Goal: Information Seeking & Learning: Learn about a topic

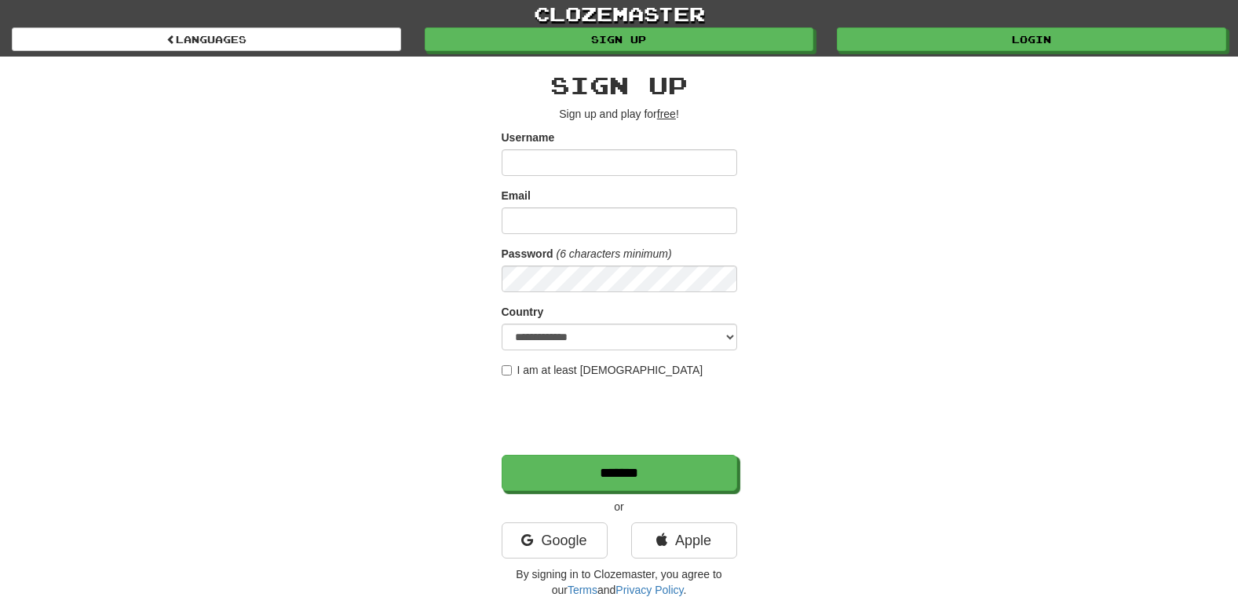
drag, startPoint x: 1135, startPoint y: 346, endPoint x: 1047, endPoint y: 363, distance: 89.6
click at [1135, 346] on div "**********" at bounding box center [619, 302] width 1238 height 605
click at [1009, 31] on link "Login" at bounding box center [1032, 40] width 389 height 24
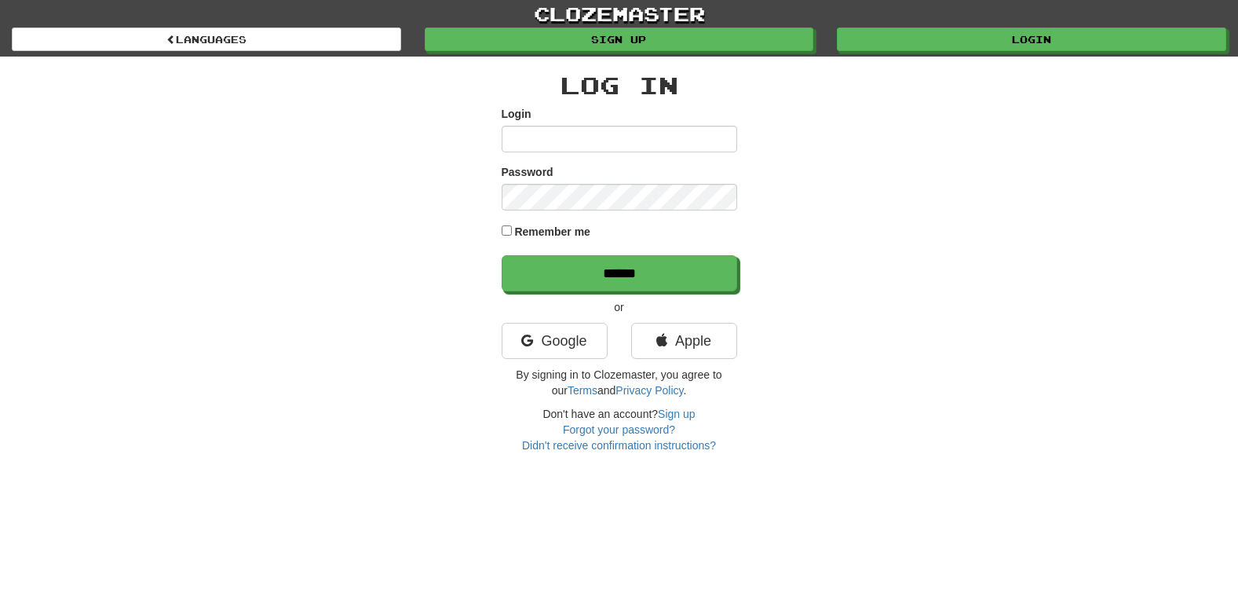
click at [601, 135] on input "Login" at bounding box center [619, 139] width 235 height 27
type input "**********"
click at [560, 235] on label "Remember me" at bounding box center [552, 232] width 76 height 16
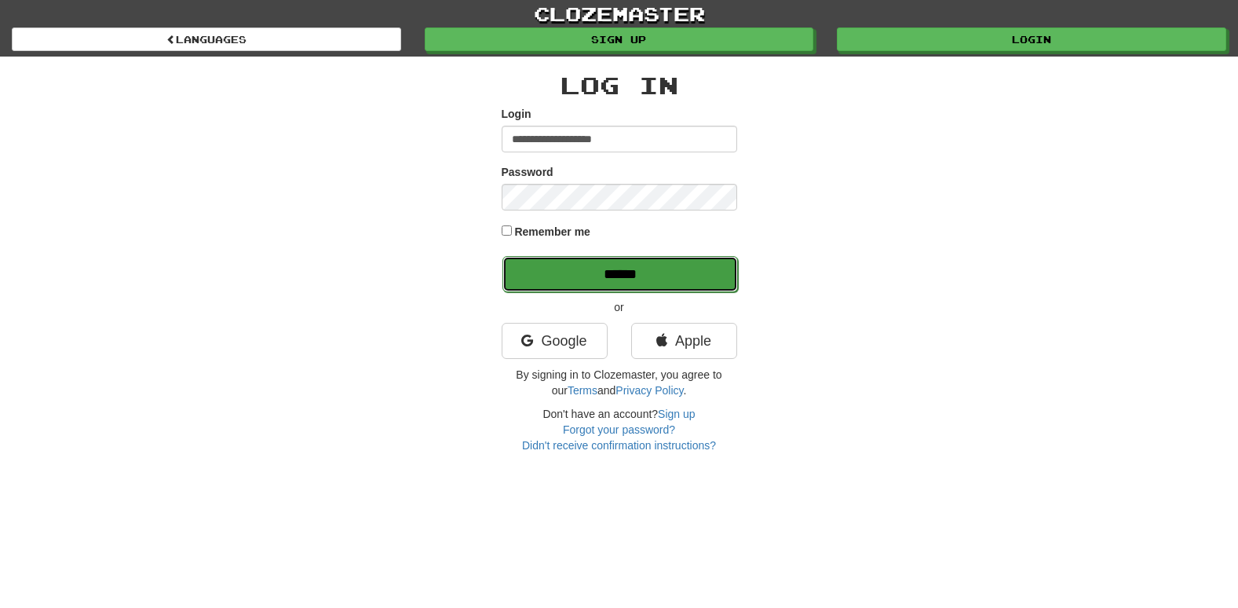
click at [624, 287] on input "******" at bounding box center [619, 274] width 235 height 36
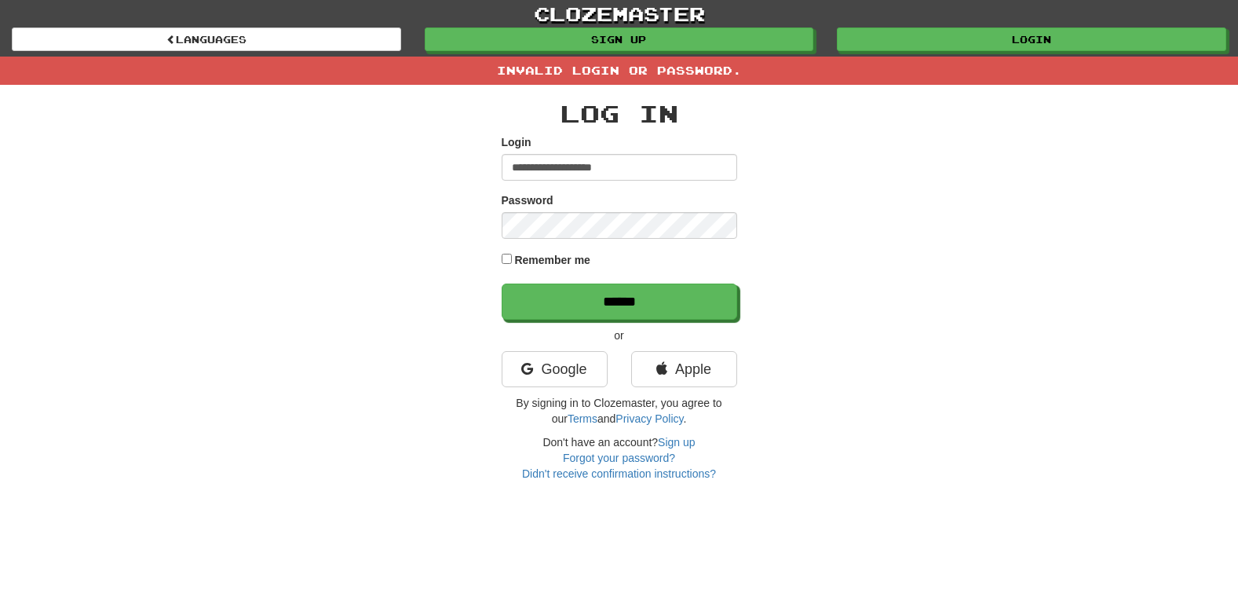
click at [618, 210] on div "Password" at bounding box center [619, 215] width 235 height 46
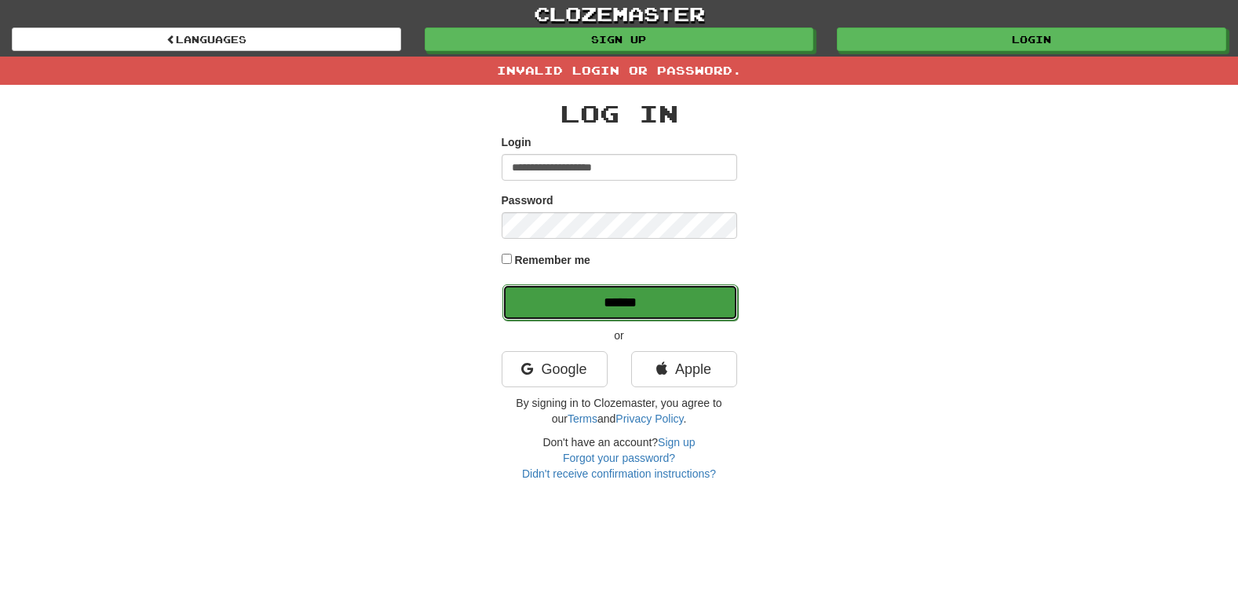
click at [571, 292] on input "******" at bounding box center [619, 302] width 235 height 36
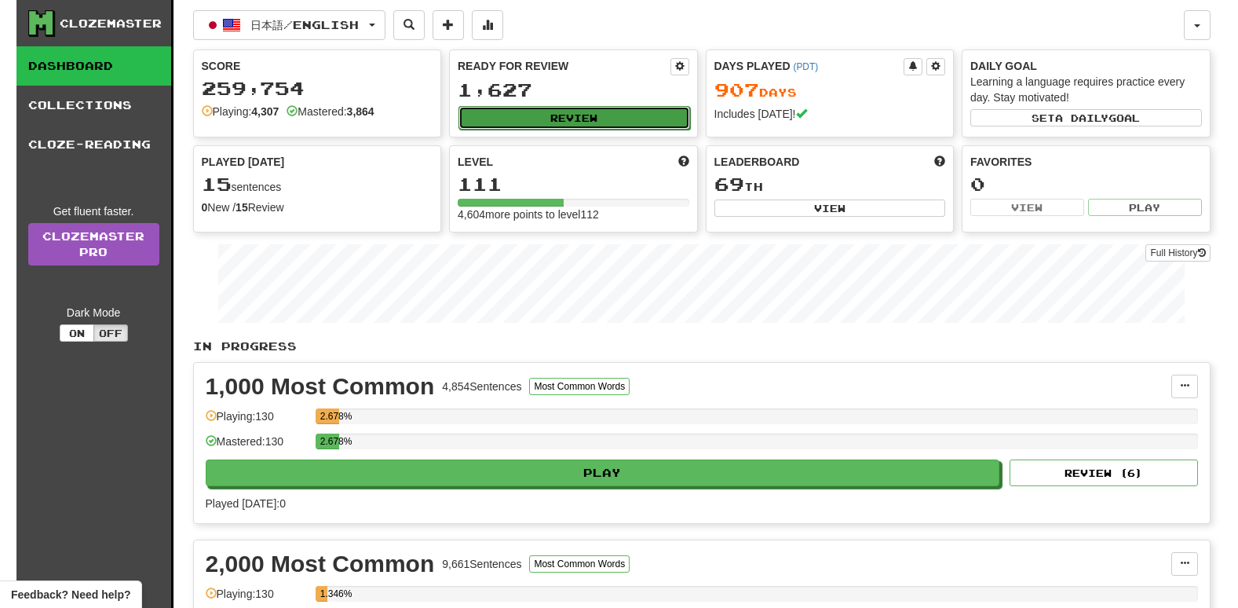
click at [534, 114] on button "Review" at bounding box center [574, 118] width 232 height 24
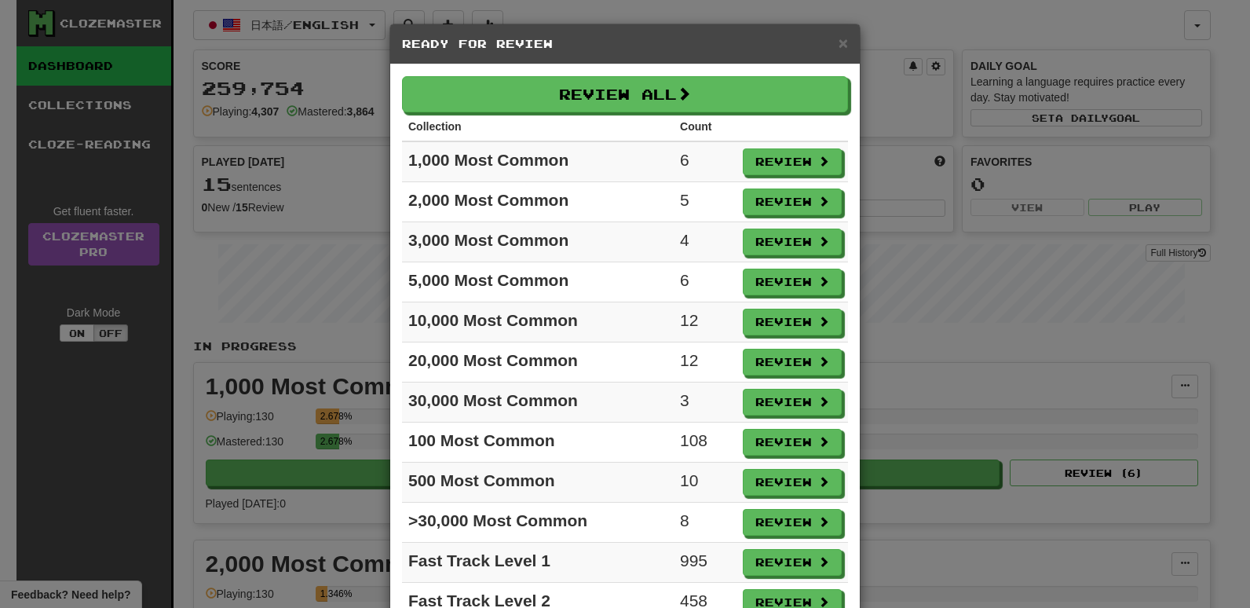
click at [319, 236] on div "× Ready for Review Review All Collection Count 1,000 Most Common 6 Review 2,000…" at bounding box center [625, 304] width 1250 height 608
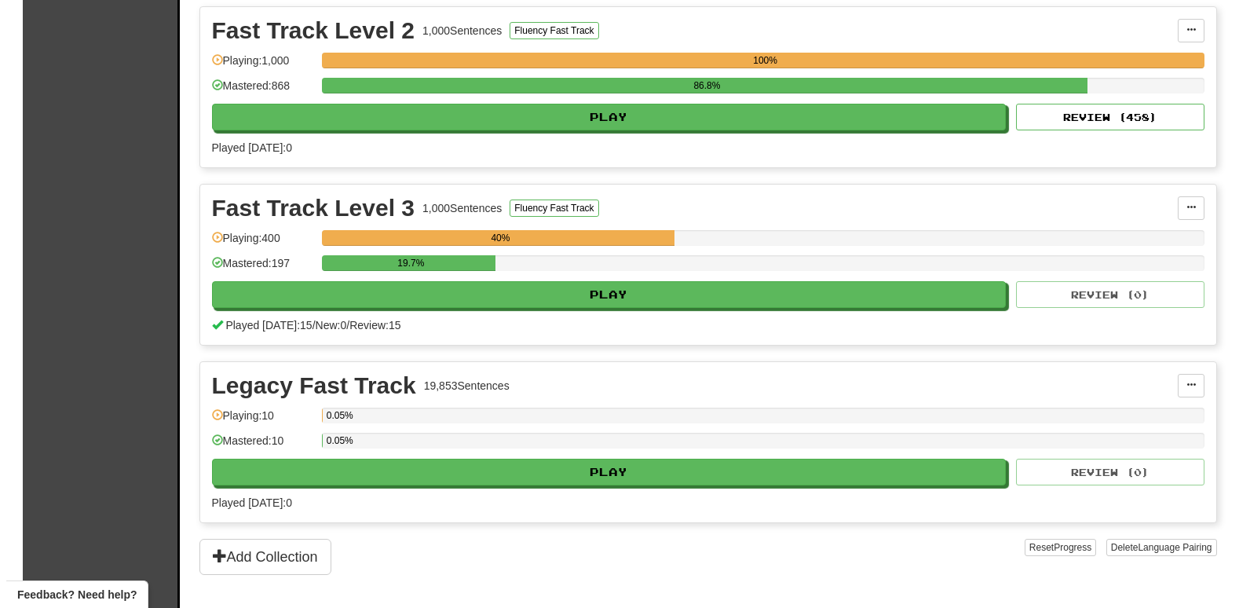
scroll to position [2669, 0]
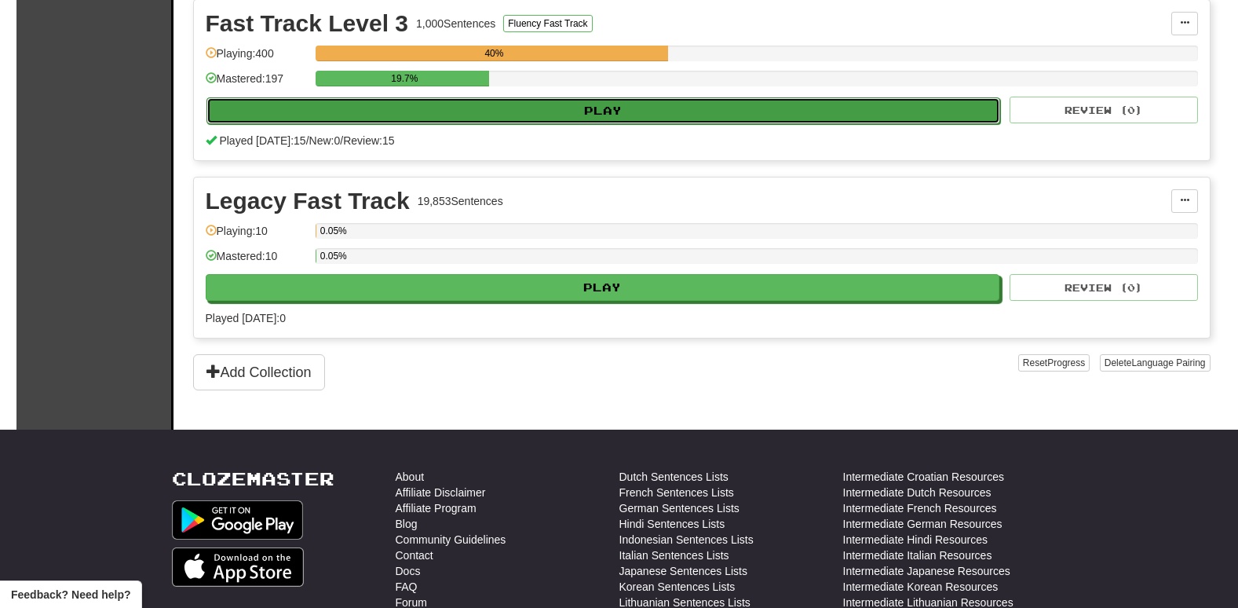
click at [538, 111] on button "Play" at bounding box center [603, 110] width 794 height 27
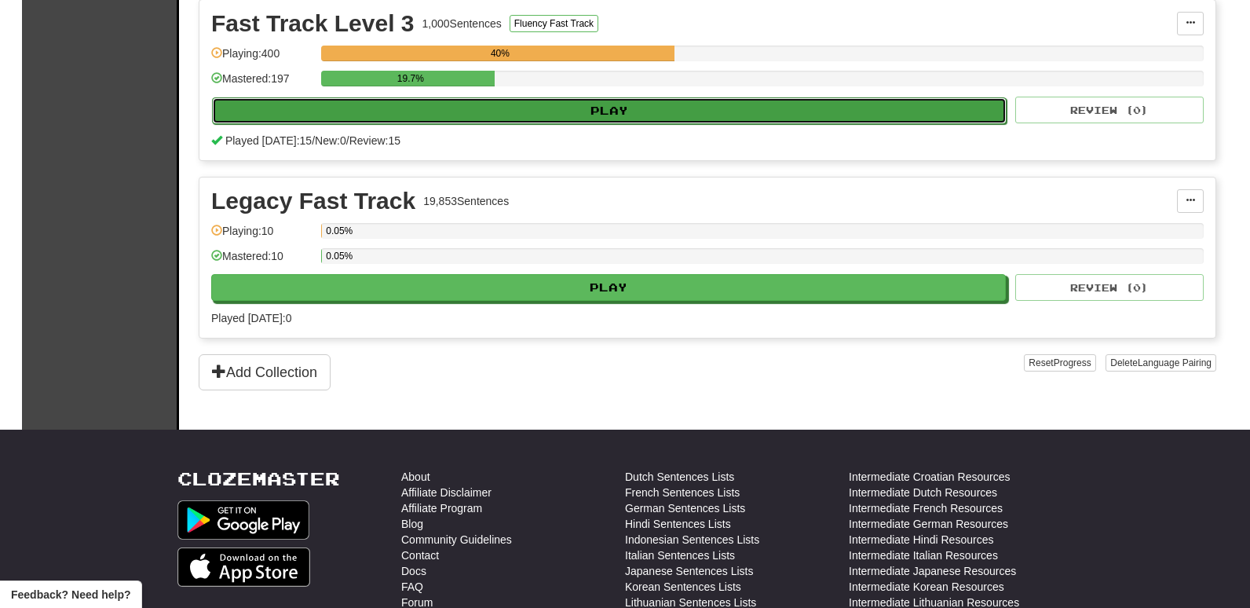
select select "**"
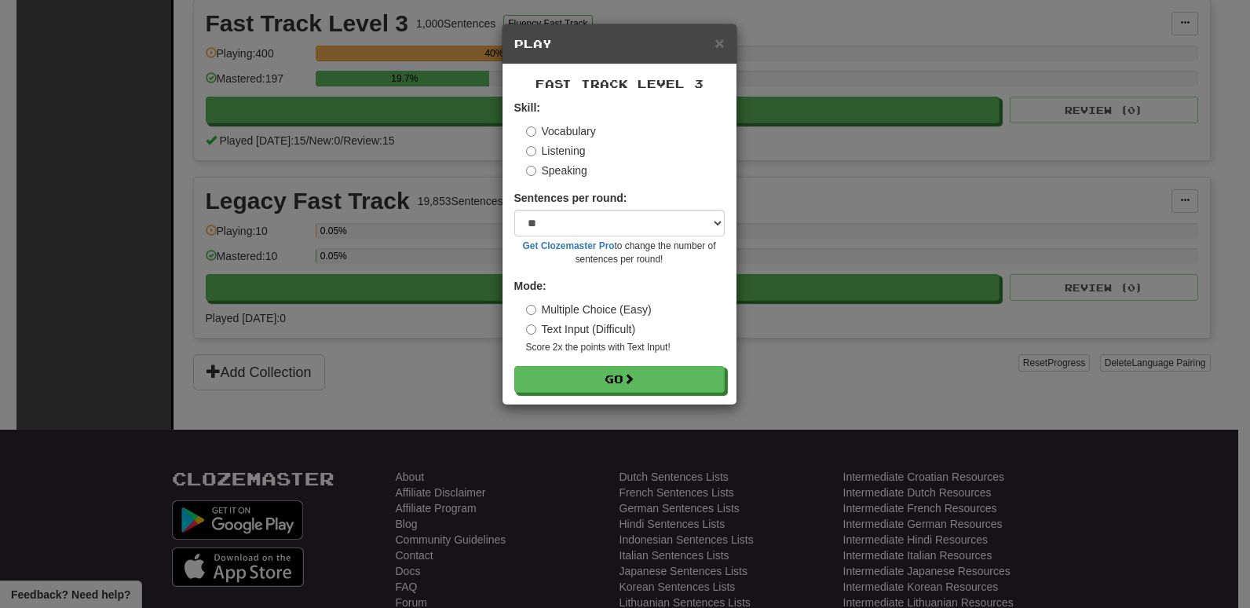
click at [562, 150] on label "Listening" at bounding box center [556, 151] width 60 height 16
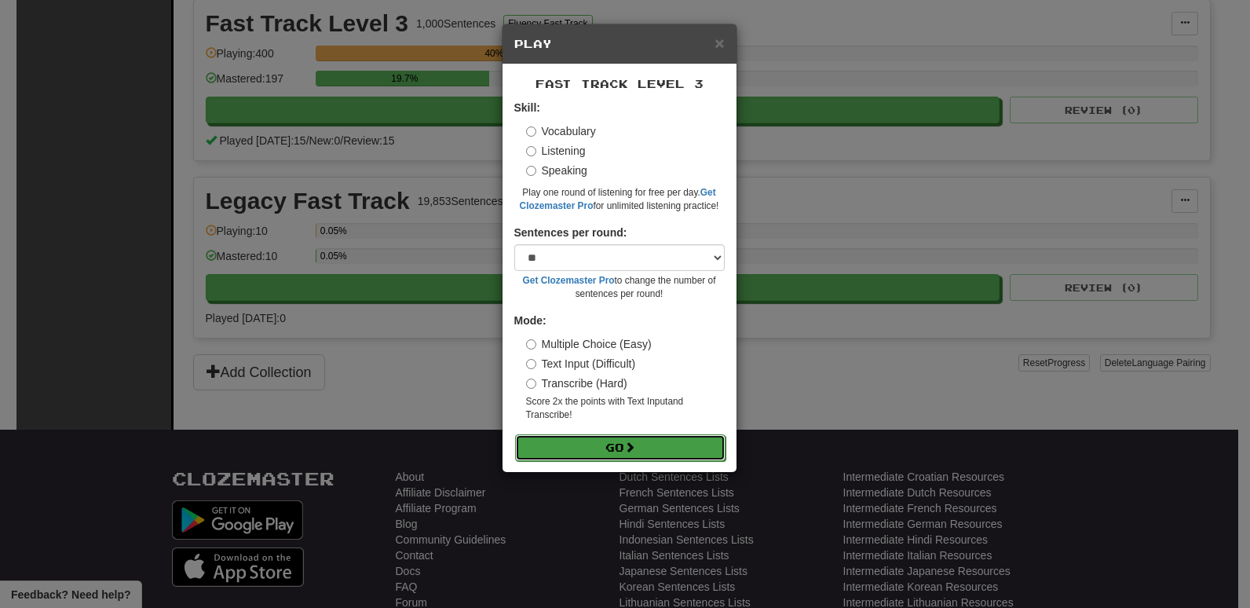
click at [625, 452] on button "Go" at bounding box center [620, 447] width 210 height 27
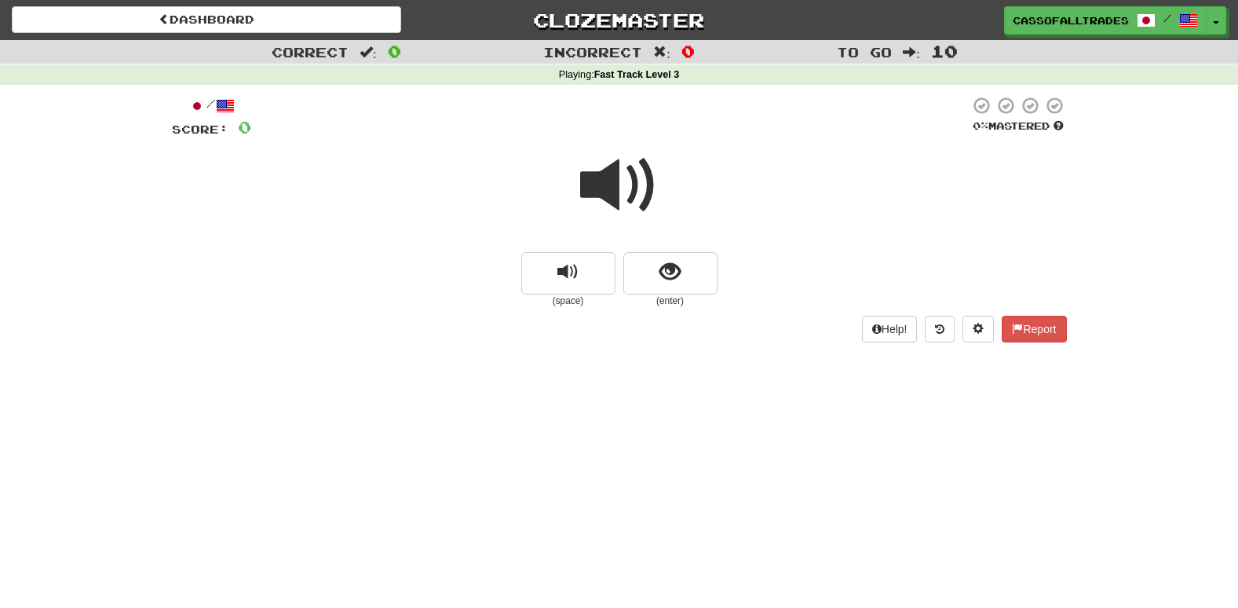
click at [0, 433] on html "Dashboard Clozemaster Cassofalltrades / Toggle Dropdown Dashboard Leaderboard A…" at bounding box center [619, 582] width 1238 height 1165
click at [713, 283] on button "show sentence" at bounding box center [670, 273] width 94 height 42
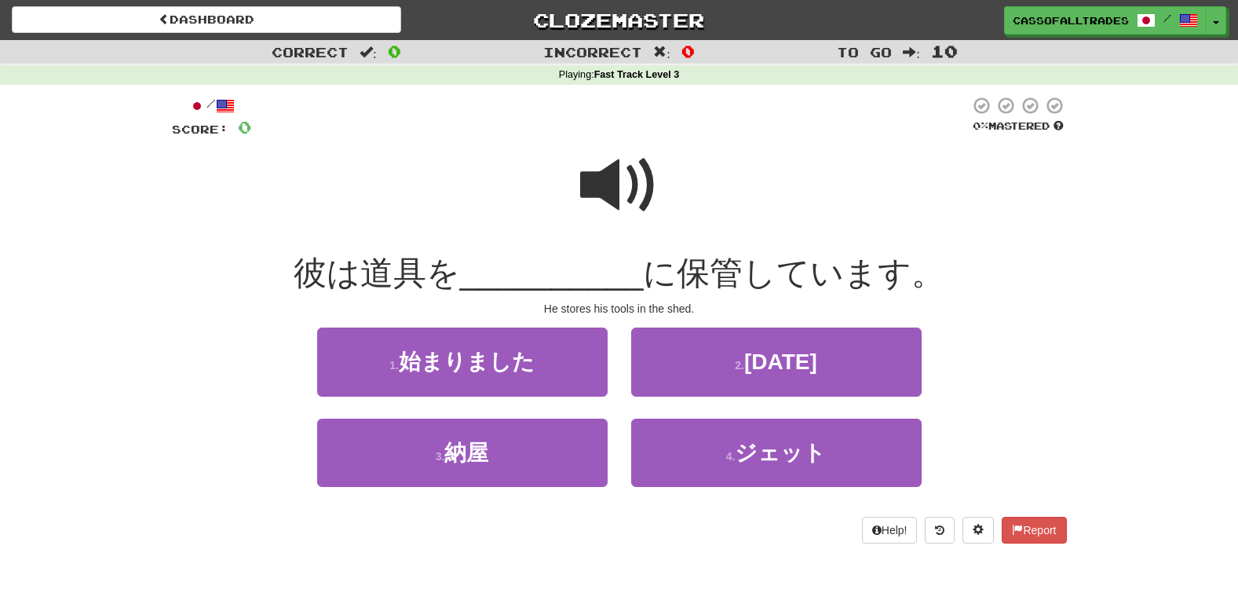
click at [601, 197] on span at bounding box center [619, 185] width 78 height 78
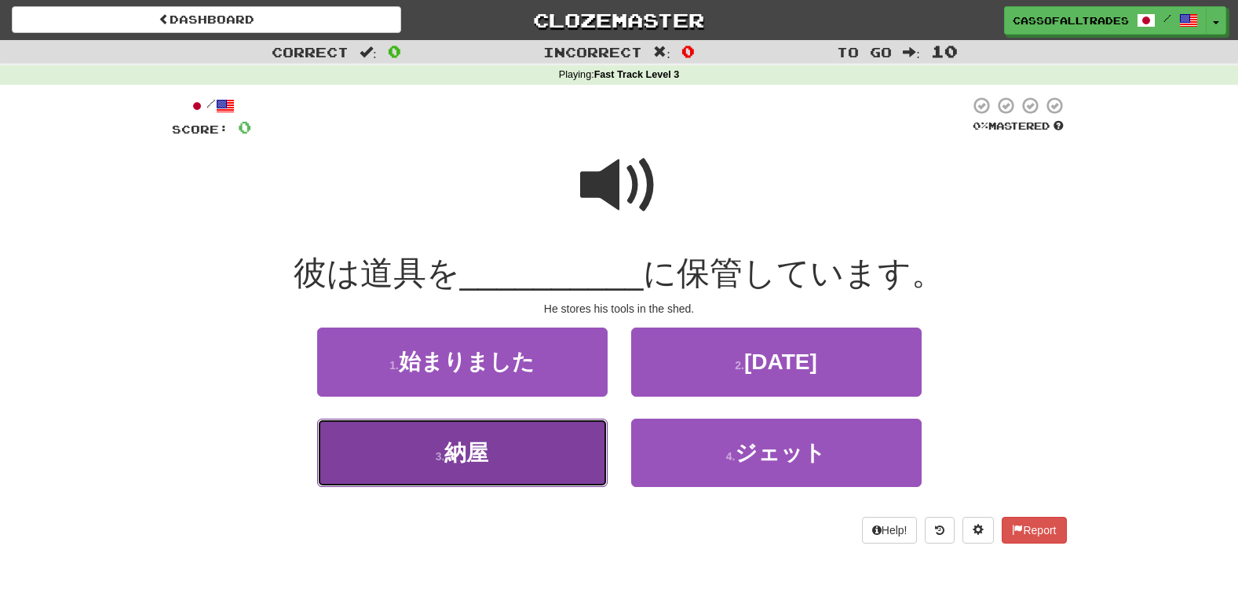
click at [535, 471] on button "3 . 納屋" at bounding box center [462, 452] width 290 height 68
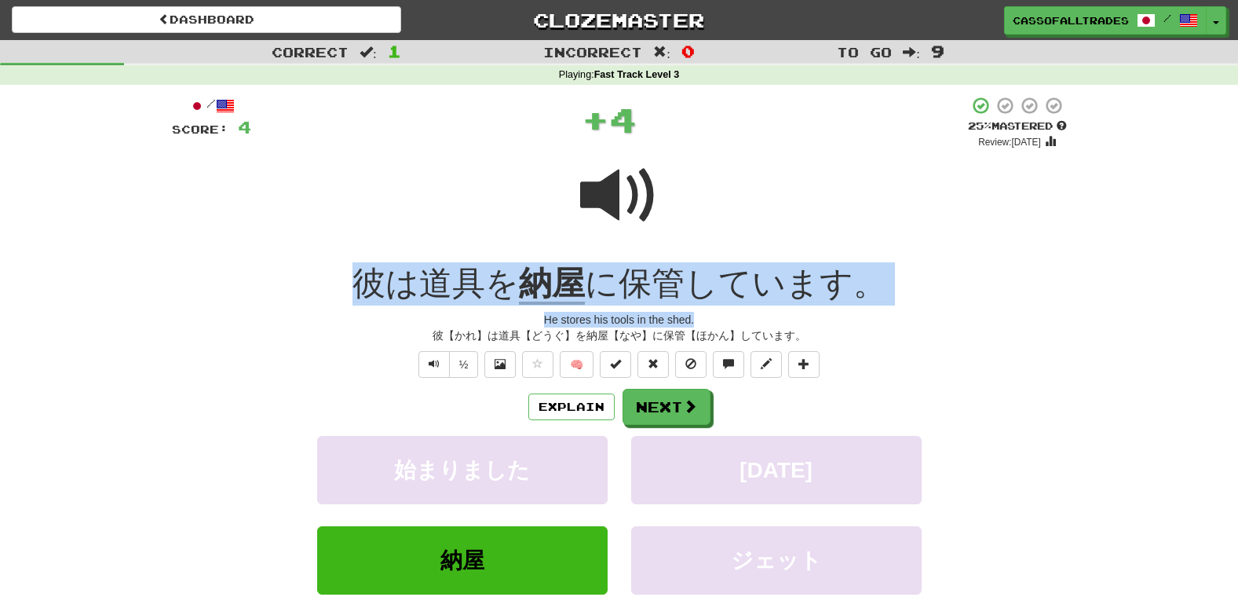
drag, startPoint x: 271, startPoint y: 266, endPoint x: 1017, endPoint y: 305, distance: 746.8
click at [1017, 305] on div "/ Score: 4 + 4 25 % Mastered Review: 2025-08-17 彼は道具を 納屋 に保管しています。 He stores hi…" at bounding box center [619, 385] width 895 height 579
copy div "彼は道具を 納屋 に保管しています。 He stores his tools in the shed."
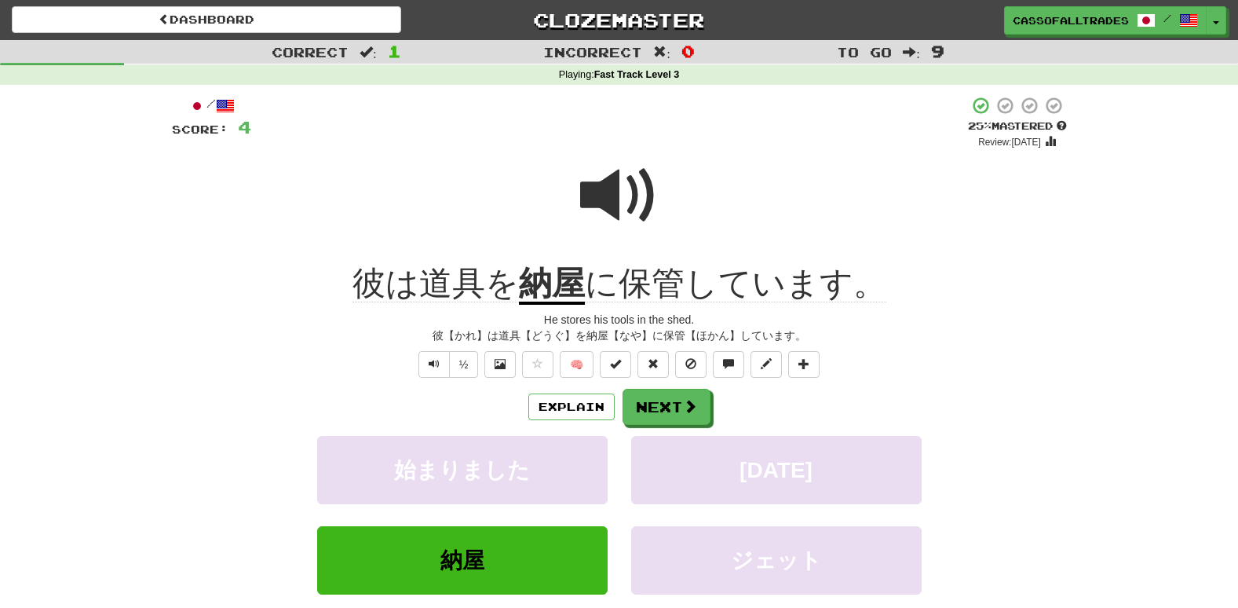
click at [681, 426] on div "Explain Next 始まりました 水曜日 納屋 ジェット Learn more: 始まりました 水曜日 納屋 ジェット" at bounding box center [619, 515] width 895 height 252
click at [681, 414] on button "Next" at bounding box center [667, 407] width 88 height 36
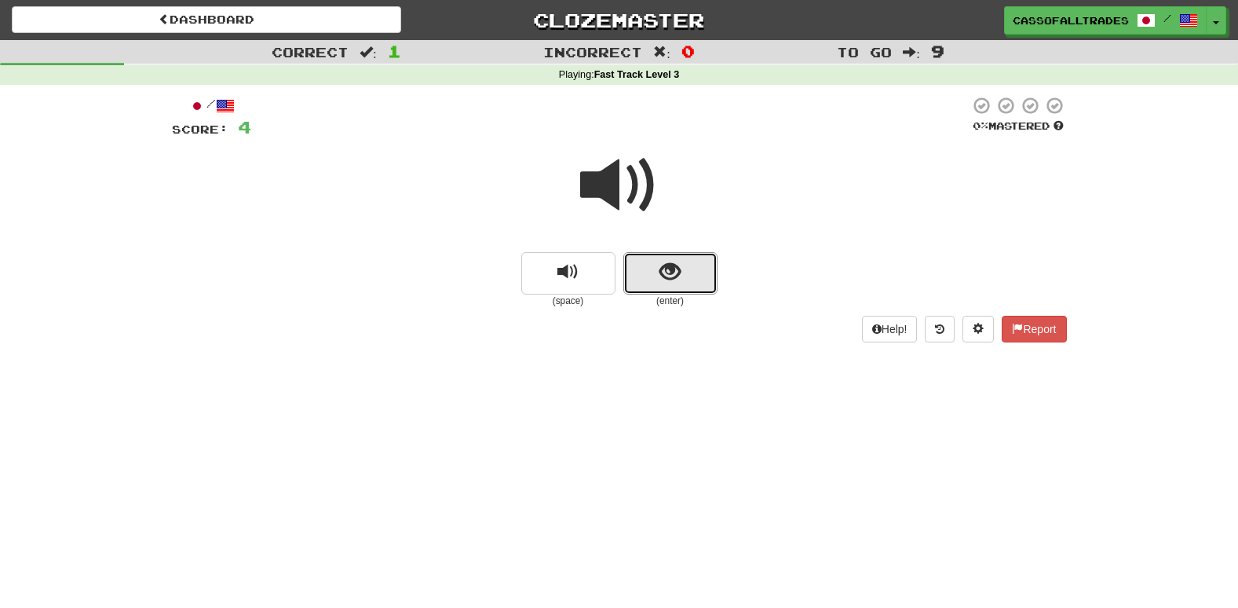
click at [692, 261] on button "show sentence" at bounding box center [670, 273] width 94 height 42
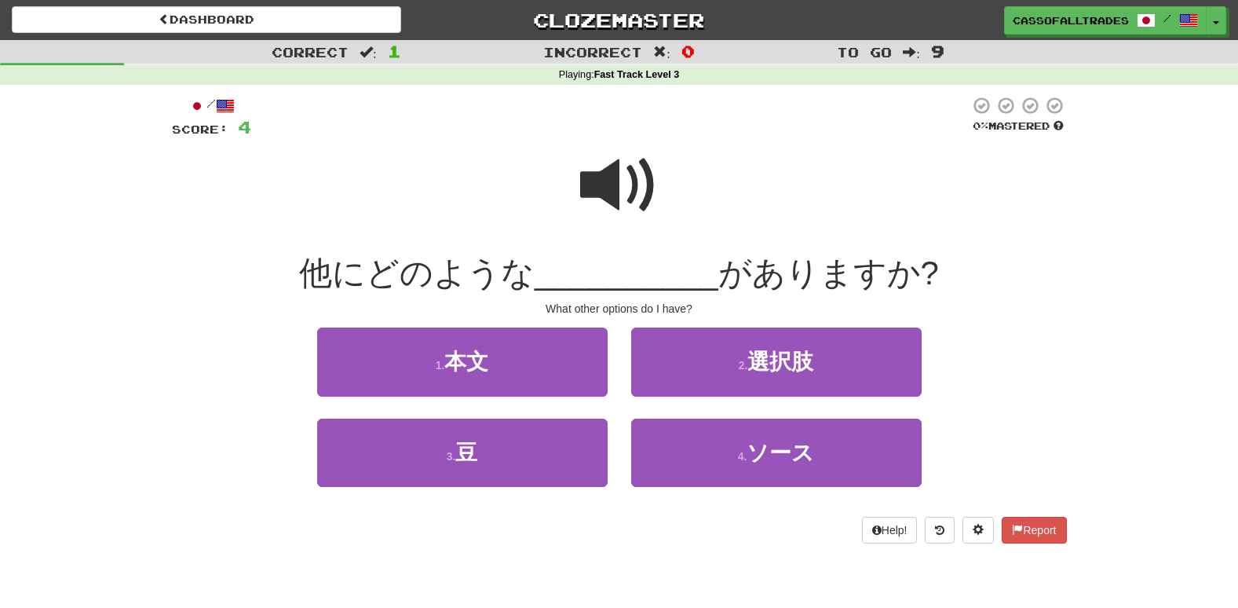
click at [613, 210] on span at bounding box center [619, 185] width 78 height 78
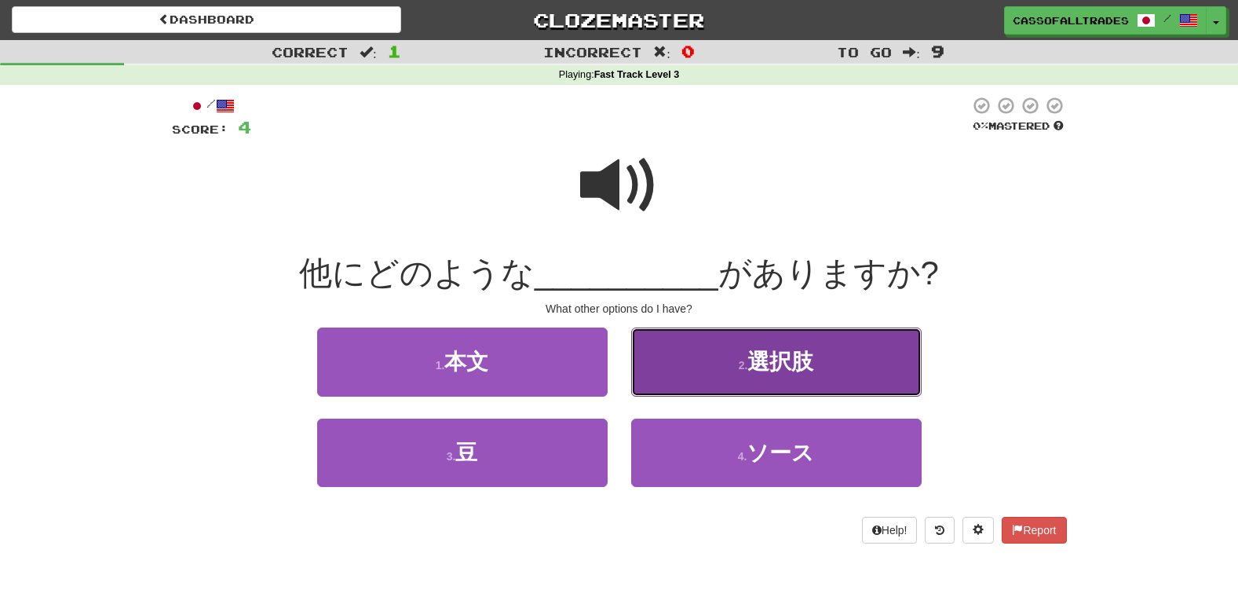
click at [694, 350] on button "2 . 選択肢" at bounding box center [776, 361] width 290 height 68
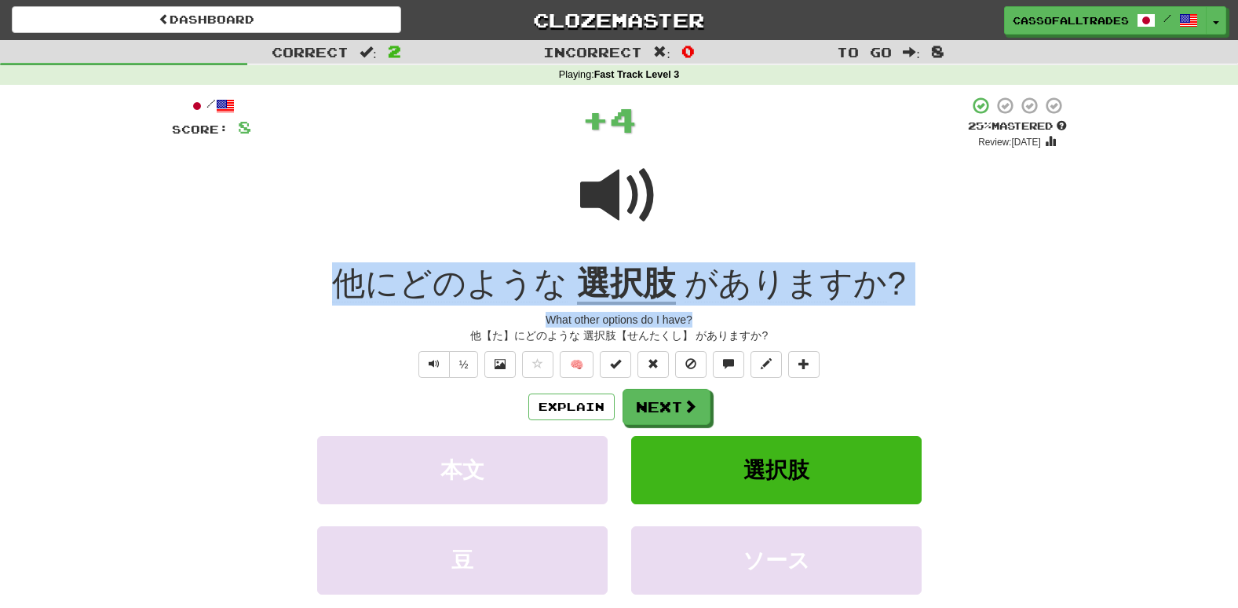
drag, startPoint x: 290, startPoint y: 283, endPoint x: 1013, endPoint y: 319, distance: 724.6
click at [1013, 319] on div "/ Score: 8 + 4 25 % Mastered Review: 2025-08-17 他にどのような 選択肢 がありますか ? What other…" at bounding box center [619, 385] width 895 height 579
drag, startPoint x: 1013, startPoint y: 319, endPoint x: 720, endPoint y: 293, distance: 294.7
copy div "他にどのような 選択肢 がありますか ? What other options do I have?"
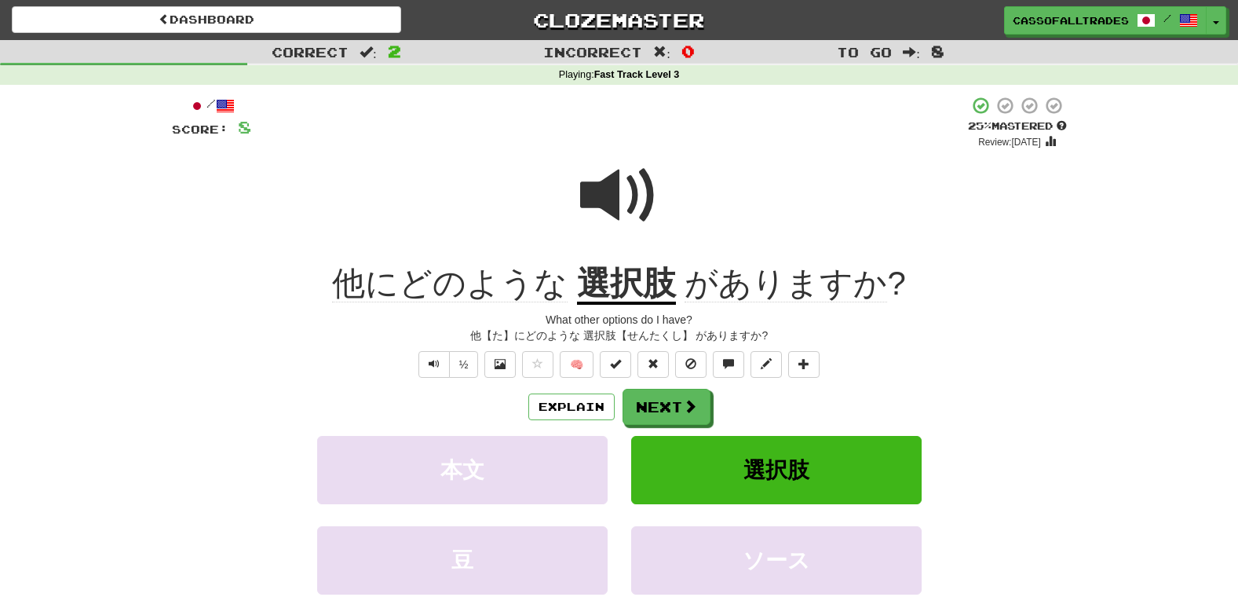
click at [82, 572] on div "Correct : 2 Incorrect : 0 To go : 8 Playing : Fast Track Level 3 / Score: 8 + 4…" at bounding box center [619, 368] width 1238 height 656
click at [679, 412] on button "Next" at bounding box center [667, 407] width 88 height 36
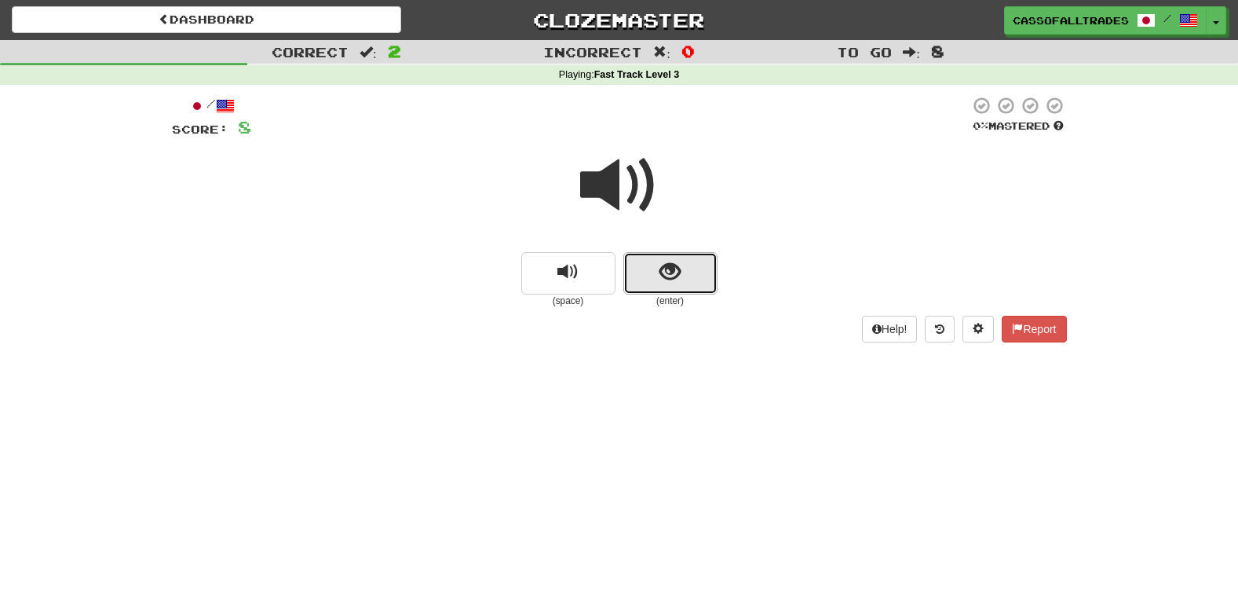
click at [674, 261] on span "show sentence" at bounding box center [669, 271] width 21 height 21
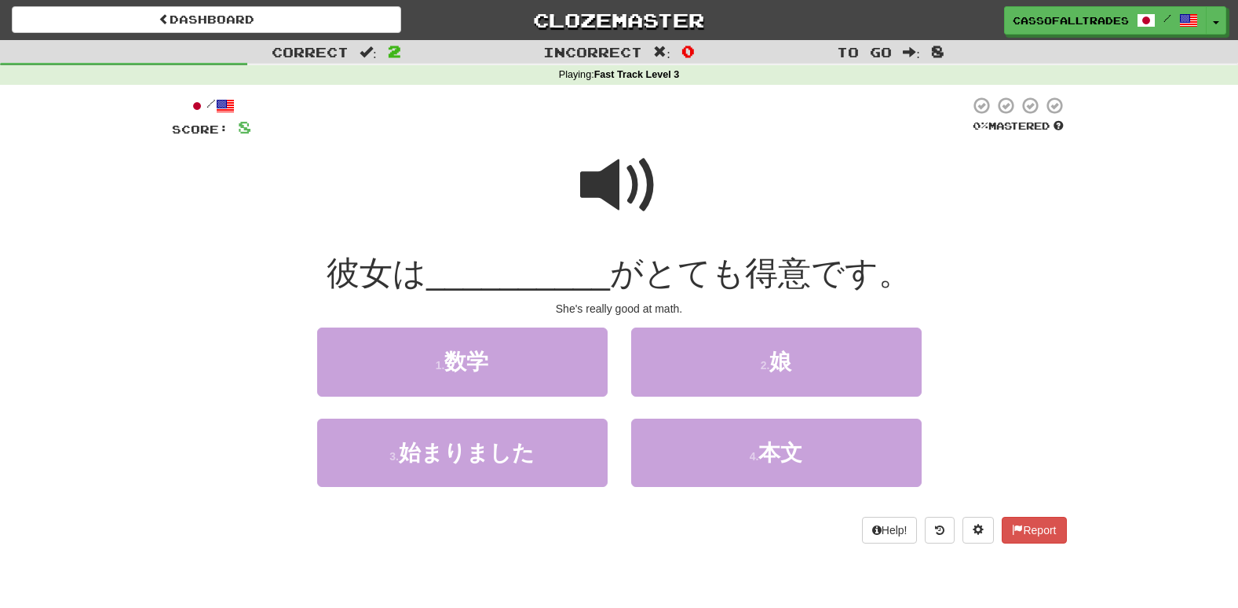
click at [597, 175] on span at bounding box center [619, 185] width 78 height 78
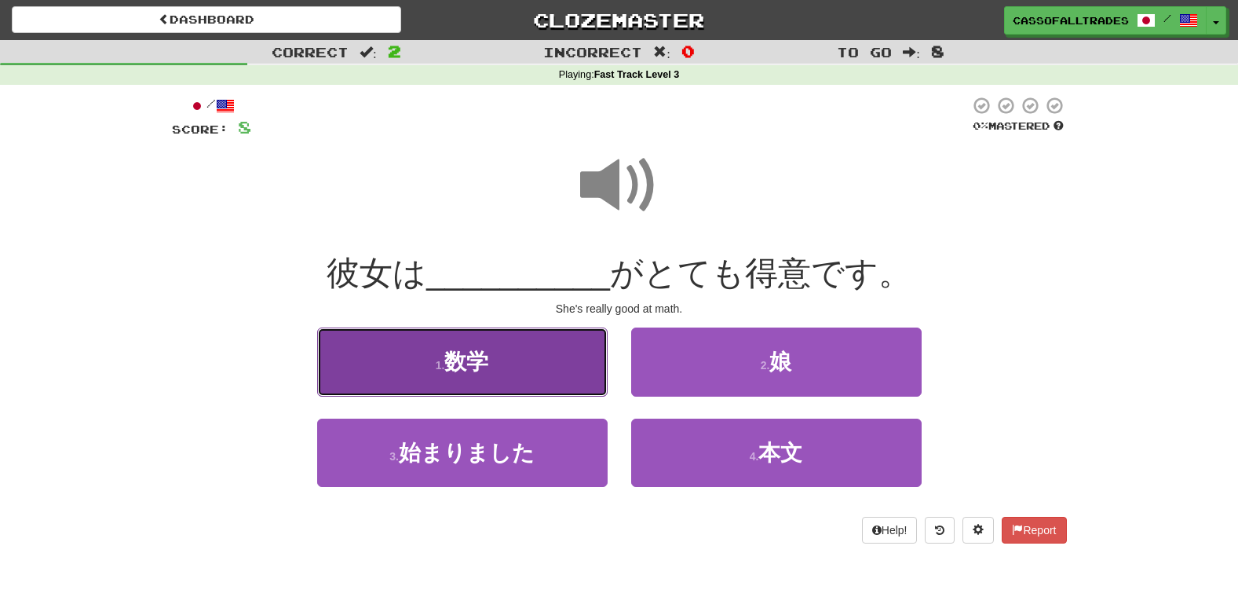
click at [488, 371] on span "数学" at bounding box center [466, 361] width 44 height 24
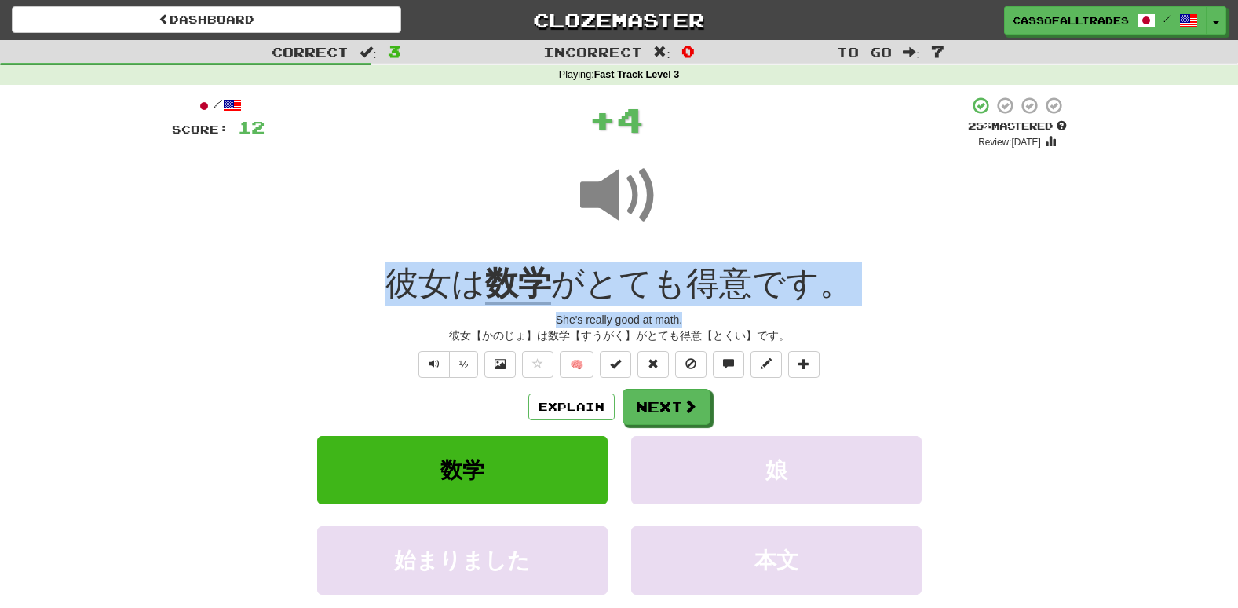
drag, startPoint x: 341, startPoint y: 279, endPoint x: 1019, endPoint y: 318, distance: 679.3
click at [1019, 318] on div "/ Score: 12 + 4 25 % Mastered Review: 2025-08-17 彼女は 数学 がとても得意です。 She's really …" at bounding box center [619, 385] width 895 height 579
copy div "彼女は 数学 がとても得意です。 She's really good at math."
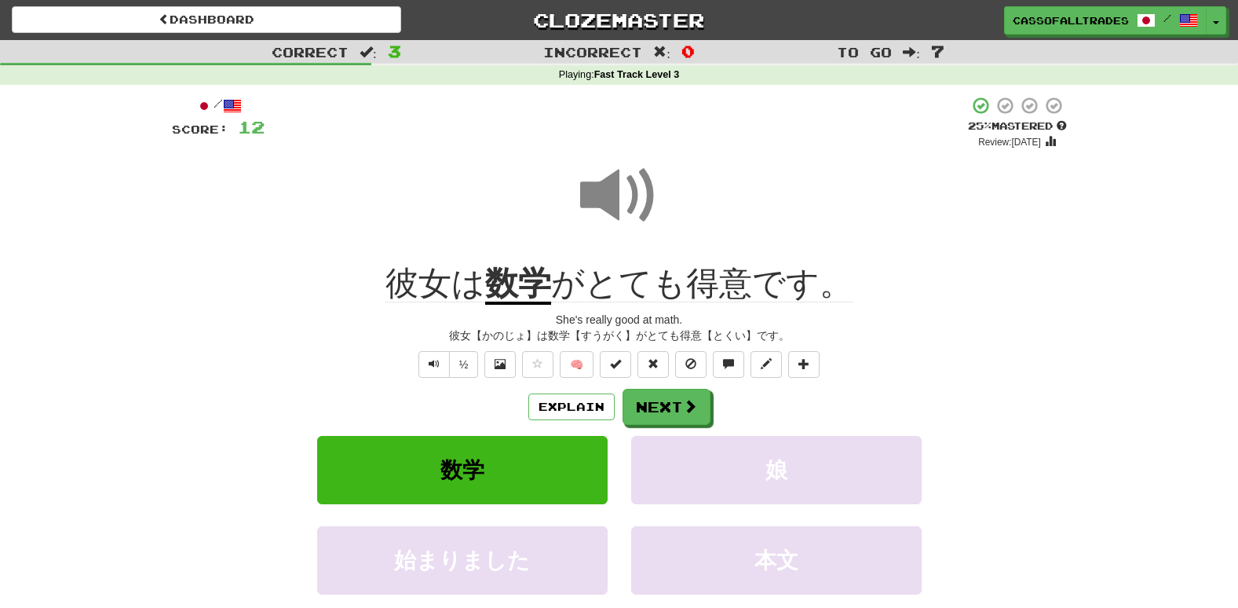
click at [687, 396] on button "Next" at bounding box center [667, 407] width 88 height 36
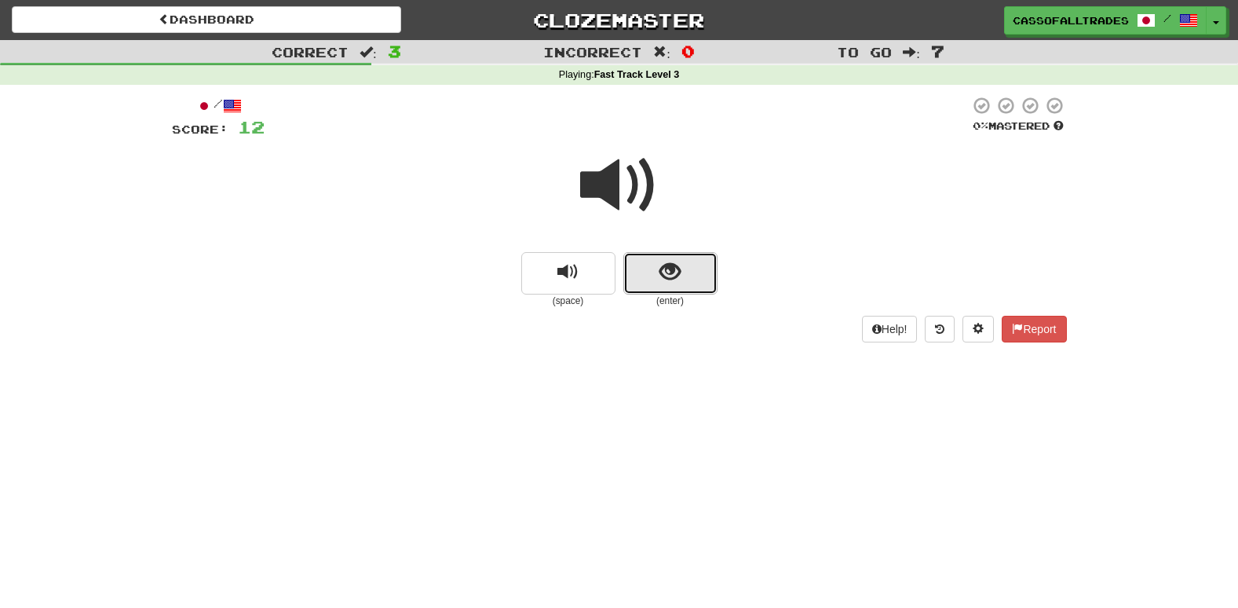
click at [644, 266] on button "show sentence" at bounding box center [670, 273] width 94 height 42
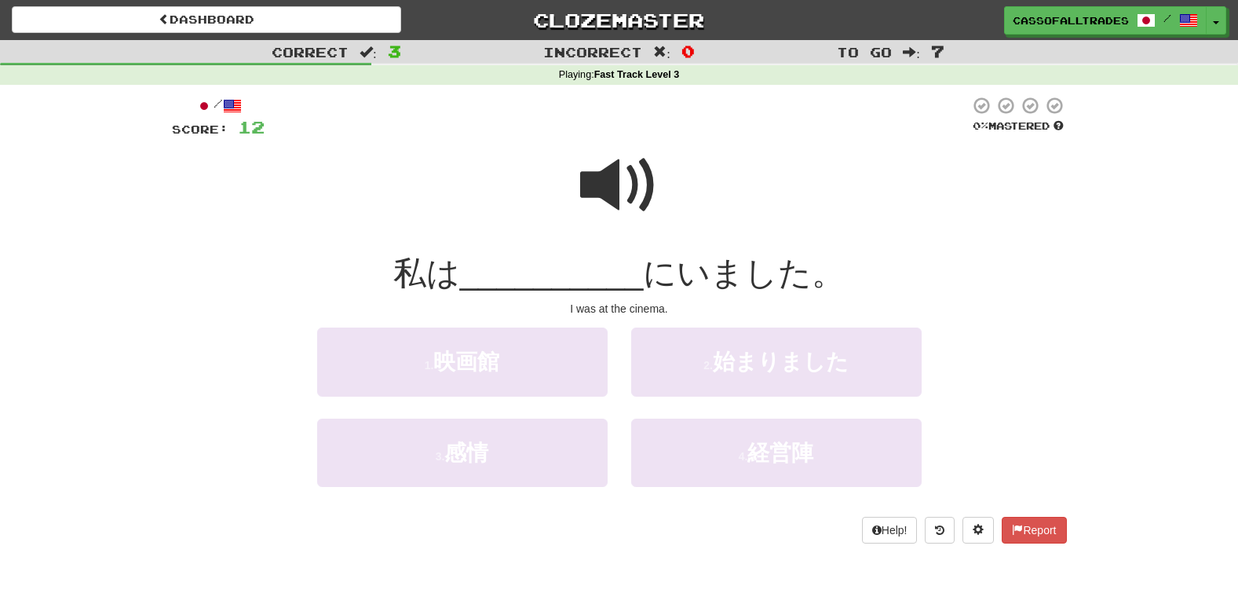
click at [601, 161] on span at bounding box center [619, 185] width 78 height 78
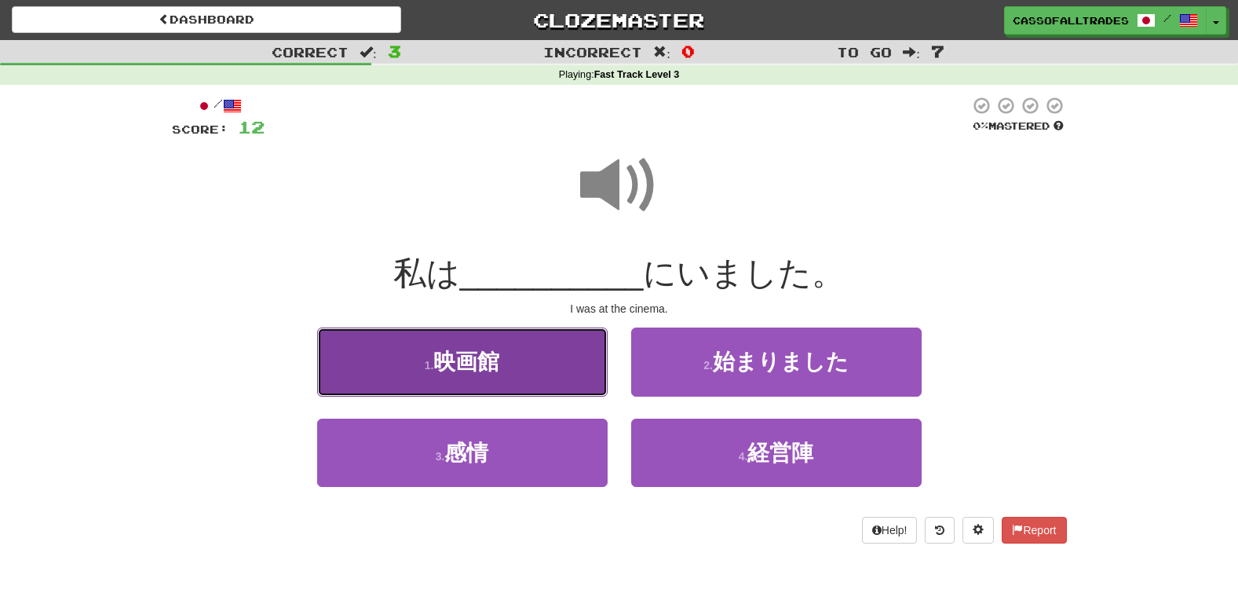
click at [504, 360] on button "1 . 映画館" at bounding box center [462, 361] width 290 height 68
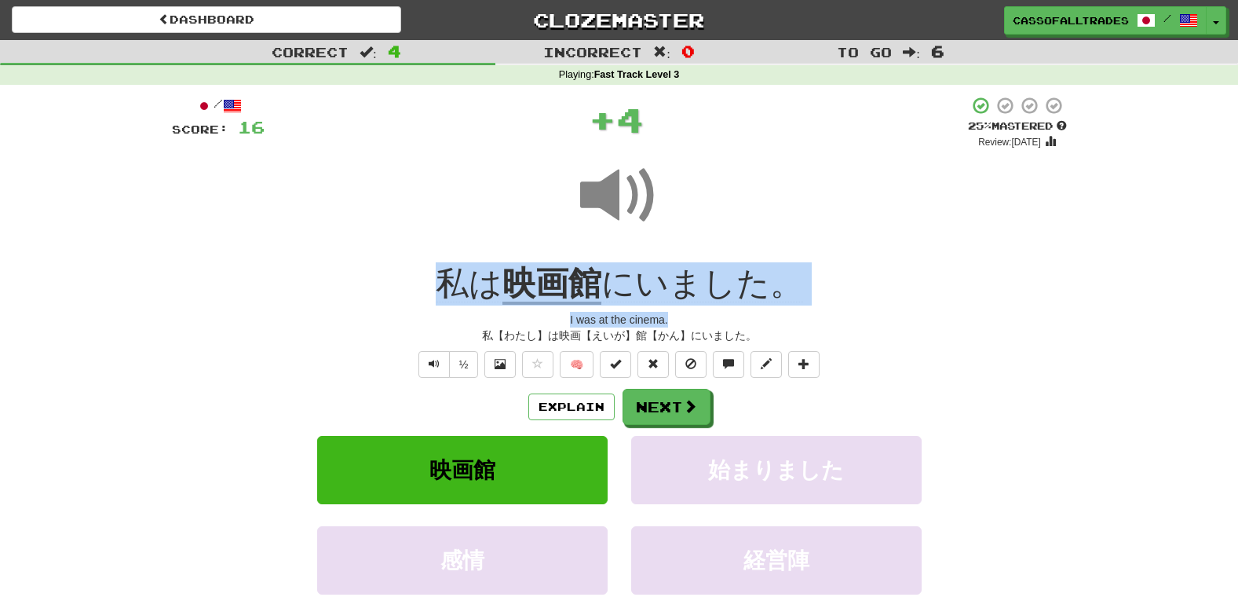
drag, startPoint x: 384, startPoint y: 284, endPoint x: 909, endPoint y: 316, distance: 526.1
click at [909, 316] on div "/ Score: 16 + 4 25 % Mastered Review: 2025-08-17 私は 映画館 にいました。 I was at the cin…" at bounding box center [619, 385] width 895 height 579
drag, startPoint x: 909, startPoint y: 316, endPoint x: 776, endPoint y: 294, distance: 134.3
copy div "私は 映画館 にいました。 I was at the cinema."
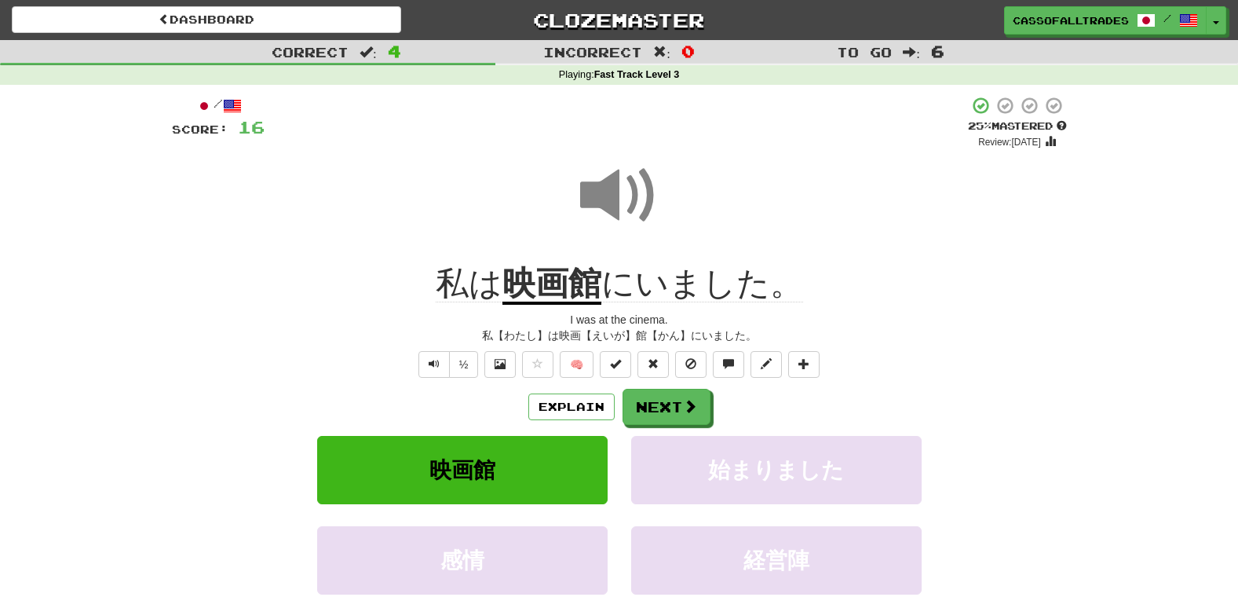
click at [11, 483] on div "Correct : 4 Incorrect : 0 To go : 6 Playing : Fast Track Level 3 / Score: 16 + …" at bounding box center [619, 368] width 1238 height 656
click at [684, 403] on span at bounding box center [691, 407] width 14 height 14
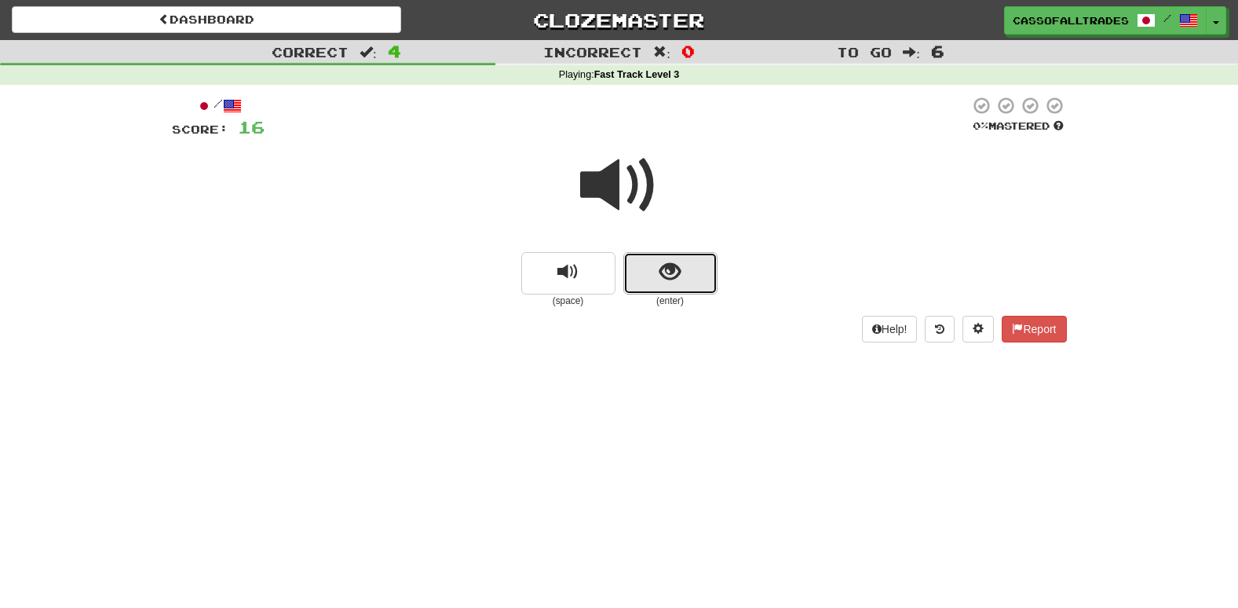
click at [633, 270] on button "show sentence" at bounding box center [670, 273] width 94 height 42
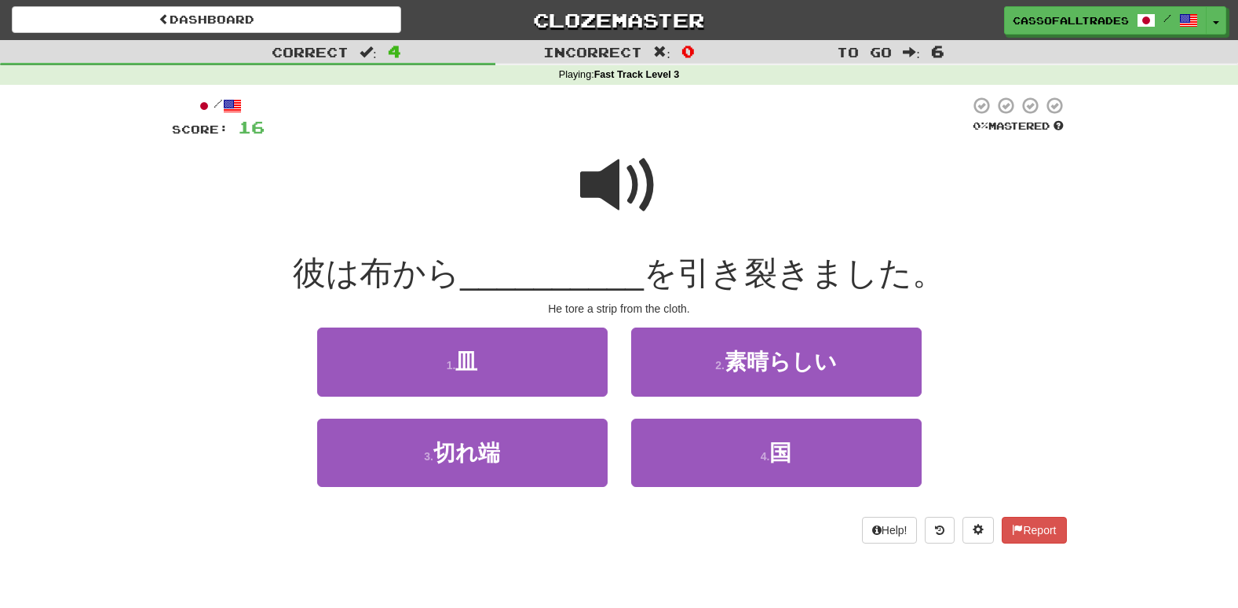
click at [622, 158] on span at bounding box center [619, 185] width 78 height 78
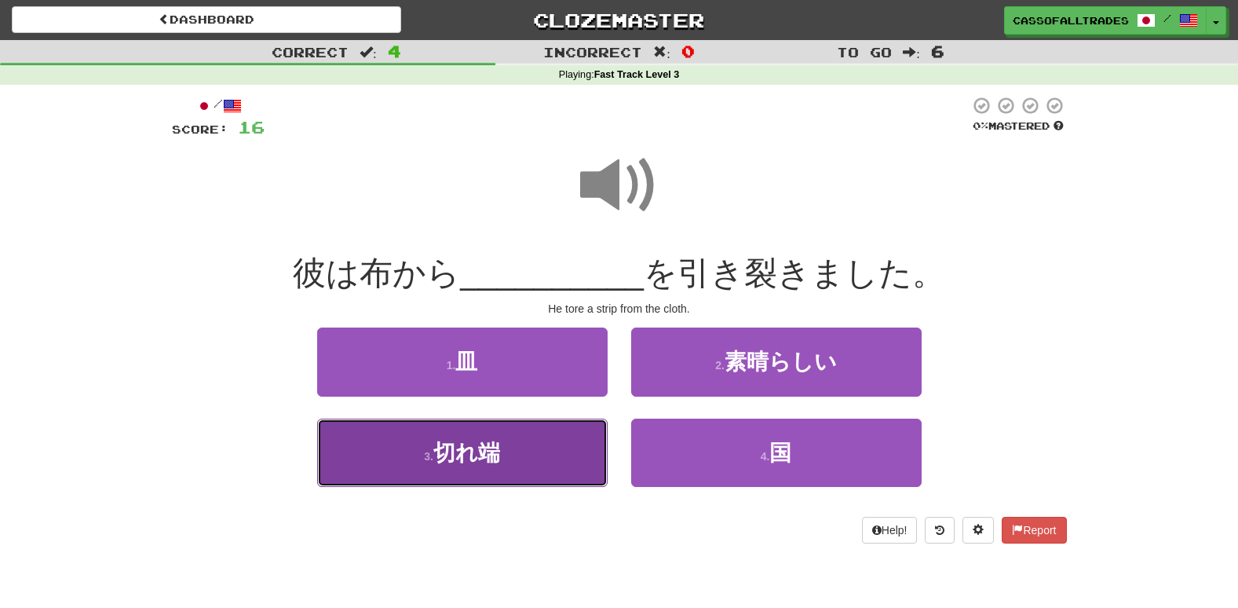
click at [485, 462] on span "切れ端" at bounding box center [466, 452] width 67 height 24
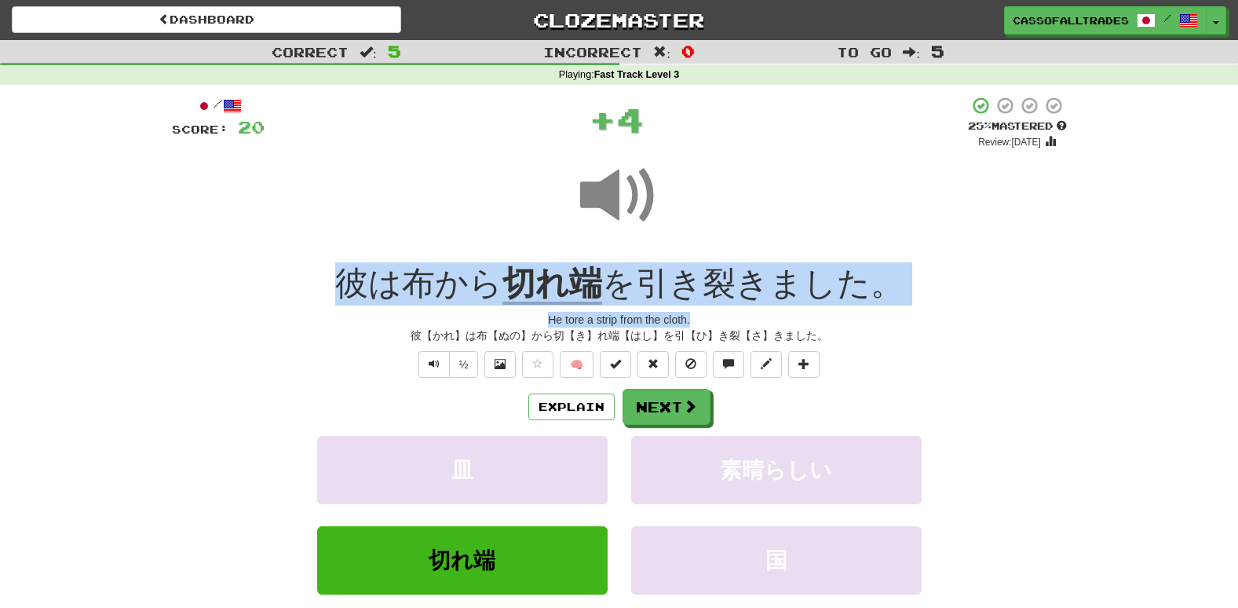
drag, startPoint x: 302, startPoint y: 283, endPoint x: 911, endPoint y: 316, distance: 610.0
click at [911, 316] on div "/ Score: 20 + 4 25 % Mastered Review: 2025-08-17 彼は布から 切れ端 を引き裂きました。 He tore a …" at bounding box center [619, 385] width 895 height 579
drag, startPoint x: 911, startPoint y: 316, endPoint x: 813, endPoint y: 294, distance: 100.6
copy div "彼は布から 切れ端 を引き裂きました。 He tore a strip from the cloth."
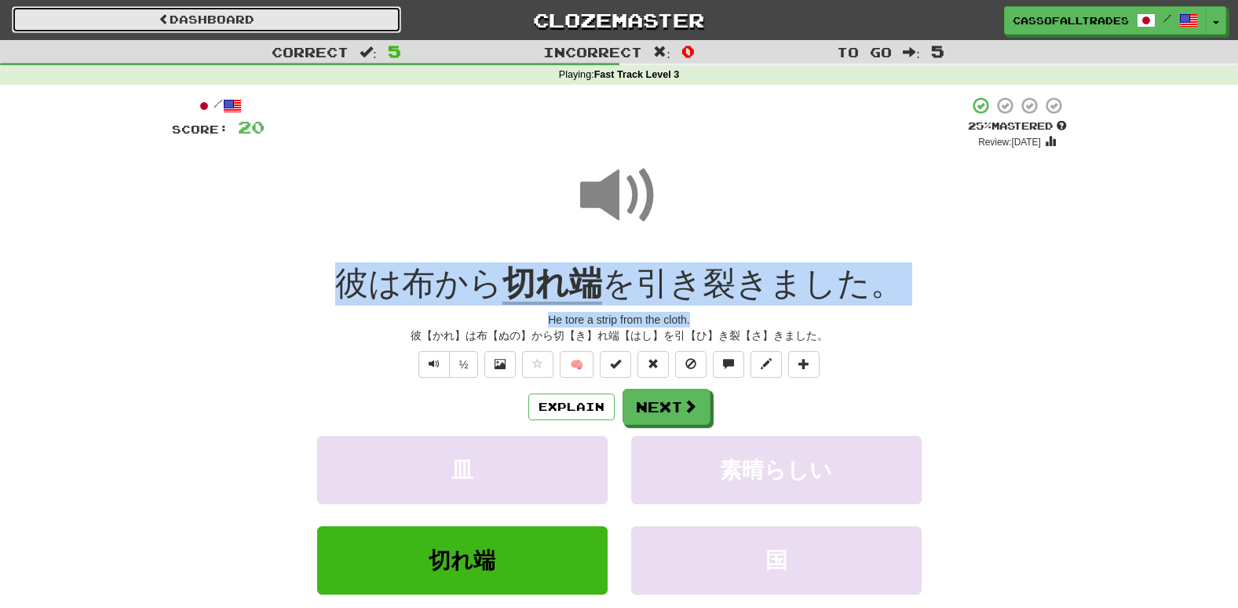
click at [198, 19] on link "Dashboard" at bounding box center [206, 19] width 389 height 27
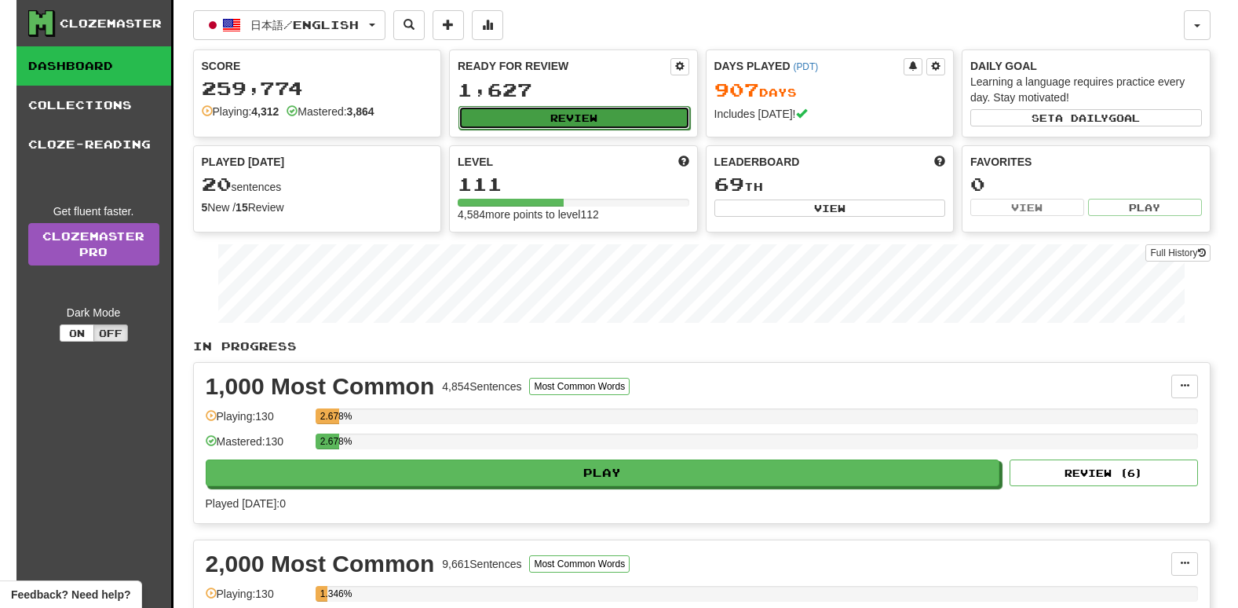
click at [567, 124] on button "Review" at bounding box center [574, 118] width 232 height 24
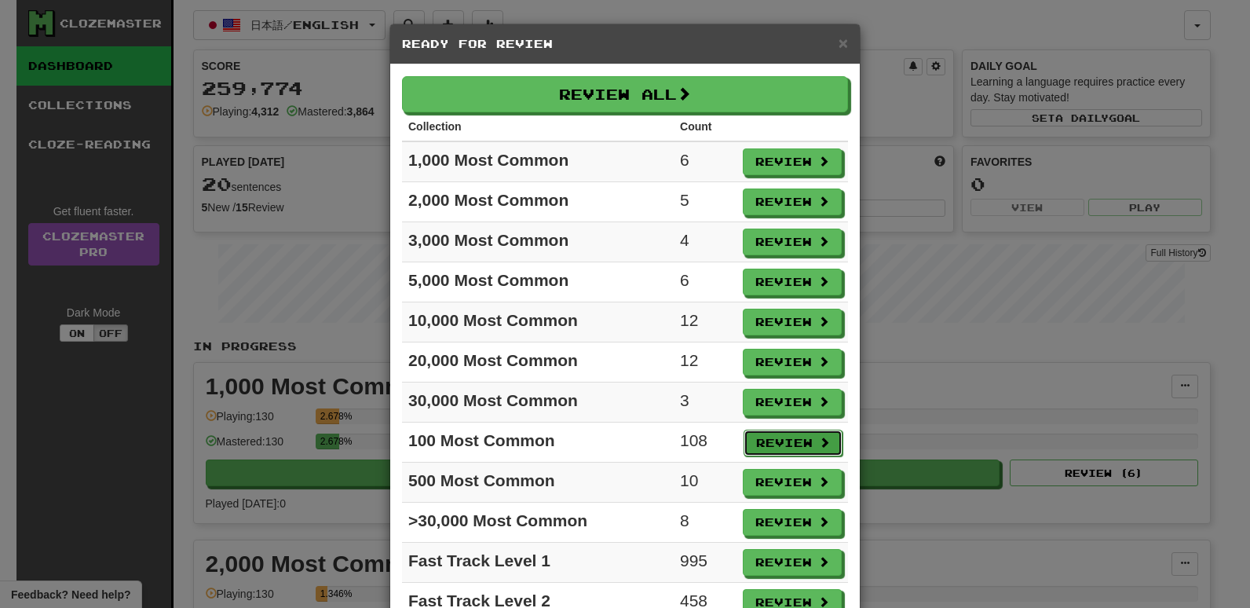
click at [771, 430] on button "Review" at bounding box center [792, 442] width 99 height 27
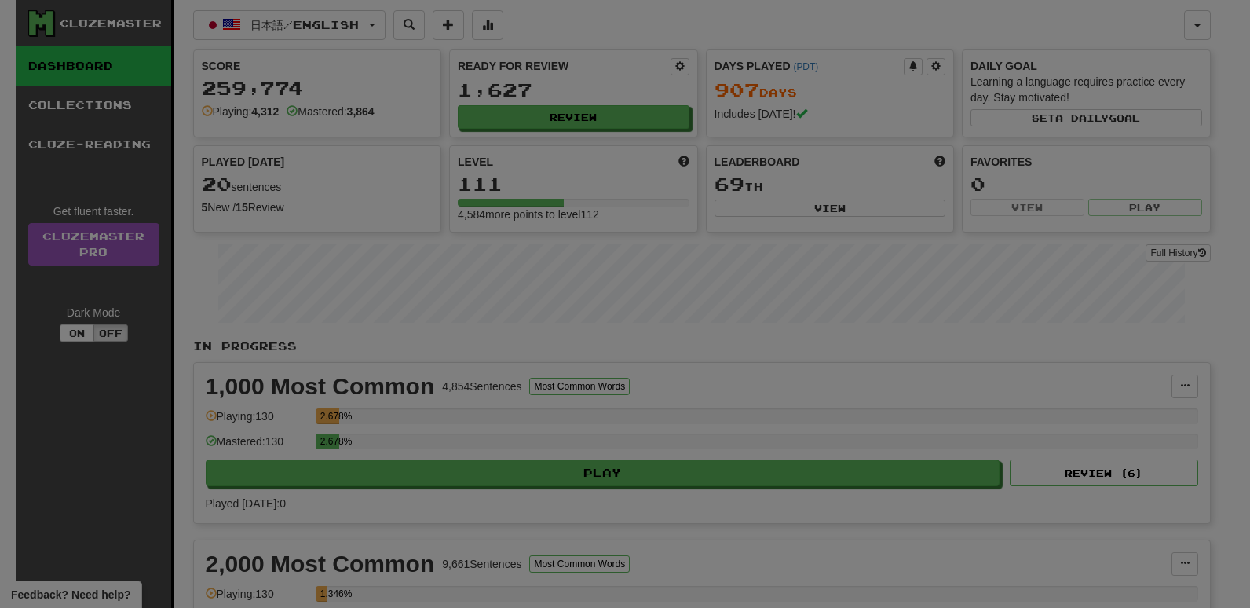
select select "**"
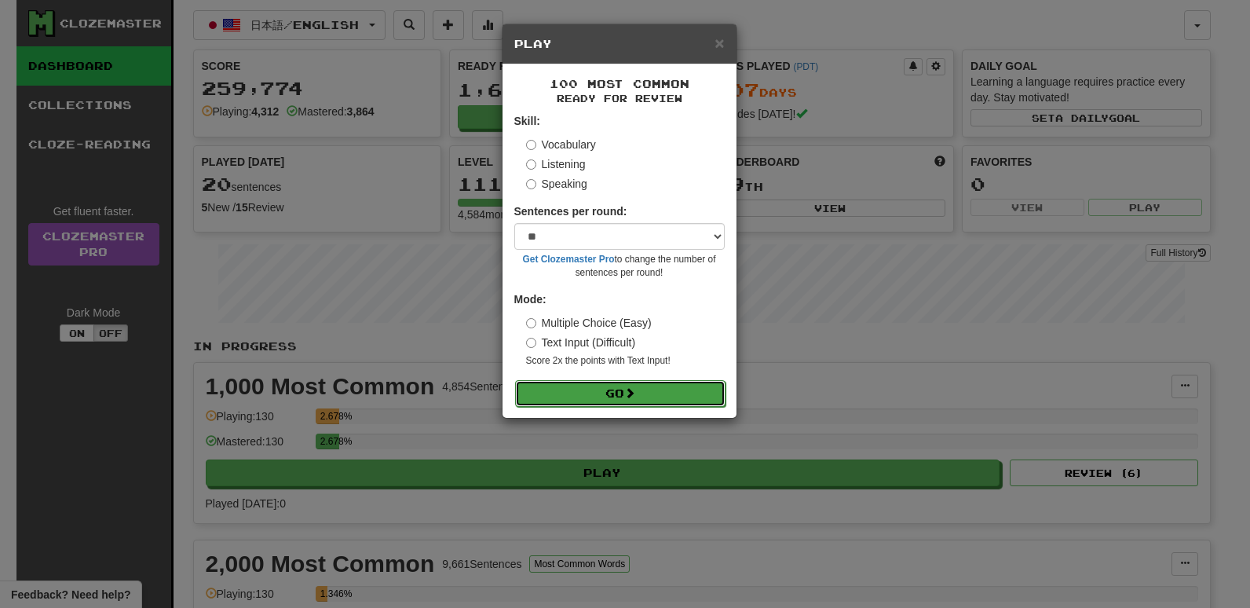
click at [645, 395] on button "Go" at bounding box center [620, 393] width 210 height 27
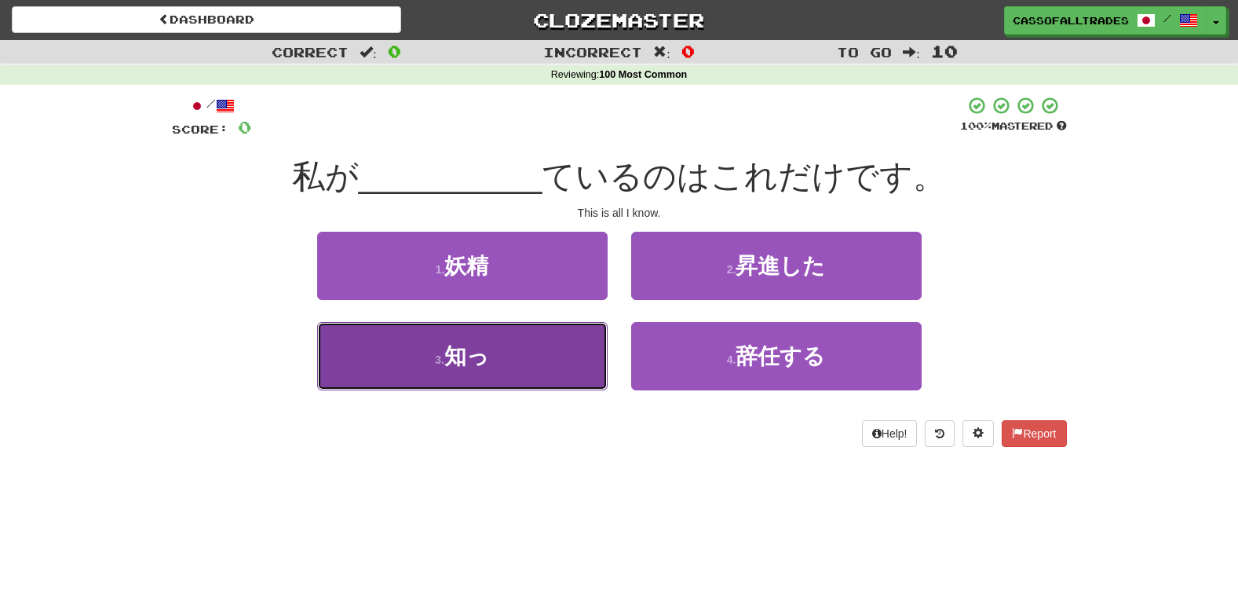
click at [504, 361] on button "3 . 知っ" at bounding box center [462, 356] width 290 height 68
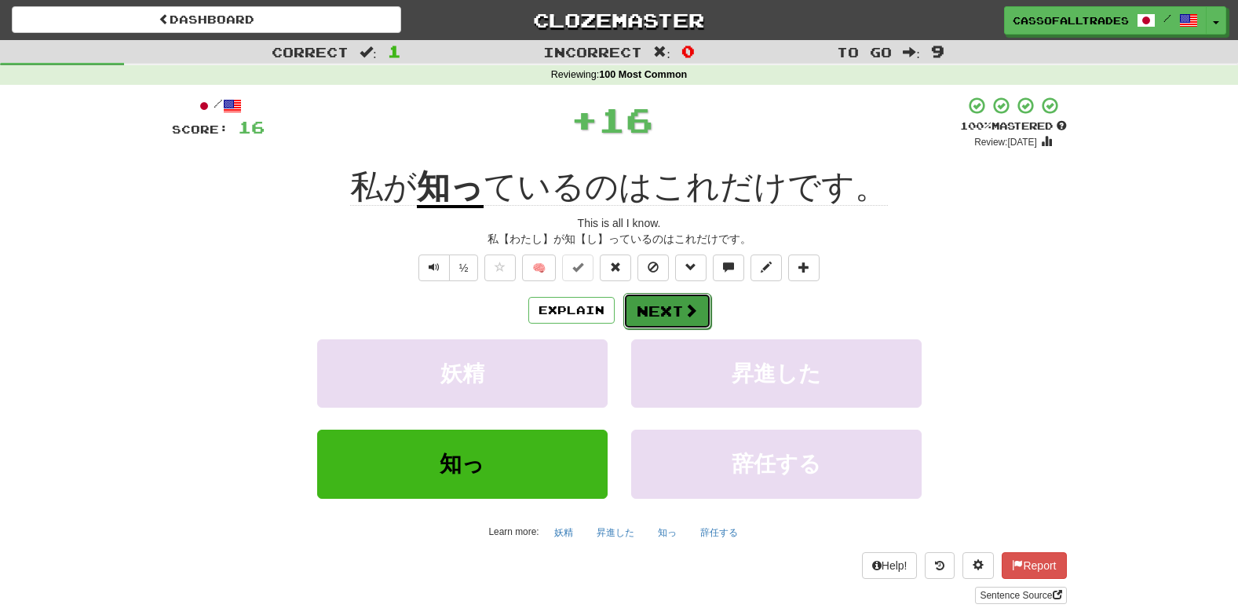
click at [650, 309] on button "Next" at bounding box center [667, 311] width 88 height 36
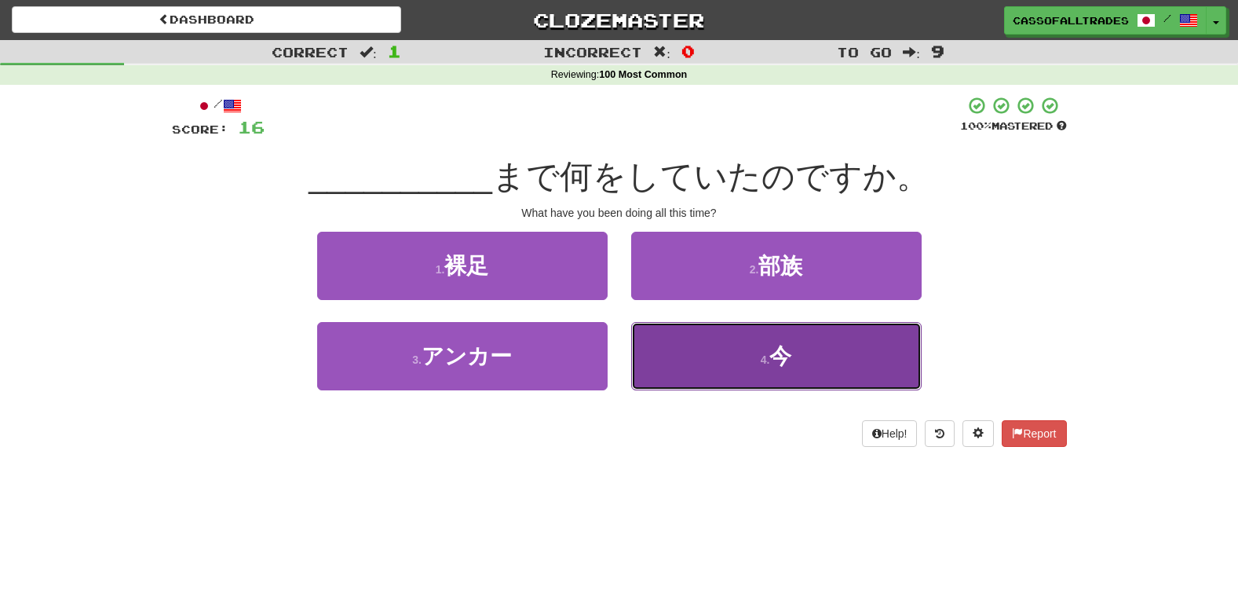
click at [716, 355] on button "4 . 今" at bounding box center [776, 356] width 290 height 68
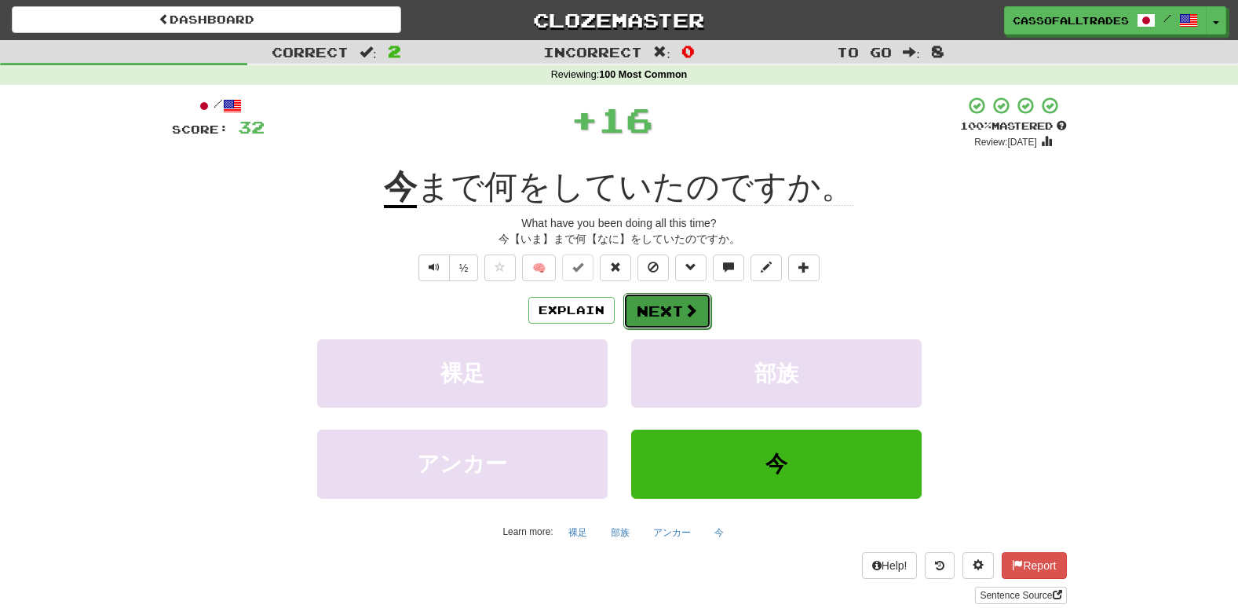
click at [695, 308] on span at bounding box center [691, 310] width 14 height 14
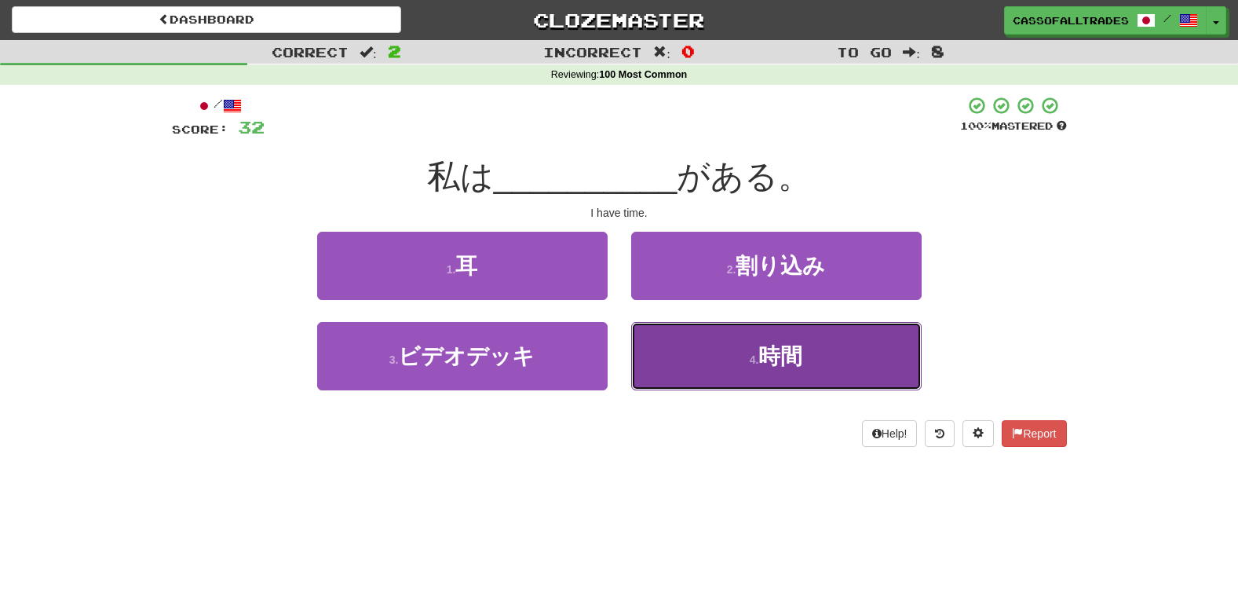
click at [753, 362] on small "4 ." at bounding box center [754, 359] width 9 height 13
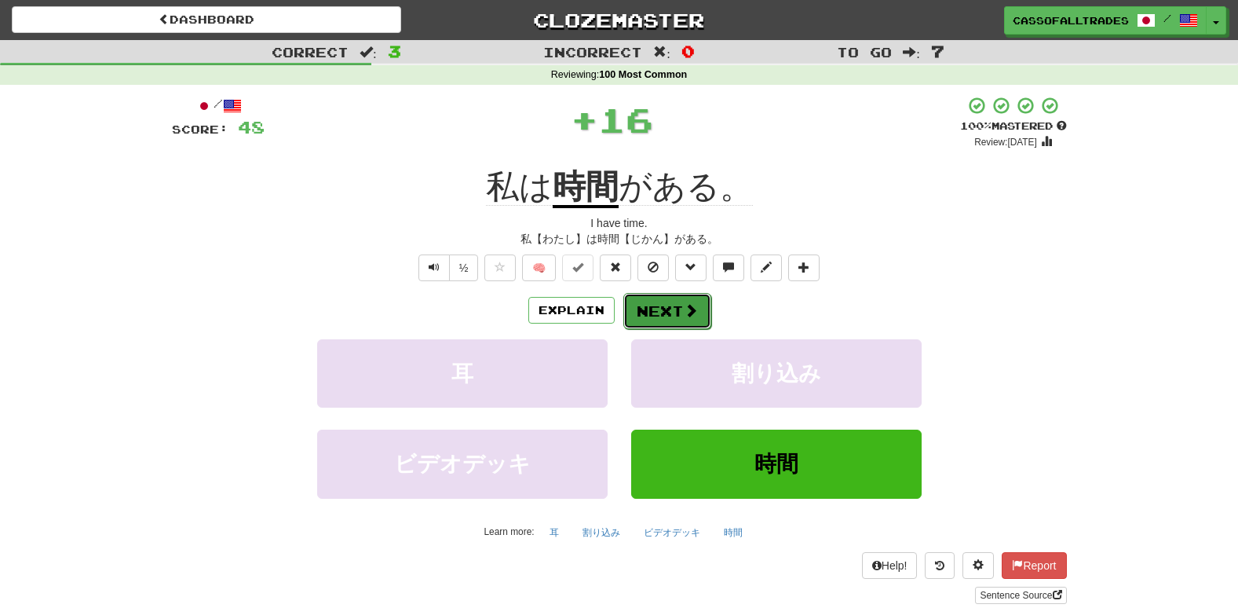
click at [652, 308] on button "Next" at bounding box center [667, 311] width 88 height 36
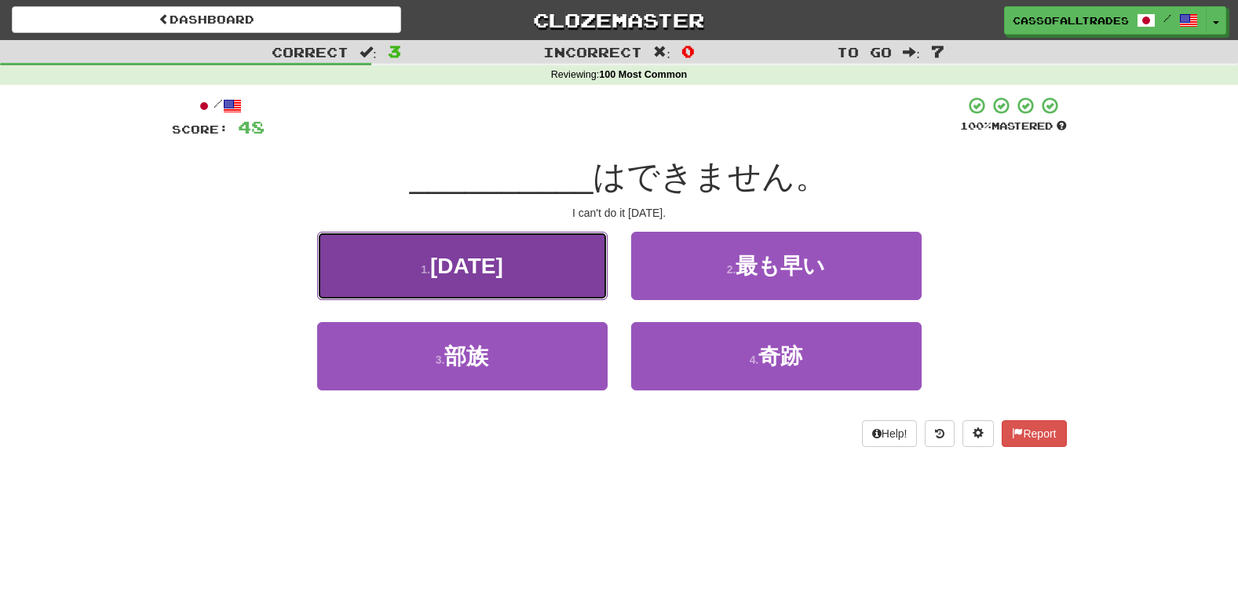
click at [549, 241] on button "1 . 今日" at bounding box center [462, 266] width 290 height 68
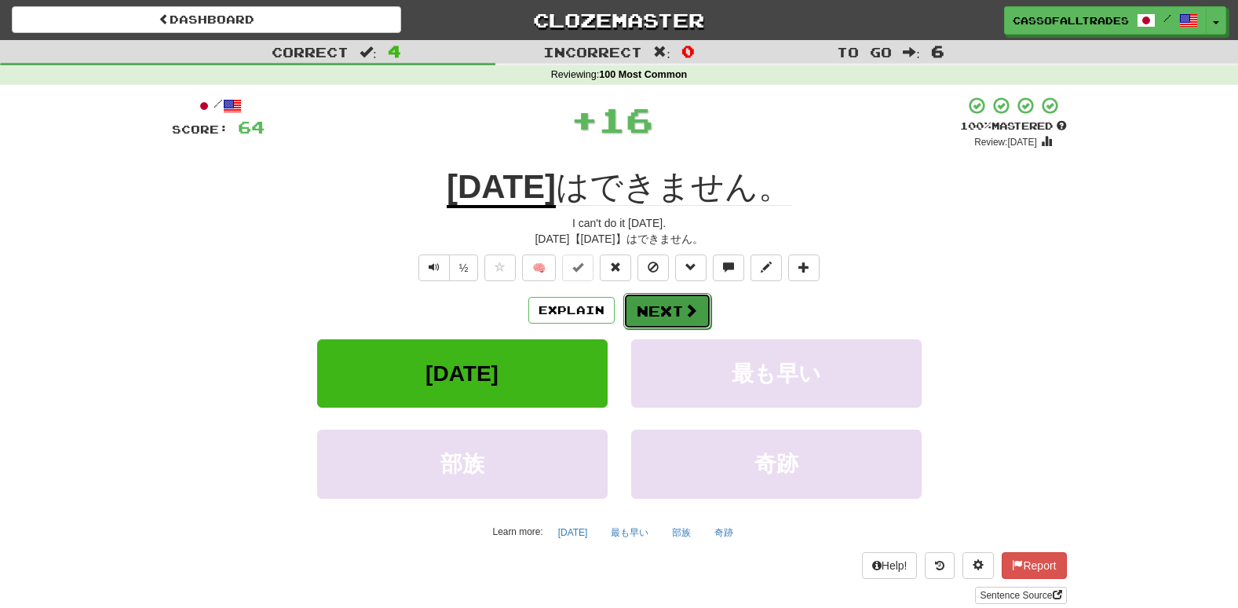
click at [665, 299] on button "Next" at bounding box center [667, 311] width 88 height 36
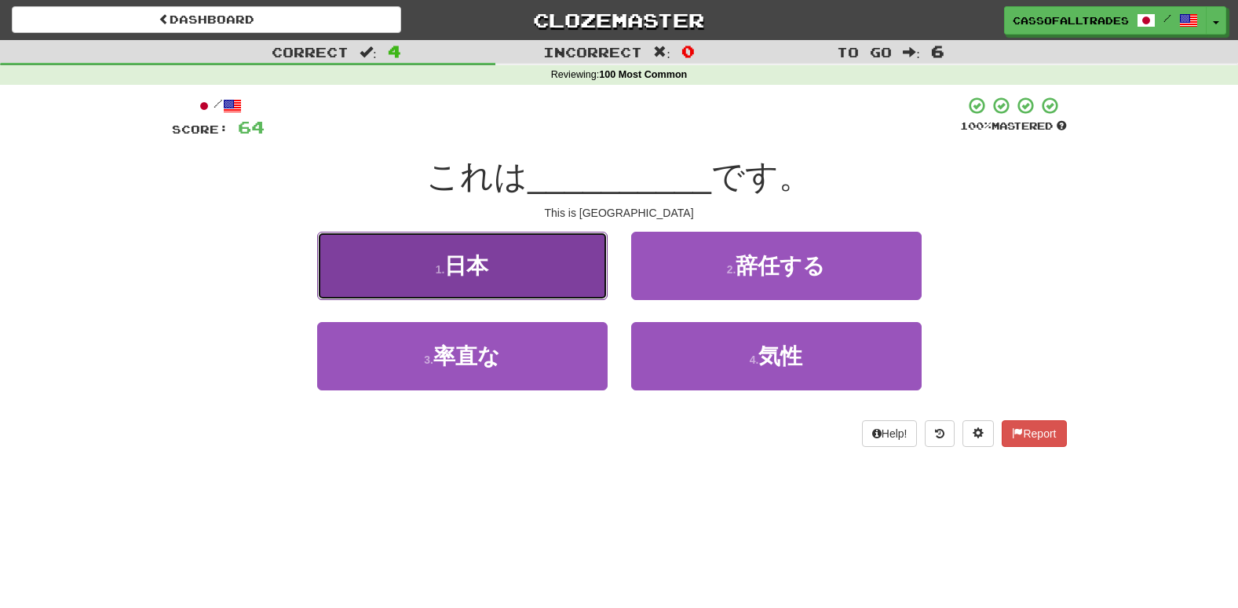
click at [564, 276] on button "1 . 日本" at bounding box center [462, 266] width 290 height 68
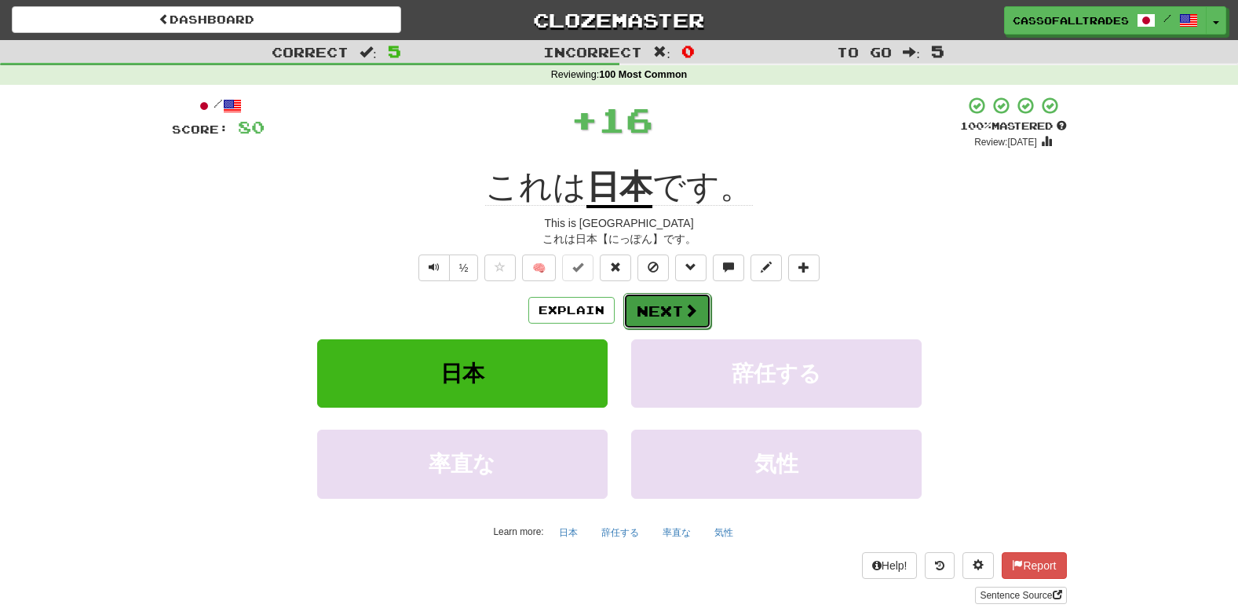
click at [684, 305] on span at bounding box center [691, 310] width 14 height 14
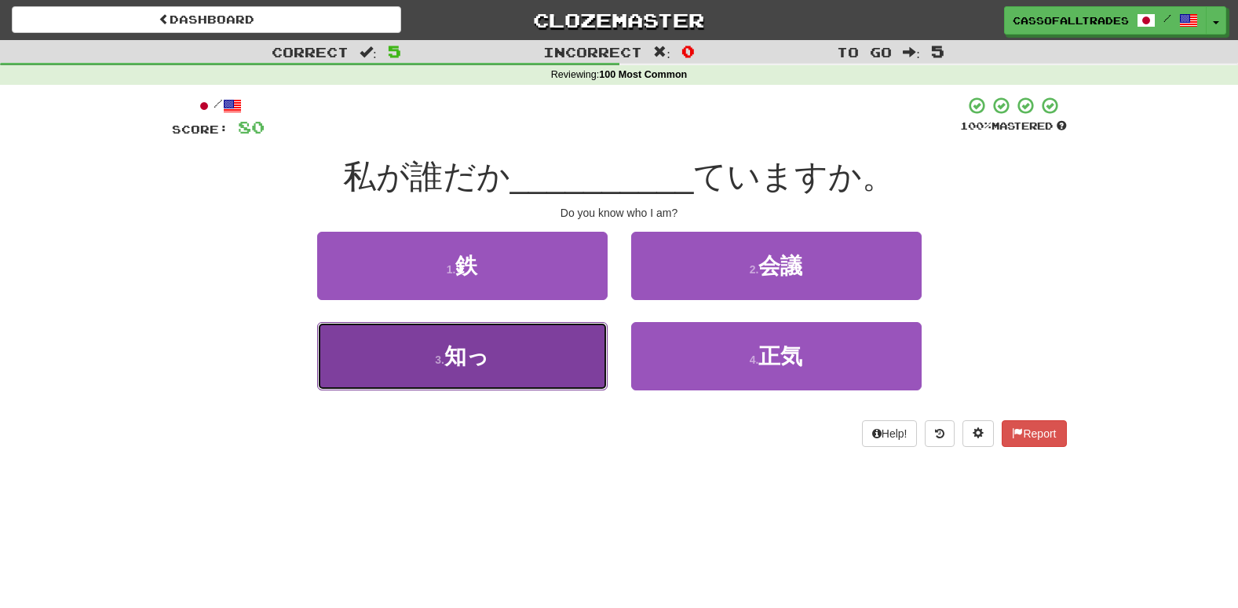
click at [536, 350] on button "3 . 知っ" at bounding box center [462, 356] width 290 height 68
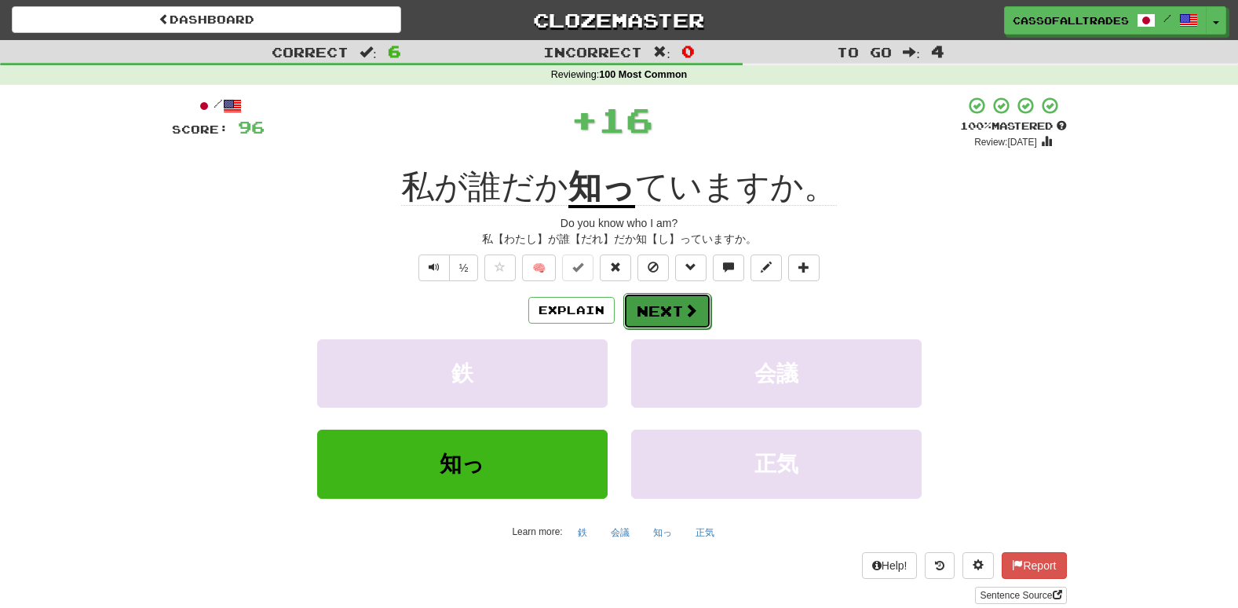
click at [674, 308] on button "Next" at bounding box center [667, 311] width 88 height 36
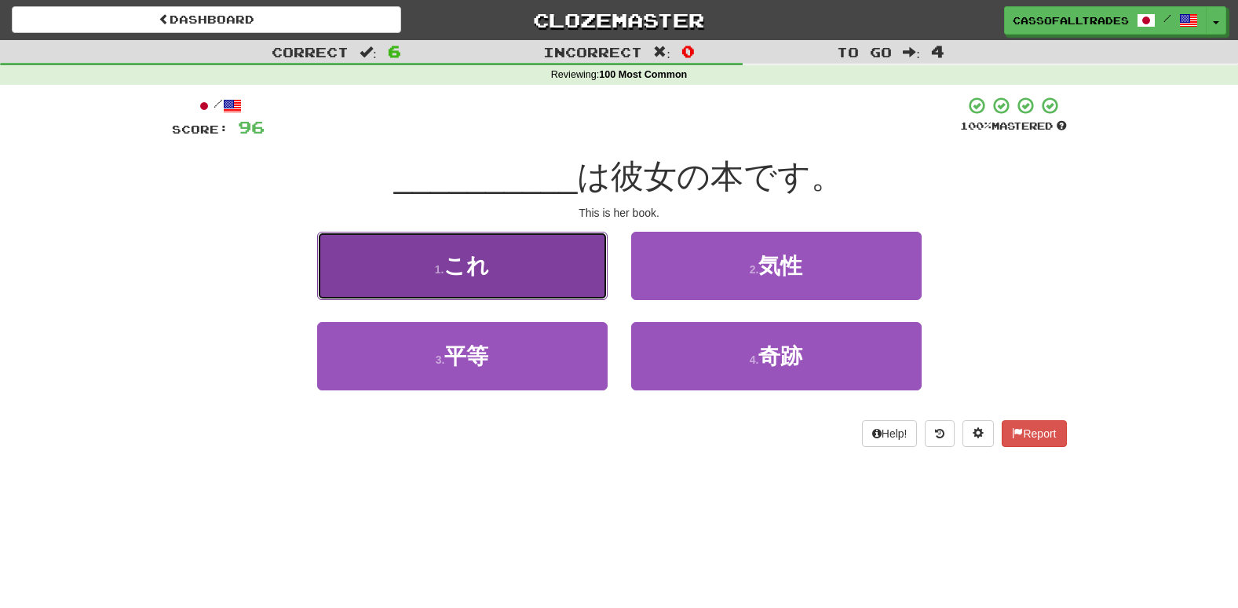
click at [572, 287] on button "1 . これ" at bounding box center [462, 266] width 290 height 68
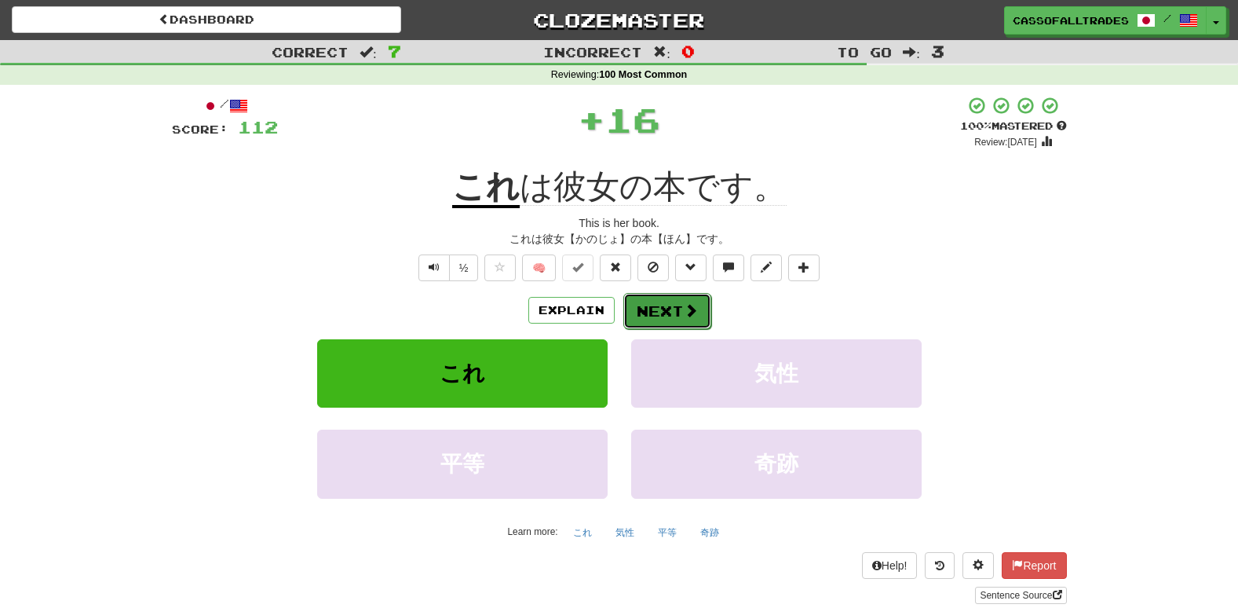
click at [677, 308] on button "Next" at bounding box center [667, 311] width 88 height 36
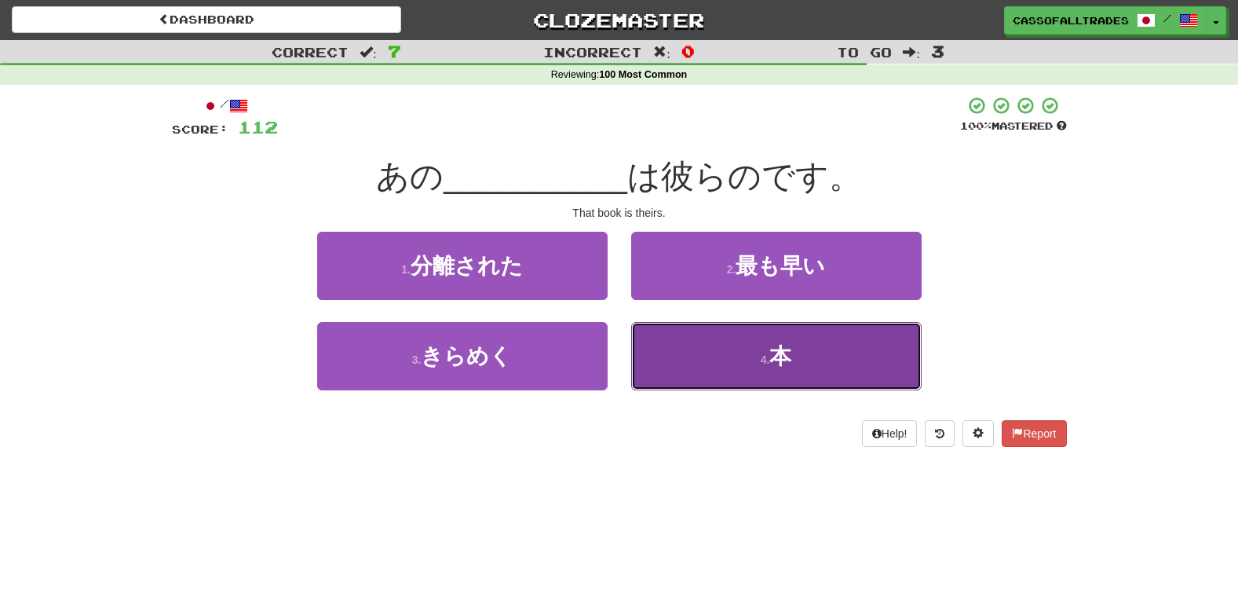
click at [764, 378] on button "4 . 本" at bounding box center [776, 356] width 290 height 68
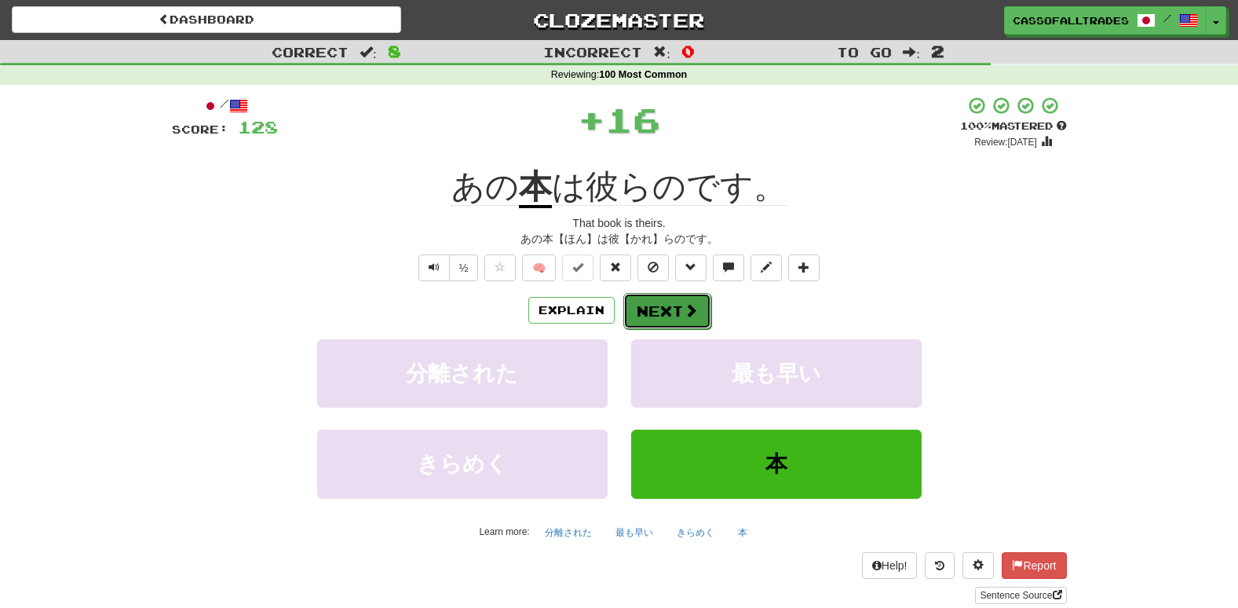
click at [706, 323] on button "Next" at bounding box center [667, 311] width 88 height 36
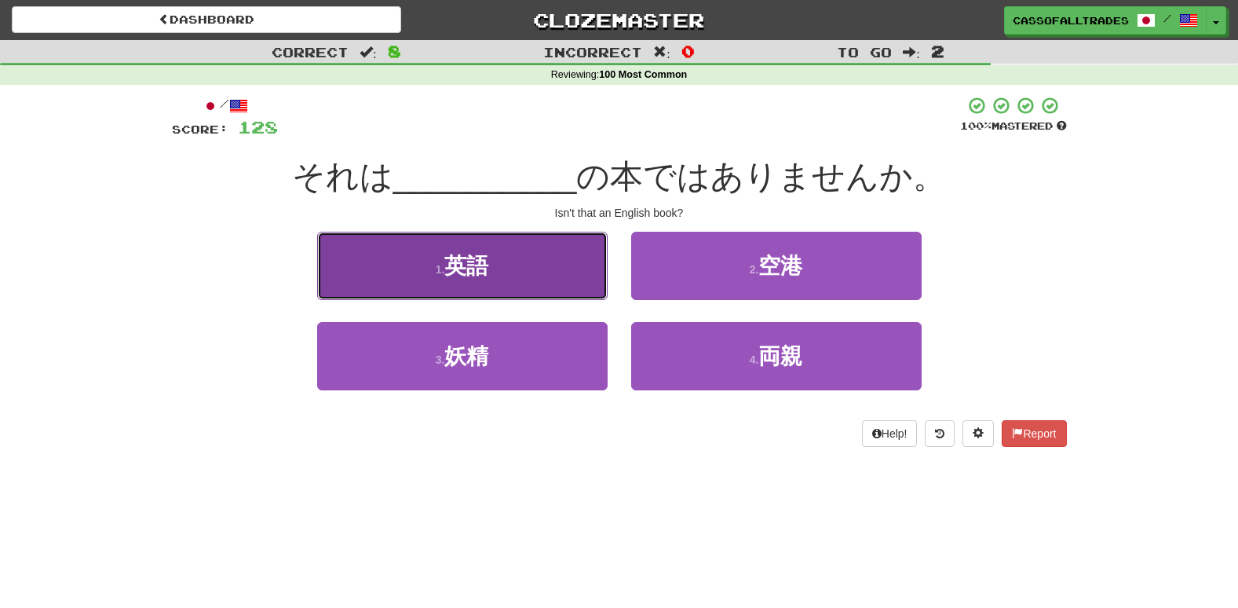
click at [494, 247] on button "1 . 英語" at bounding box center [462, 266] width 290 height 68
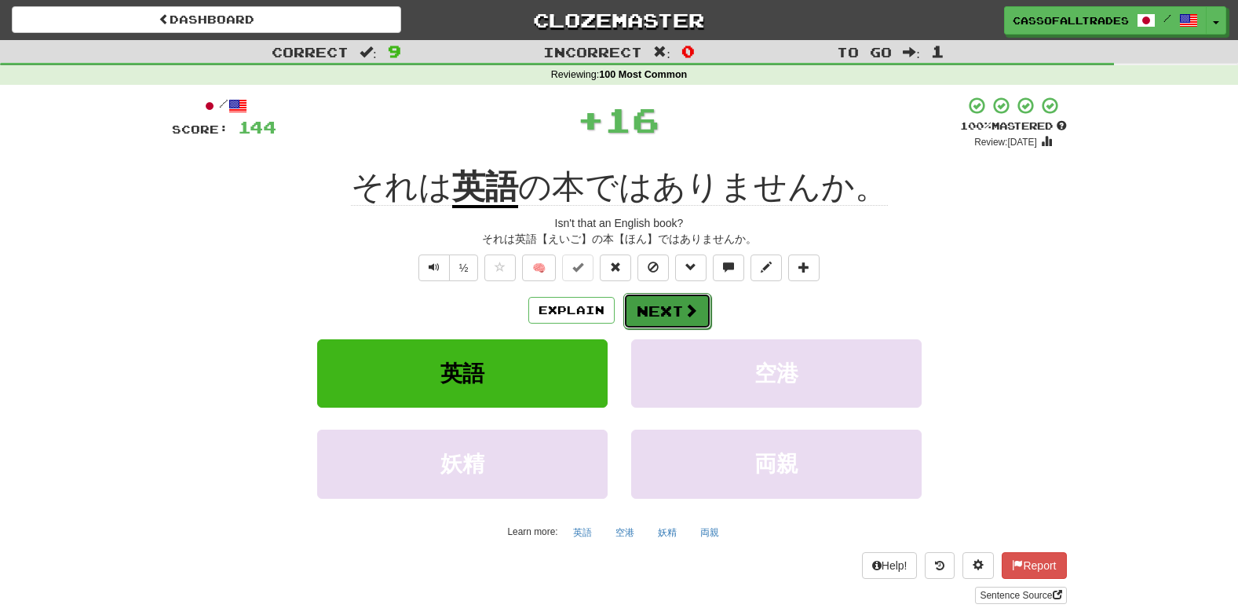
click at [670, 293] on button "Next" at bounding box center [667, 311] width 88 height 36
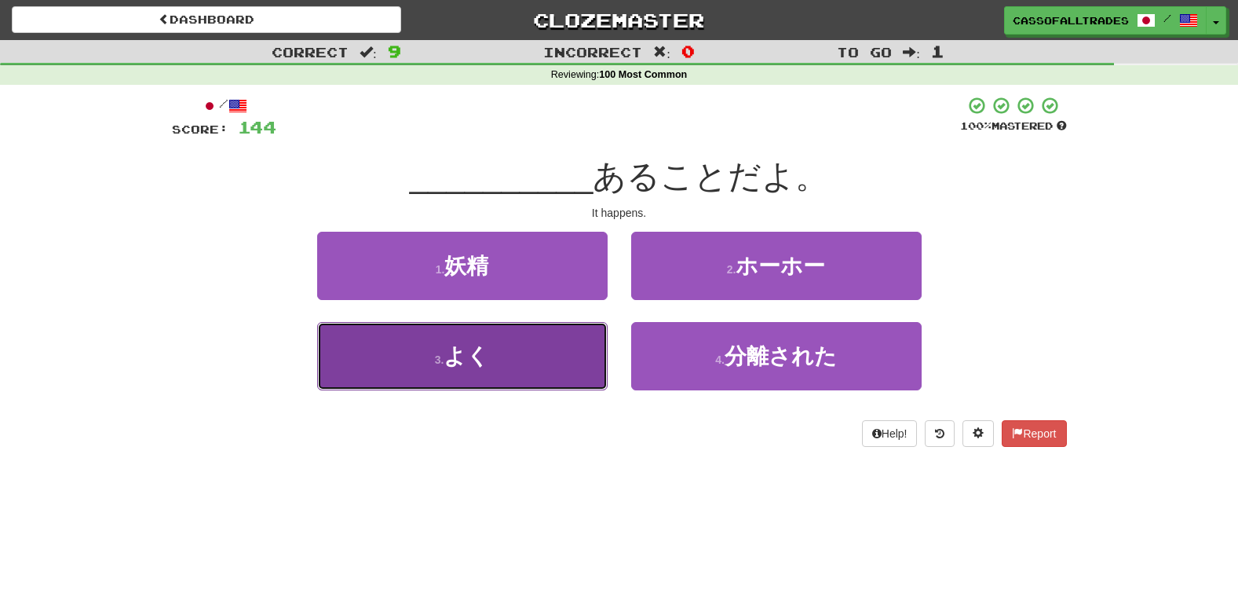
click at [507, 370] on button "3 . よく" at bounding box center [462, 356] width 290 height 68
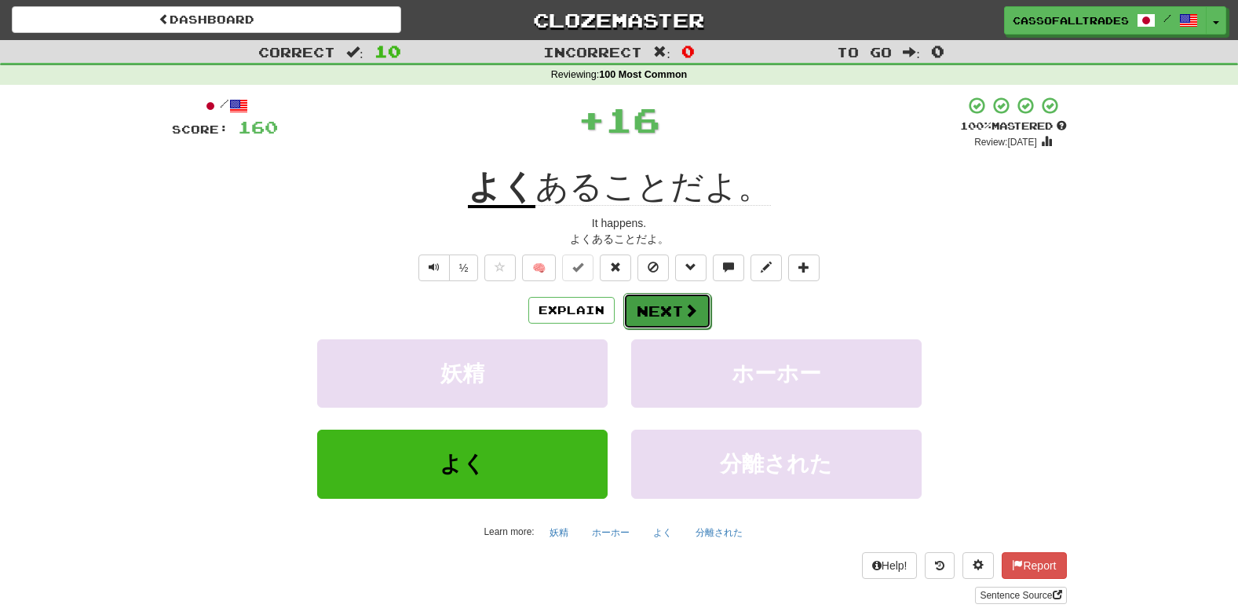
click at [637, 299] on button "Next" at bounding box center [667, 311] width 88 height 36
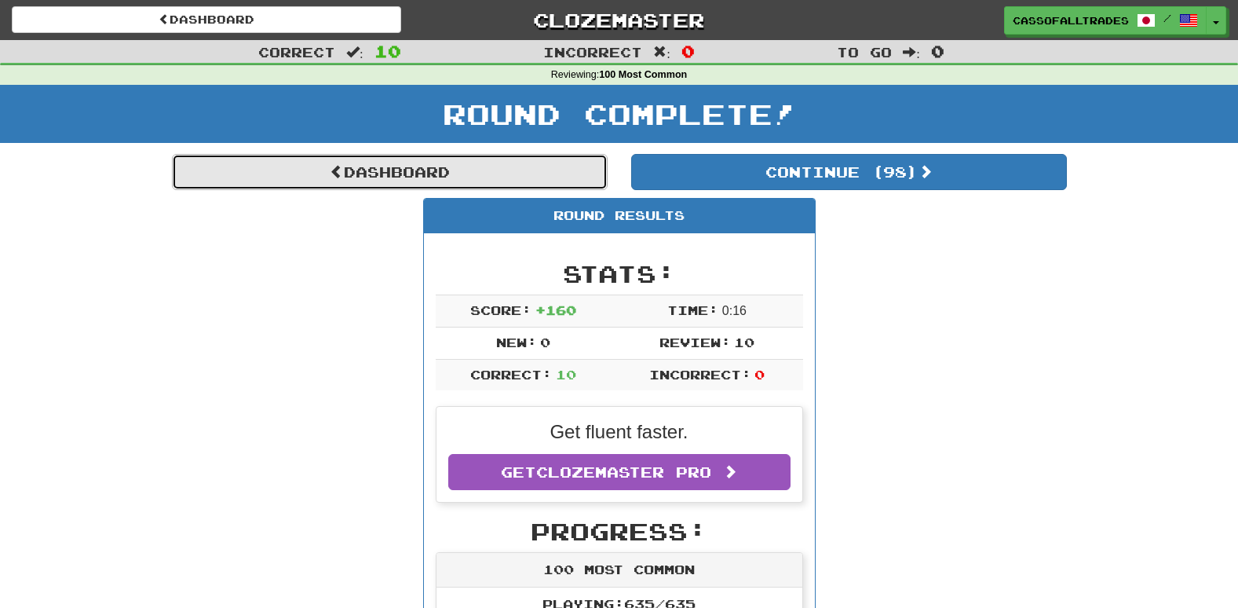
click at [390, 179] on link "Dashboard" at bounding box center [390, 172] width 436 height 36
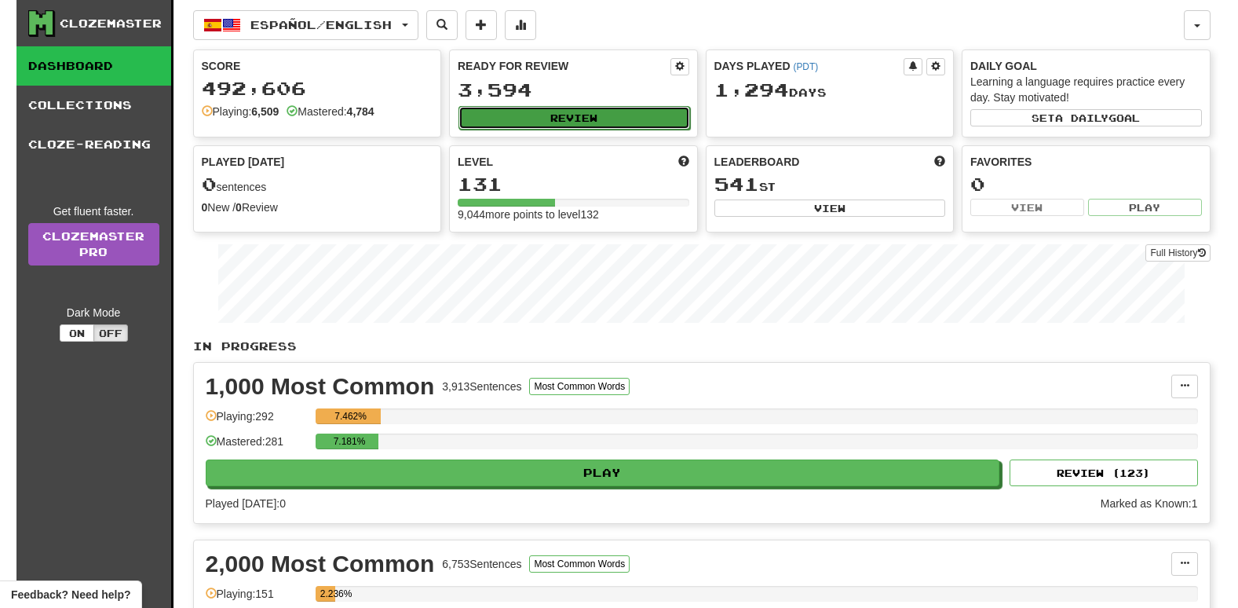
click at [676, 111] on button "Review" at bounding box center [574, 118] width 232 height 24
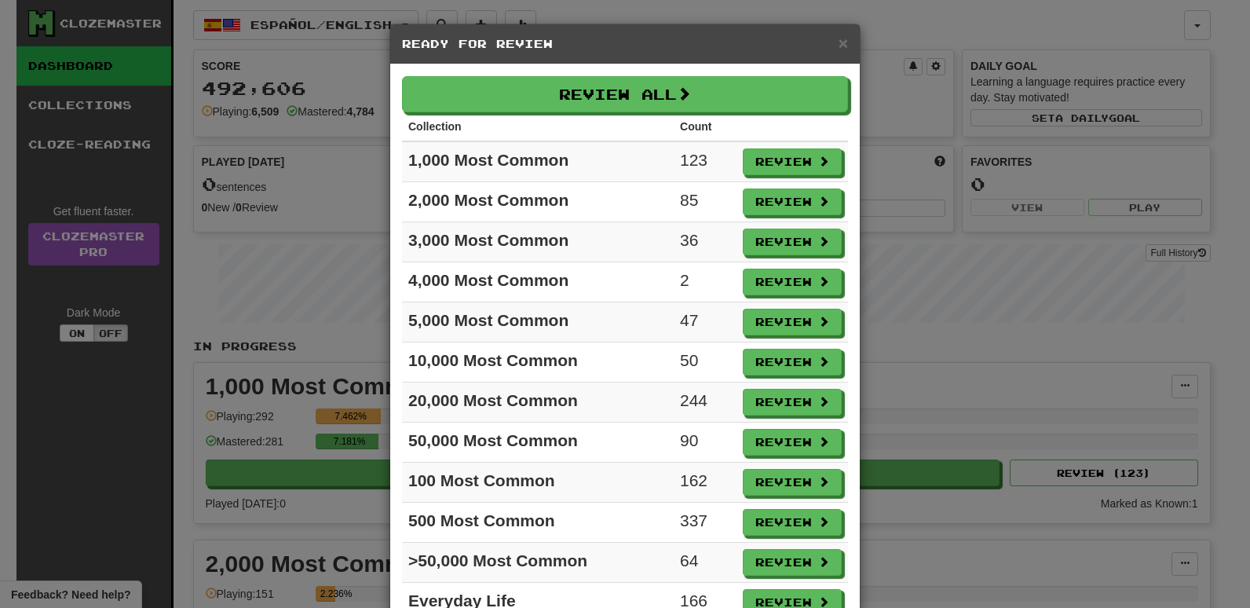
click at [1032, 336] on div "× Ready for Review Review All Collection Count 1,000 Most Common 123 Review 2,0…" at bounding box center [625, 304] width 1250 height 608
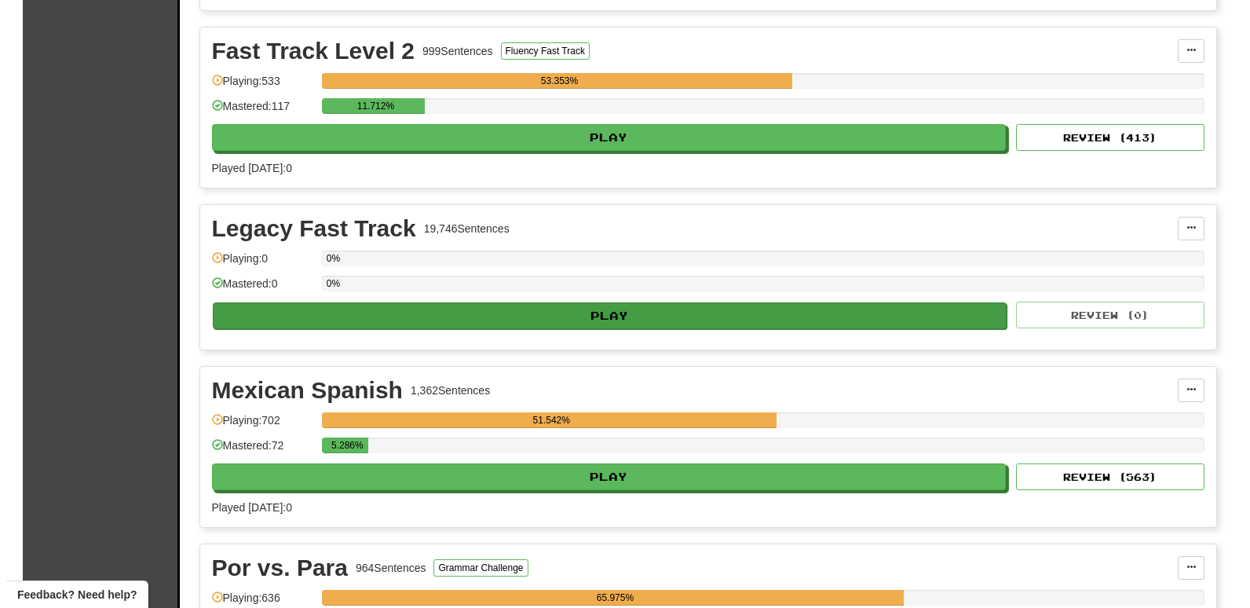
scroll to position [2826, 0]
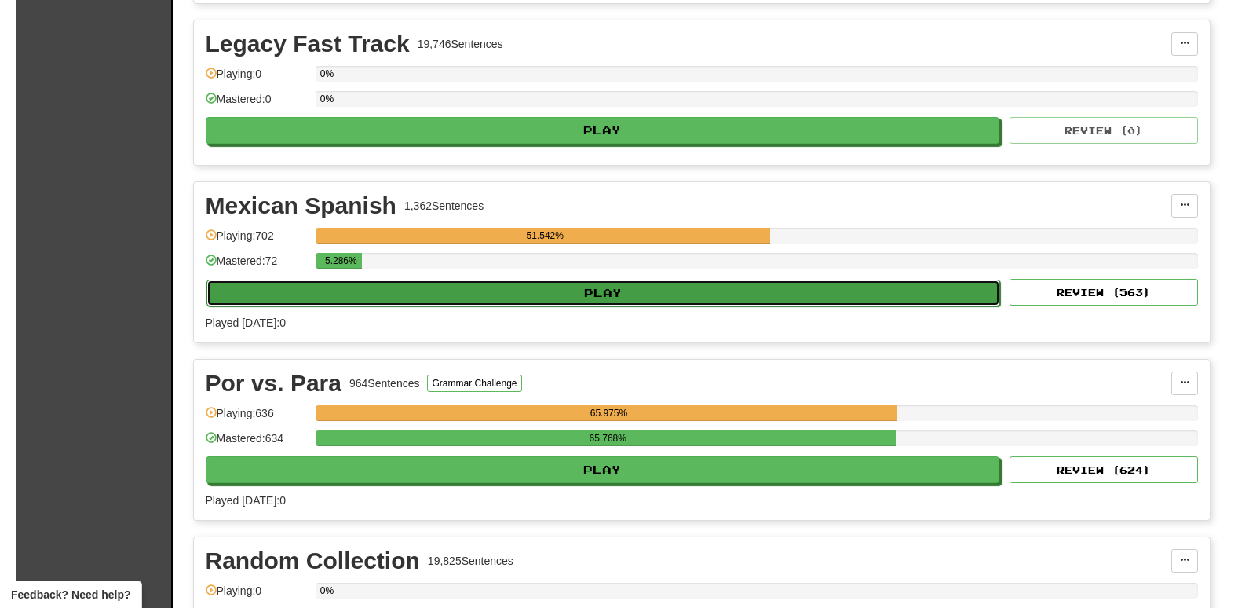
click at [725, 299] on button "Play" at bounding box center [603, 292] width 794 height 27
select select "**"
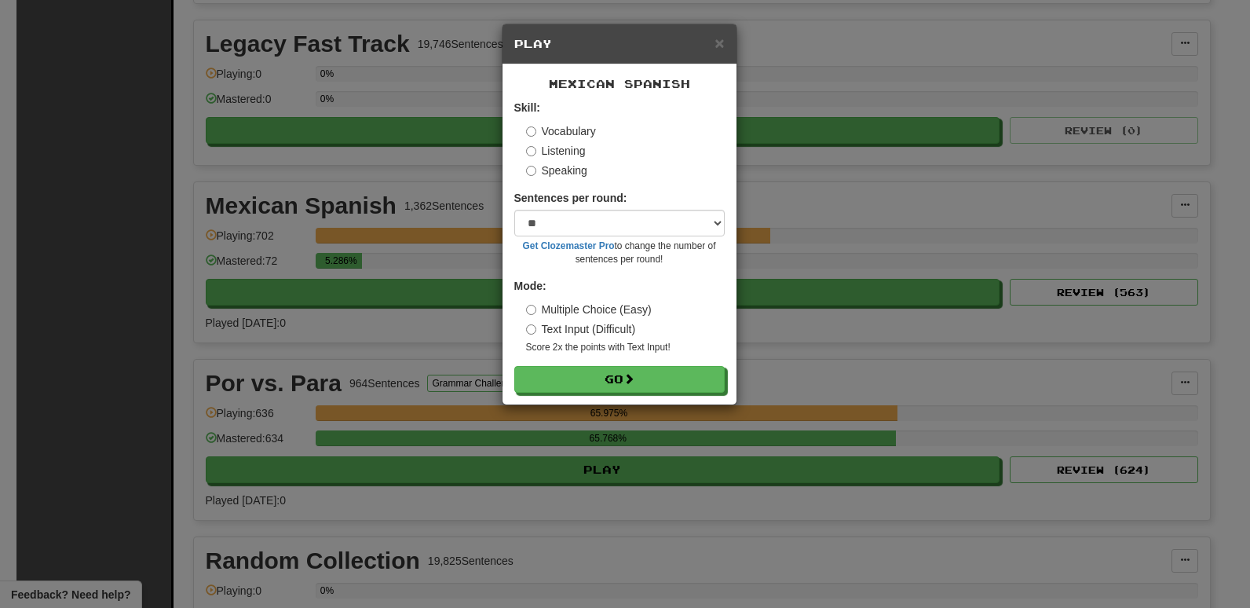
click at [524, 148] on div "Skill: Vocabulary Listening Speaking" at bounding box center [619, 139] width 210 height 78
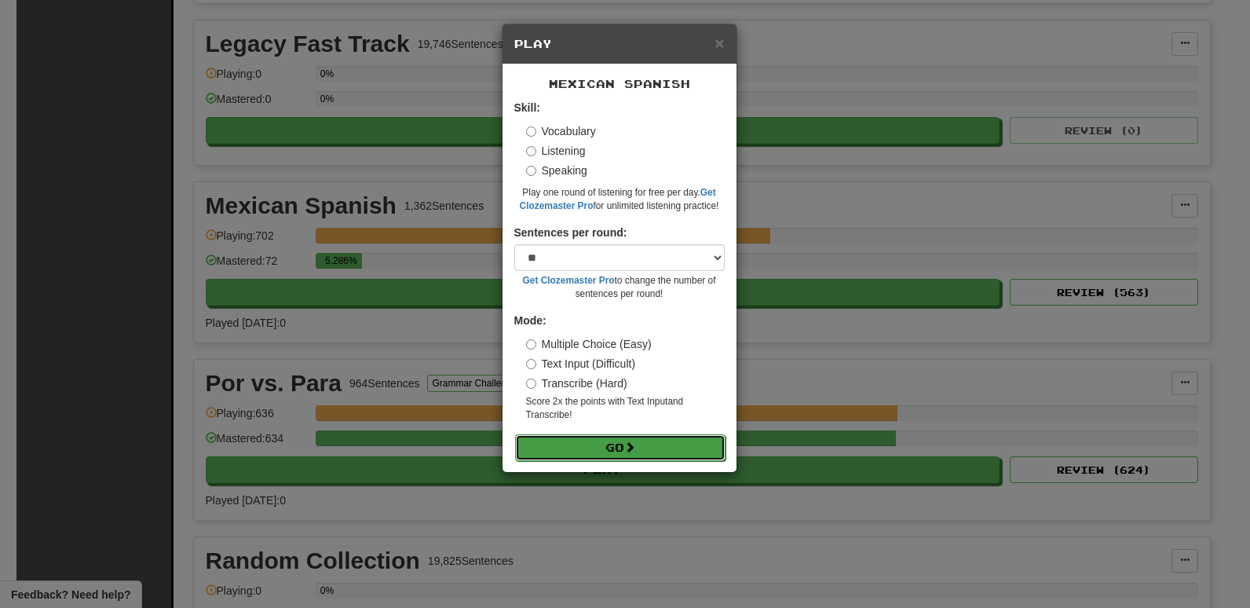
click at [662, 454] on button "Go" at bounding box center [620, 447] width 210 height 27
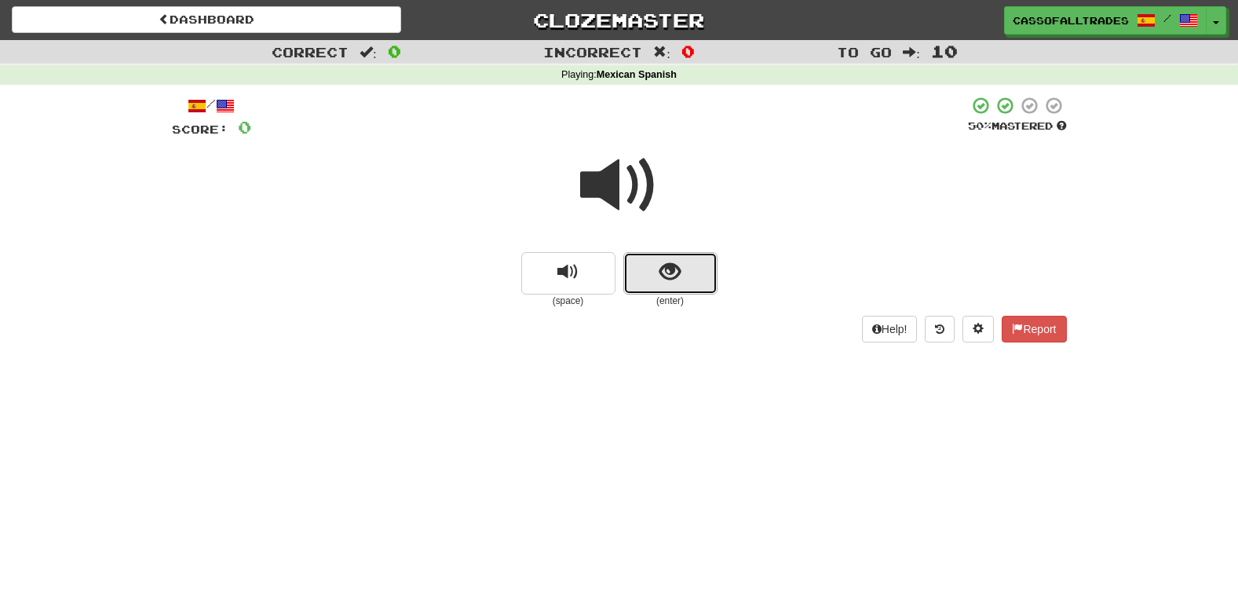
click at [677, 287] on button "show sentence" at bounding box center [670, 273] width 94 height 42
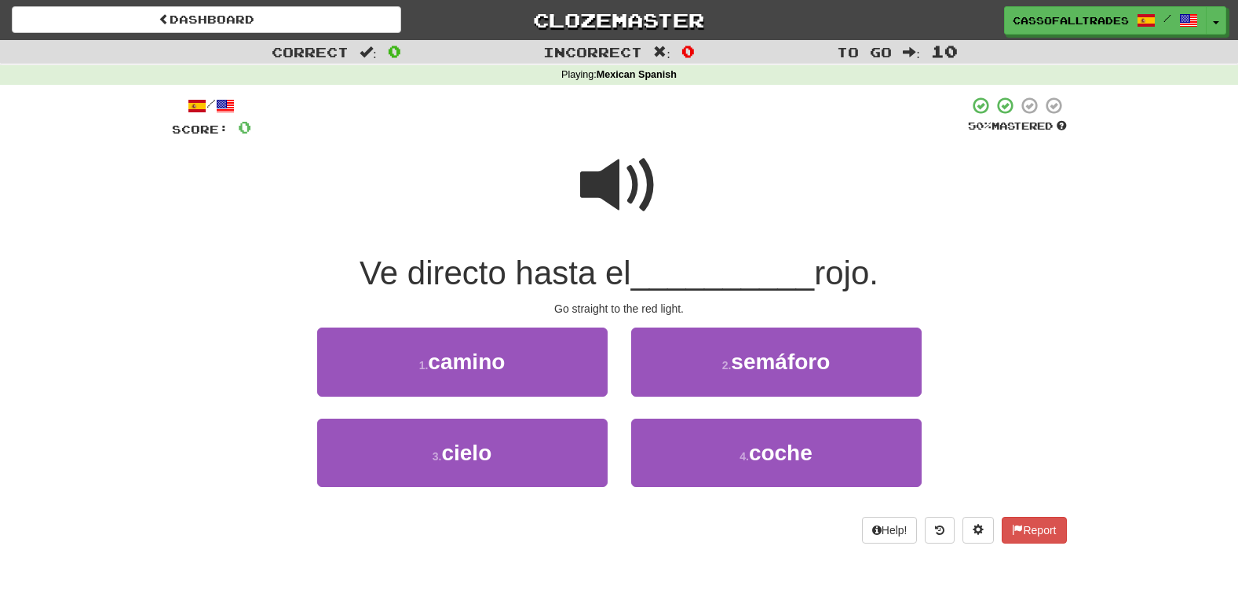
click at [614, 183] on span at bounding box center [619, 185] width 78 height 78
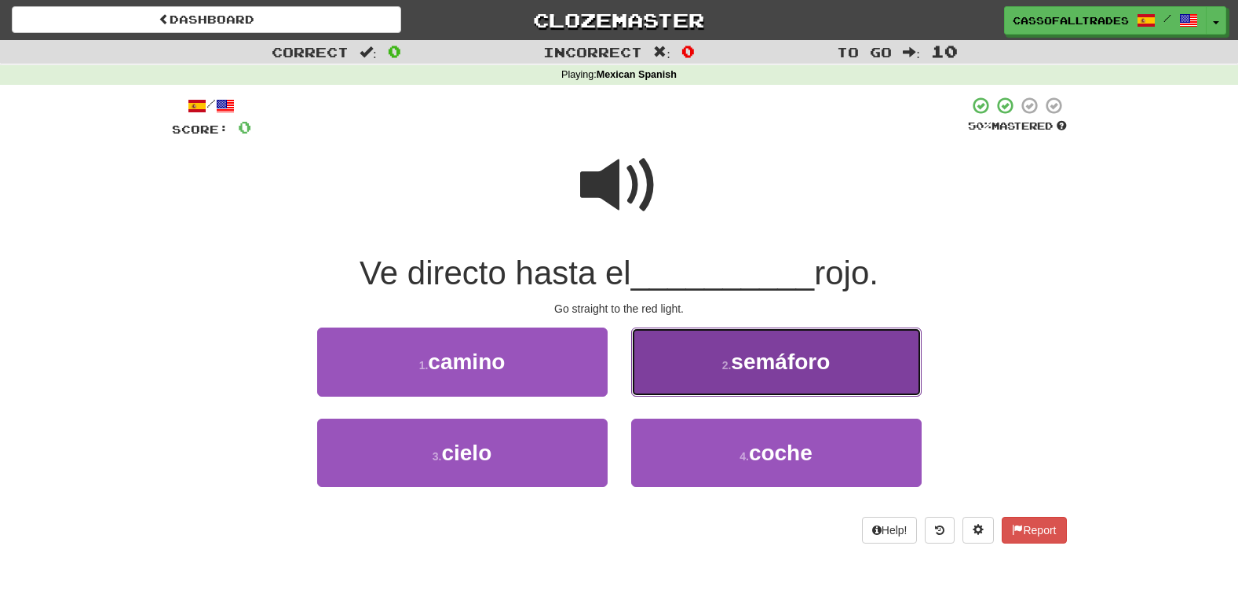
click at [710, 367] on button "2 . semáforo" at bounding box center [776, 361] width 290 height 68
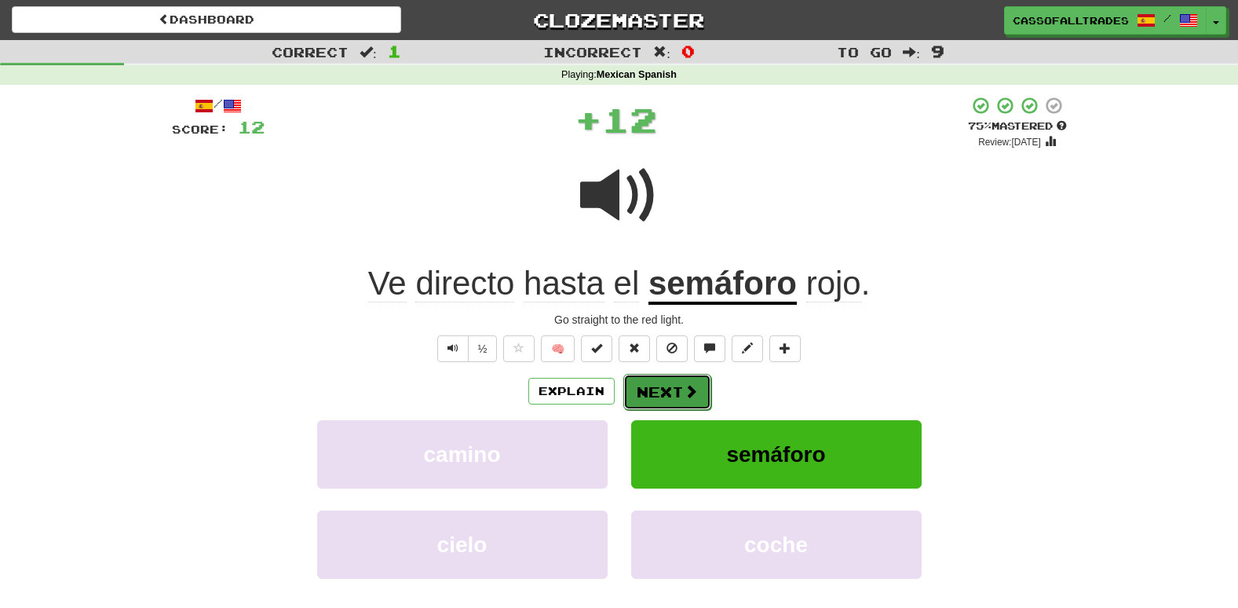
click at [668, 388] on button "Next" at bounding box center [667, 392] width 88 height 36
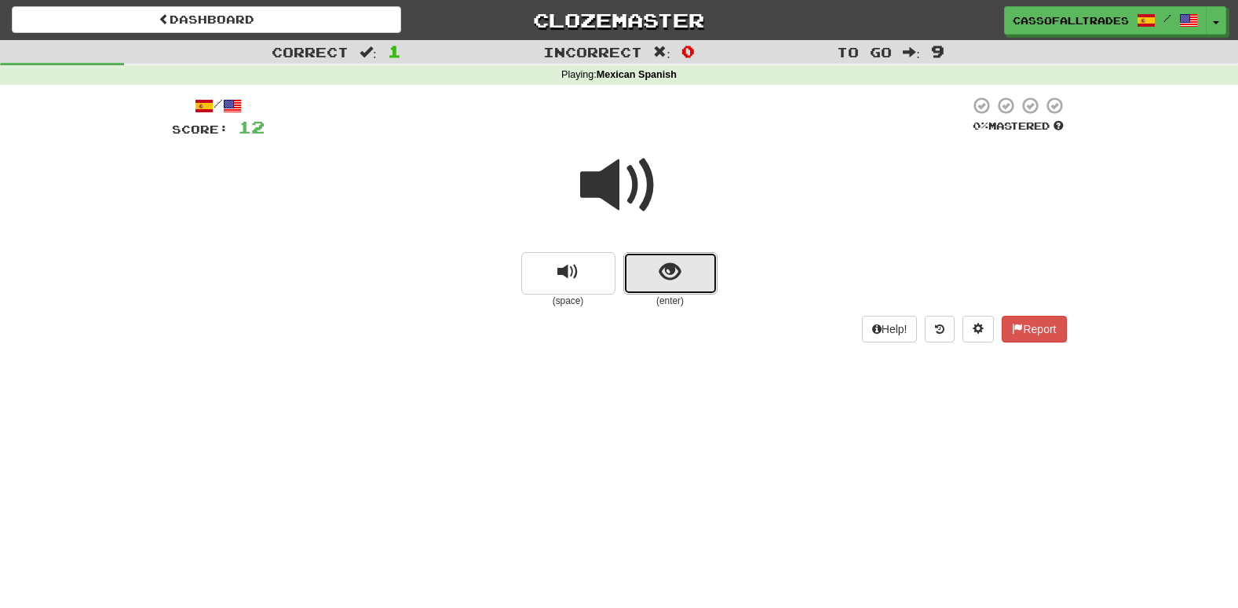
click at [635, 267] on button "show sentence" at bounding box center [670, 273] width 94 height 42
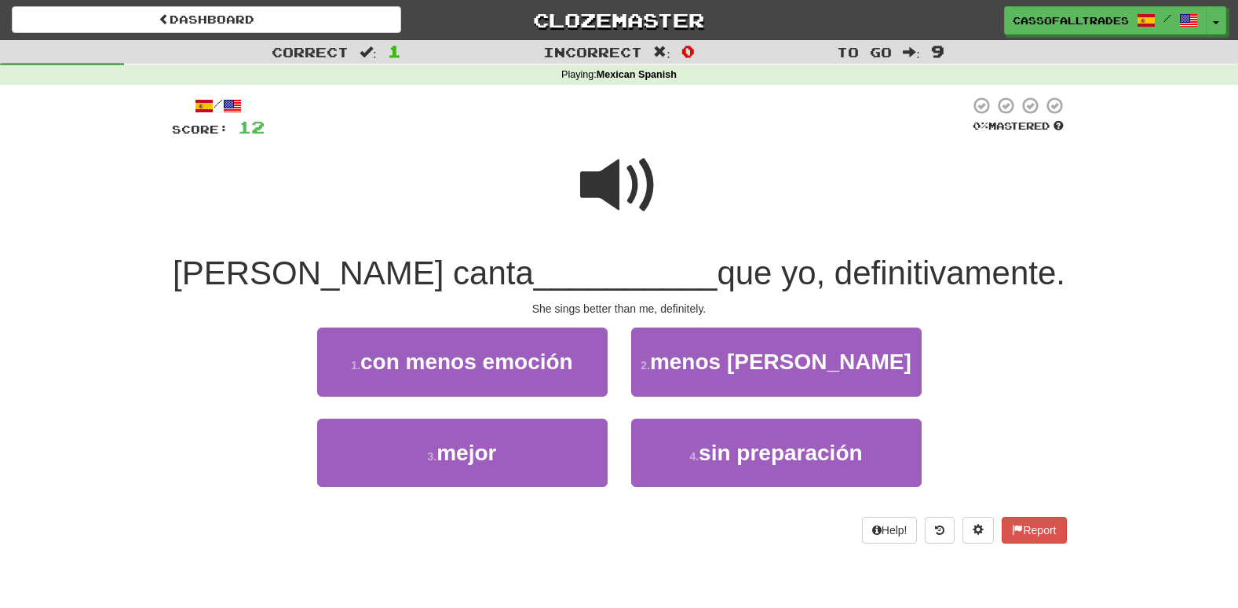
click at [620, 191] on span at bounding box center [619, 185] width 78 height 78
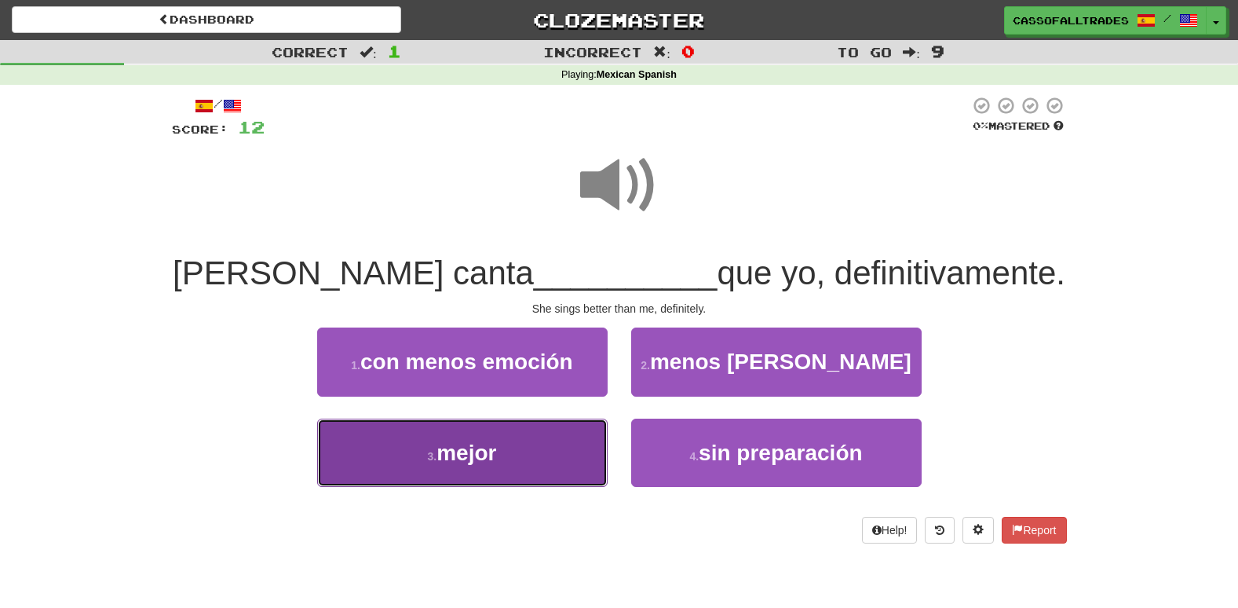
click at [552, 450] on button "3 . mejor" at bounding box center [462, 452] width 290 height 68
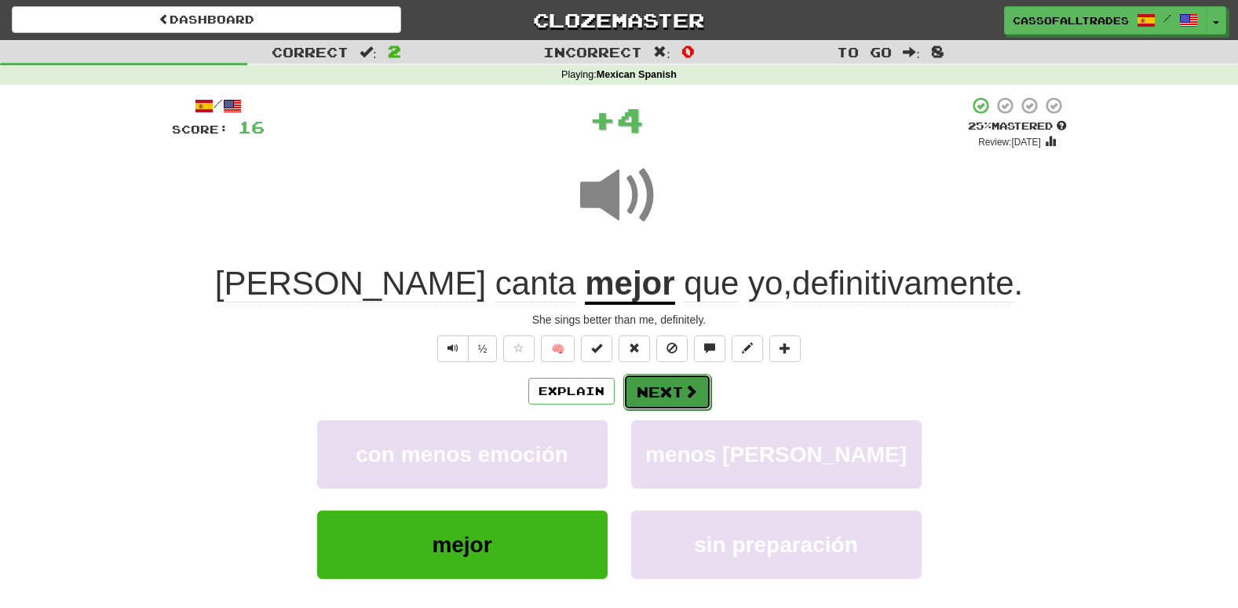
click at [676, 389] on button "Next" at bounding box center [667, 392] width 88 height 36
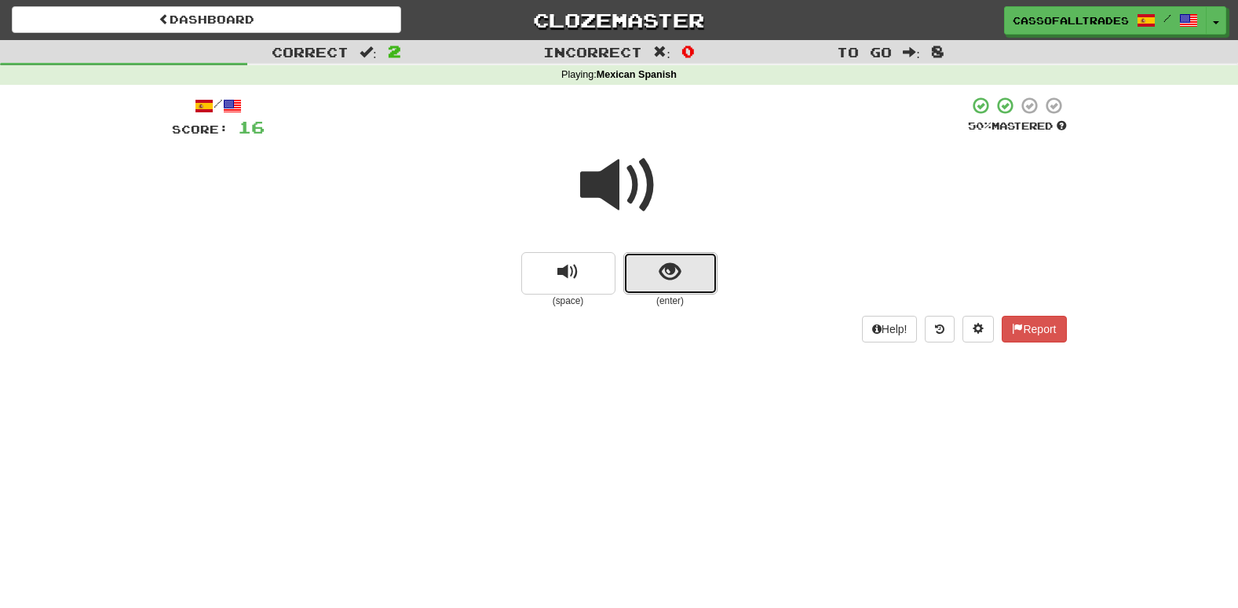
click at [641, 268] on button "show sentence" at bounding box center [670, 273] width 94 height 42
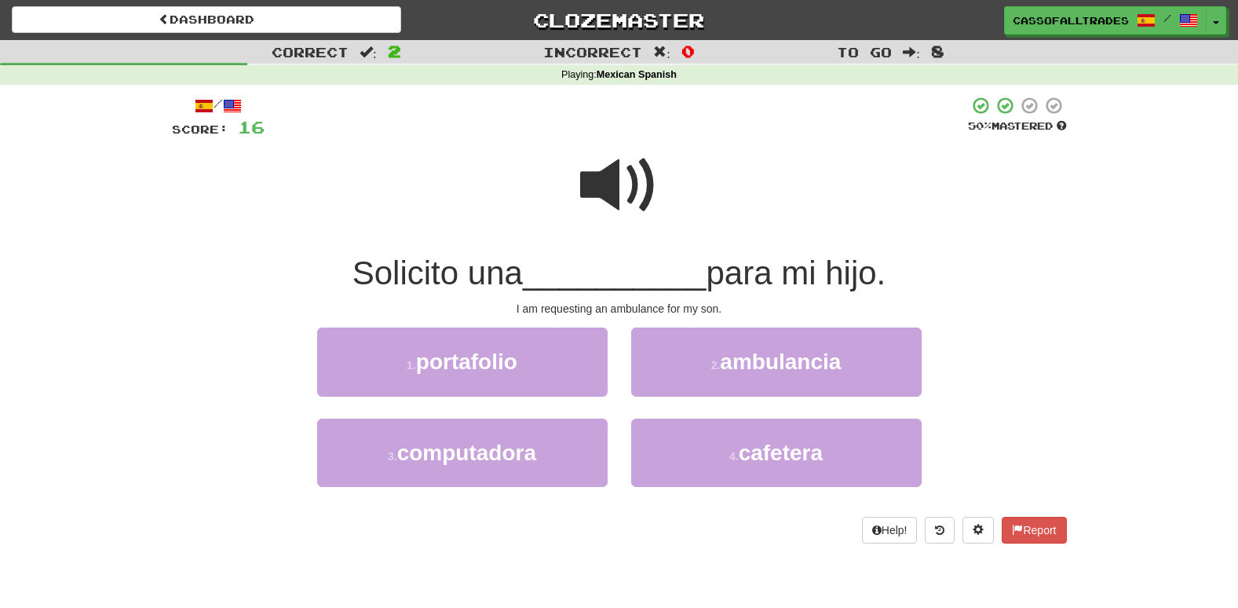
click at [622, 184] on span at bounding box center [619, 185] width 78 height 78
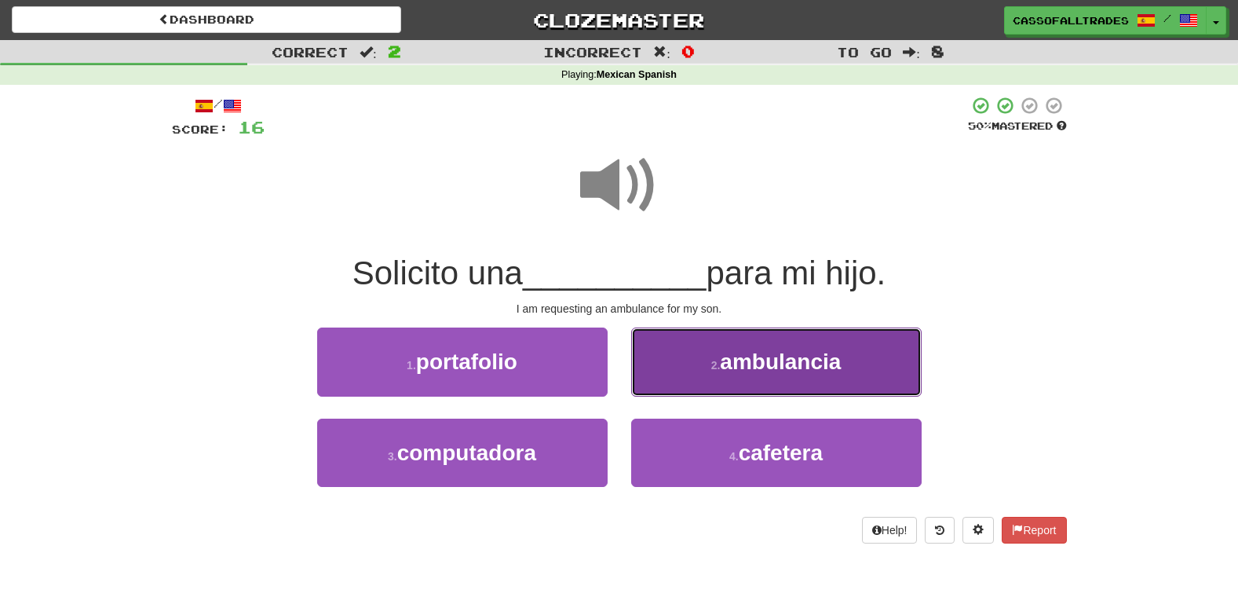
click at [741, 349] on button "2 . [GEOGRAPHIC_DATA]" at bounding box center [776, 361] width 290 height 68
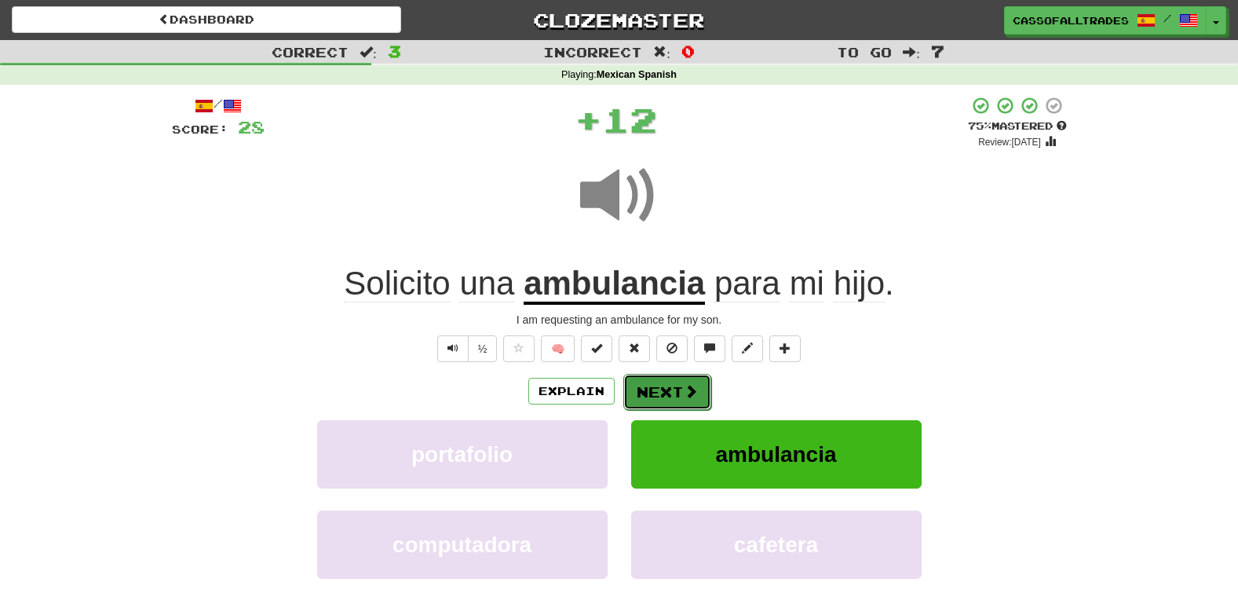
click at [674, 379] on button "Next" at bounding box center [667, 392] width 88 height 36
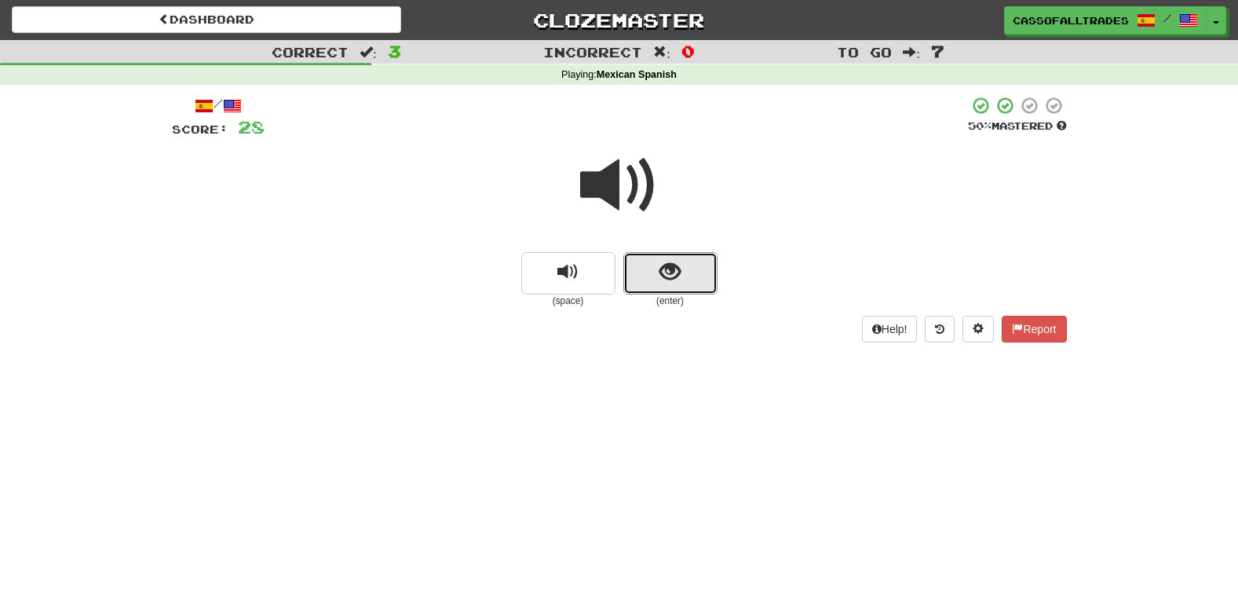
click at [659, 261] on span "show sentence" at bounding box center [669, 271] width 21 height 21
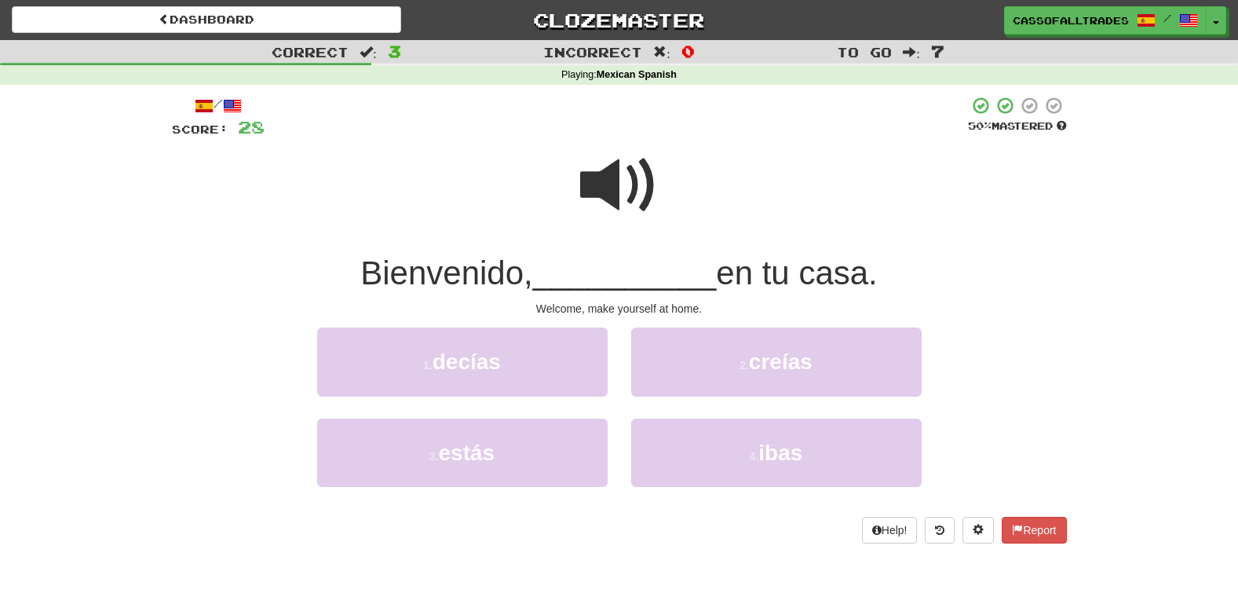
click at [631, 186] on span at bounding box center [619, 185] width 78 height 78
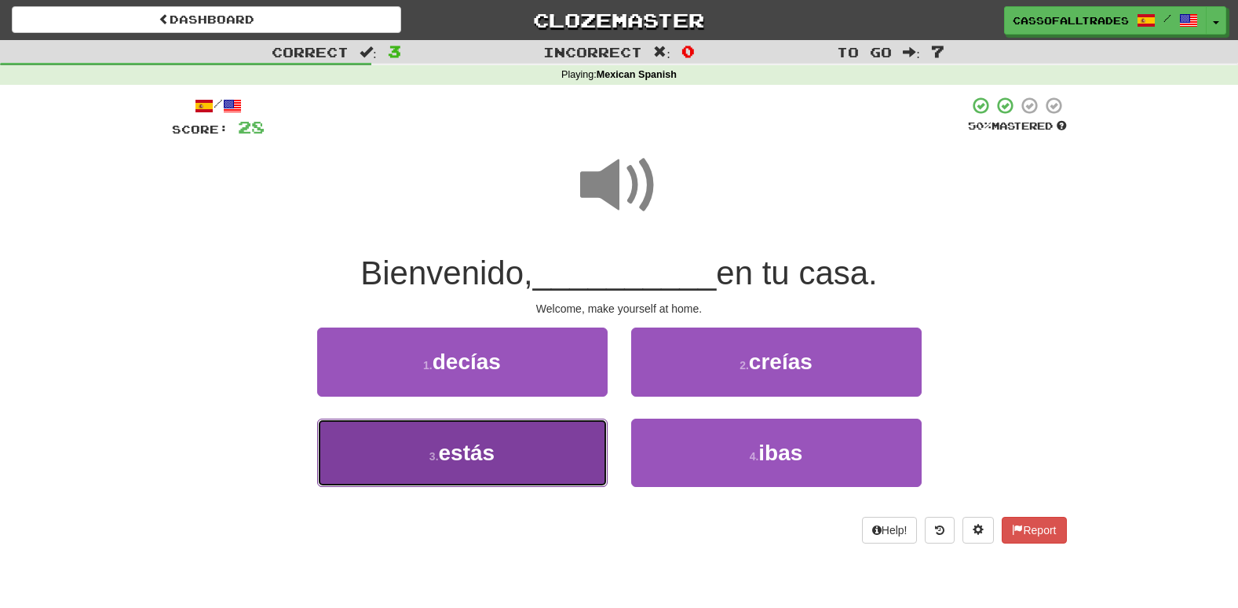
click at [435, 450] on small "3 ." at bounding box center [433, 456] width 9 height 13
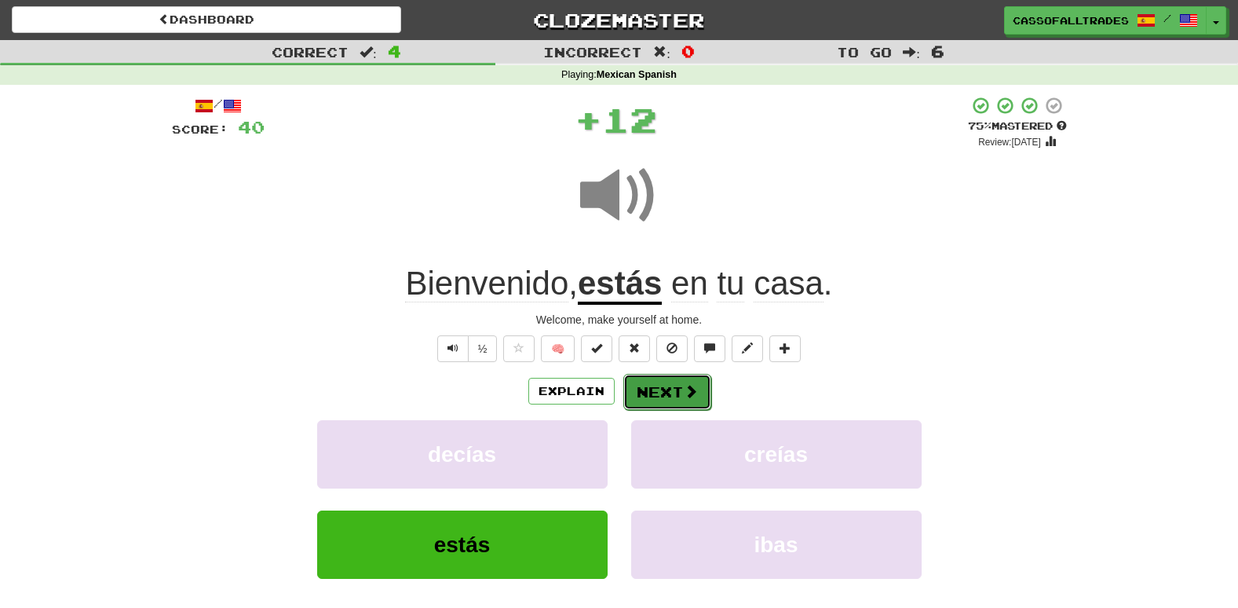
click at [657, 397] on button "Next" at bounding box center [667, 392] width 88 height 36
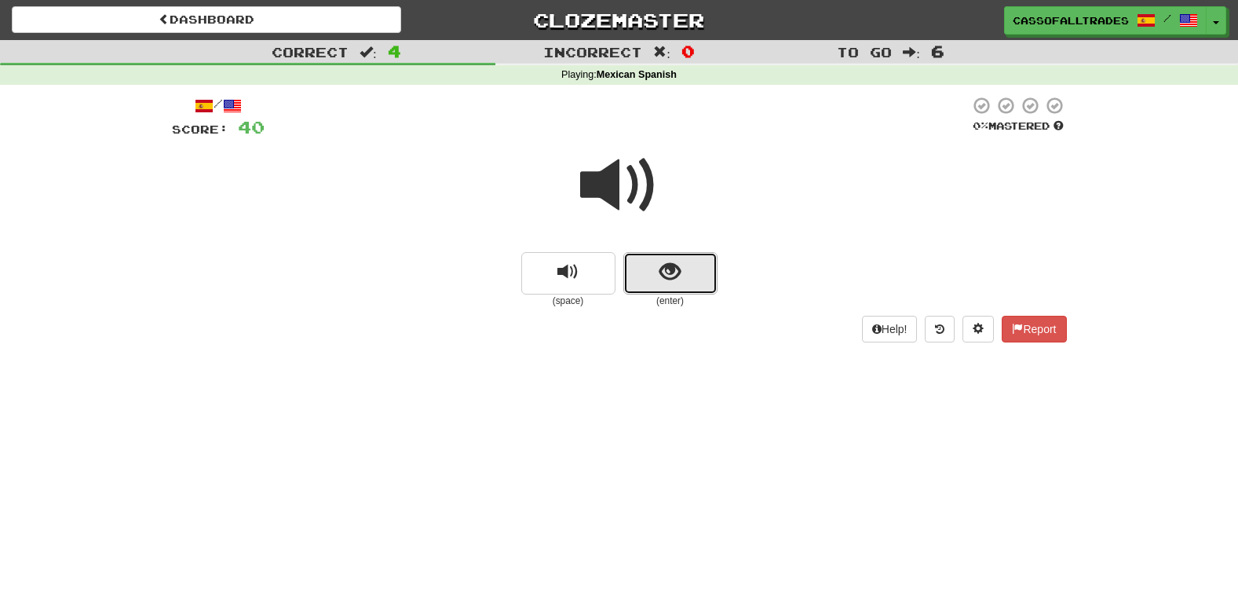
click at [688, 262] on button "show sentence" at bounding box center [670, 273] width 94 height 42
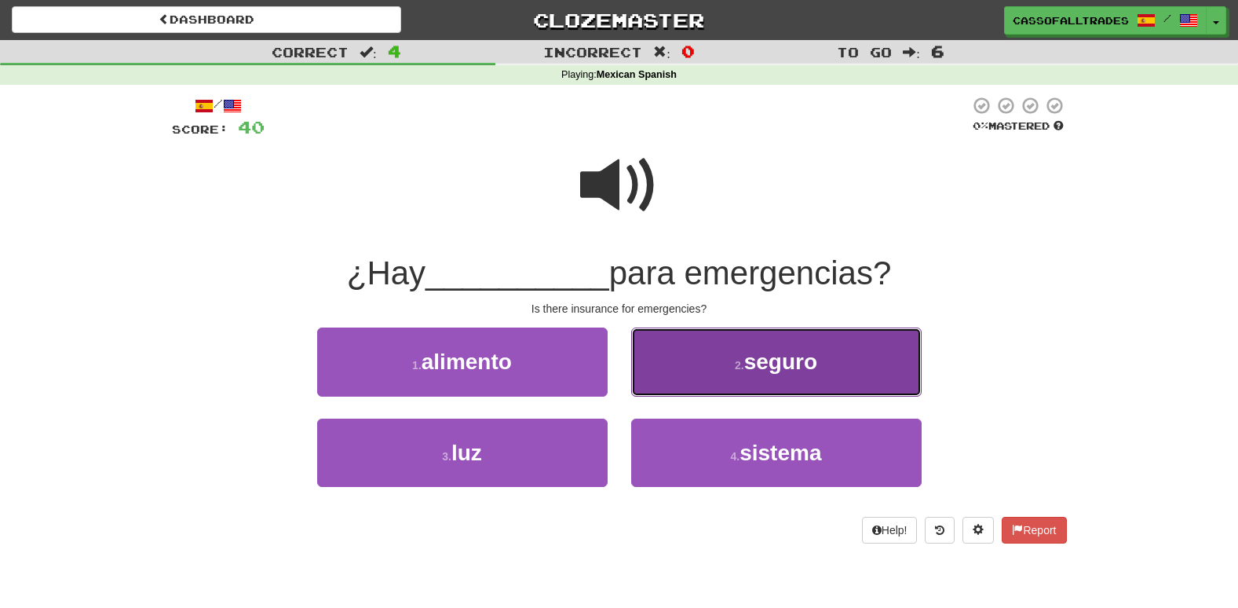
click at [698, 371] on button "2 . seguro" at bounding box center [776, 361] width 290 height 68
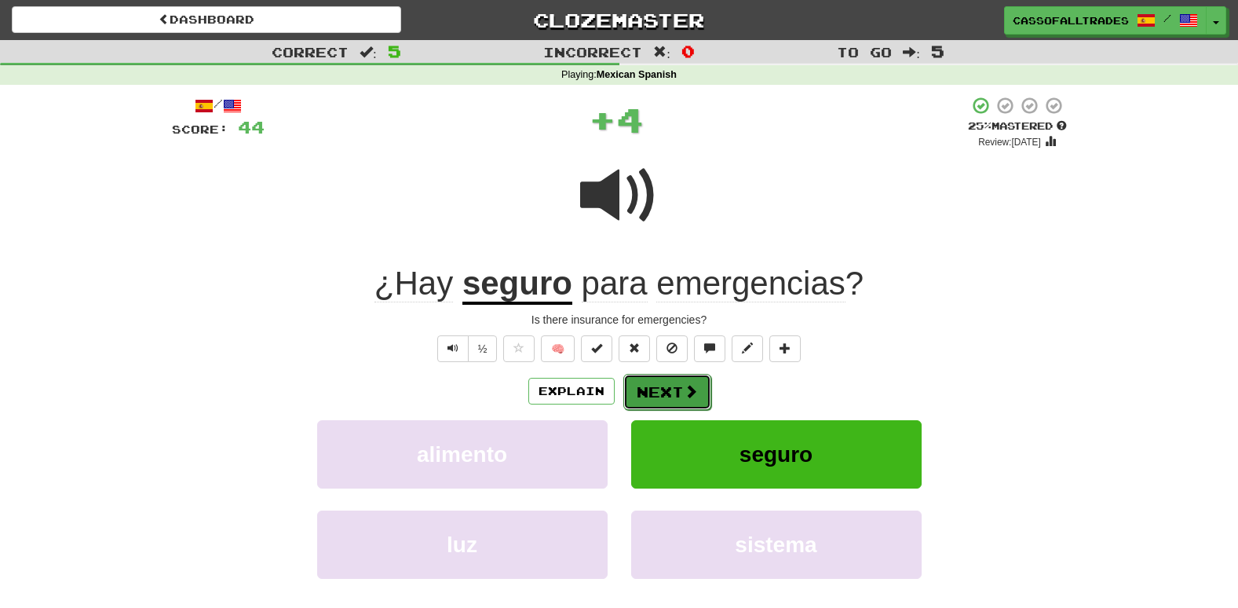
click at [681, 387] on button "Next" at bounding box center [667, 392] width 88 height 36
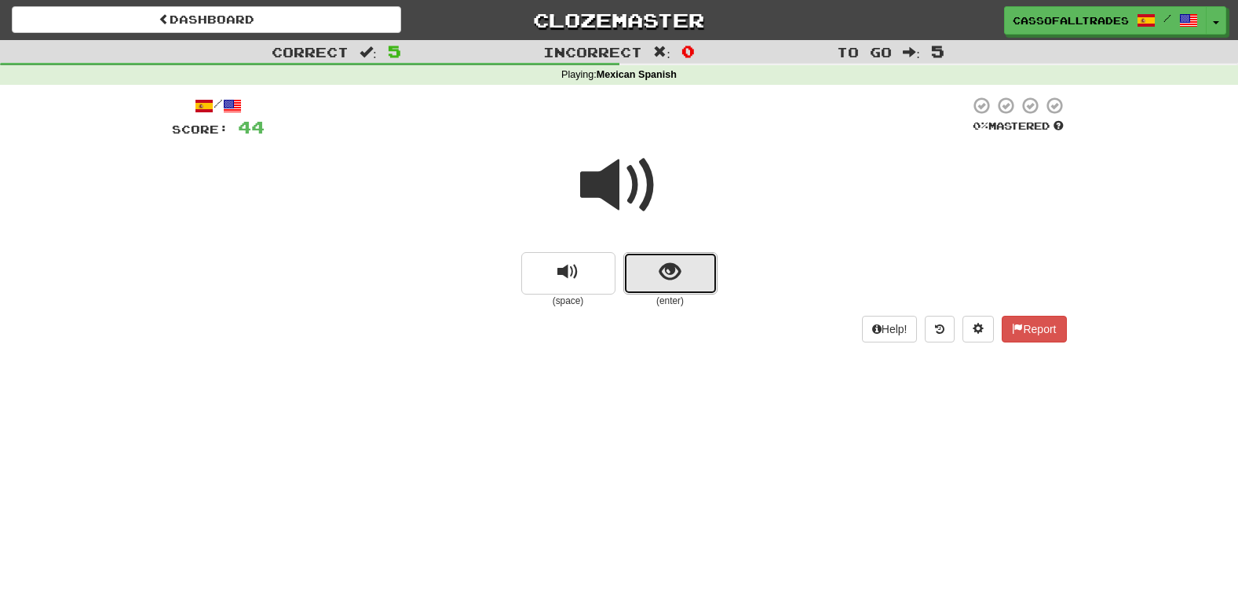
drag, startPoint x: 709, startPoint y: 262, endPoint x: 644, endPoint y: 188, distance: 97.9
click at [708, 261] on button "show sentence" at bounding box center [670, 273] width 94 height 42
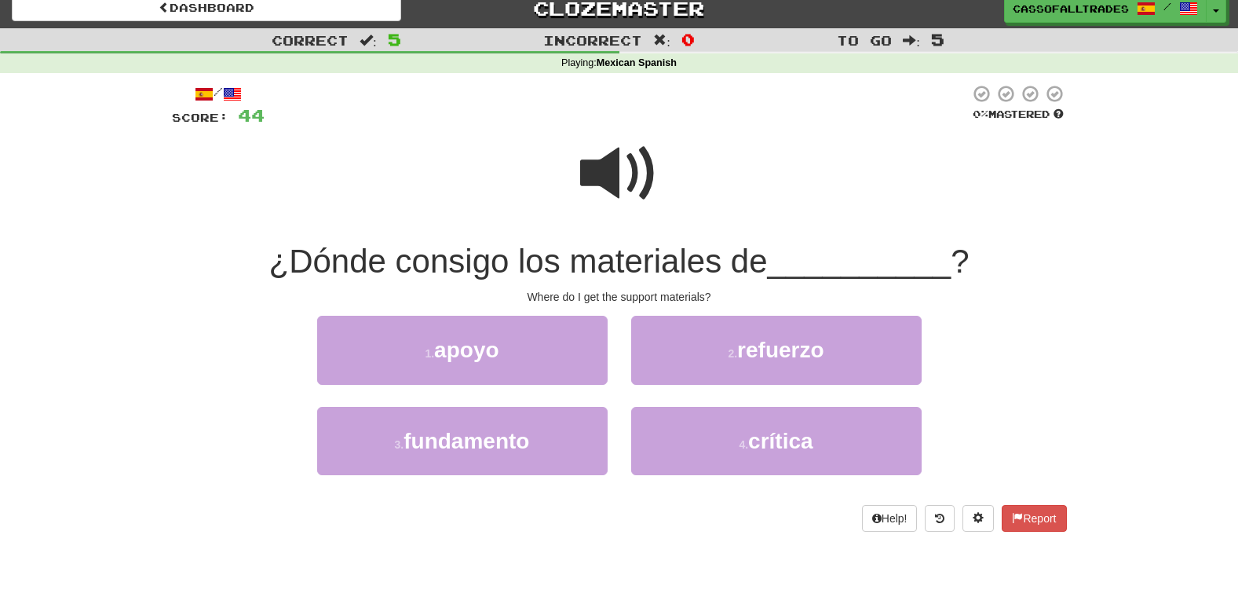
click at [643, 188] on div "/ Score: 44 0 % Mastered ¿Dónde consigo los materiales de __________ ? Where do…" at bounding box center [619, 307] width 895 height 447
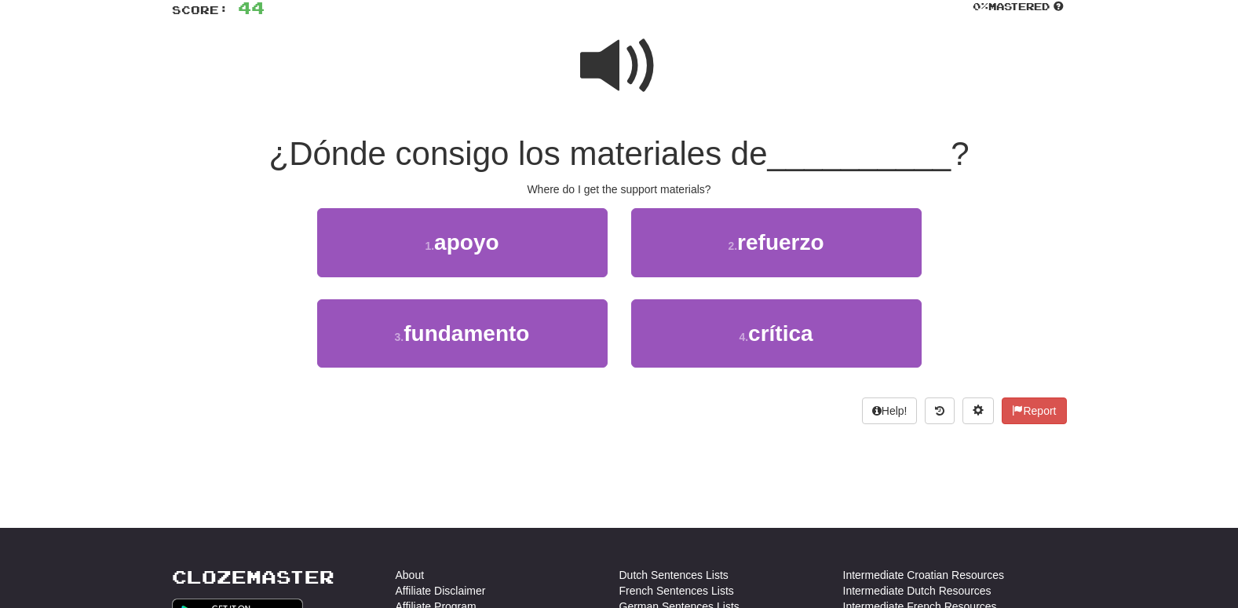
scroll to position [157, 0]
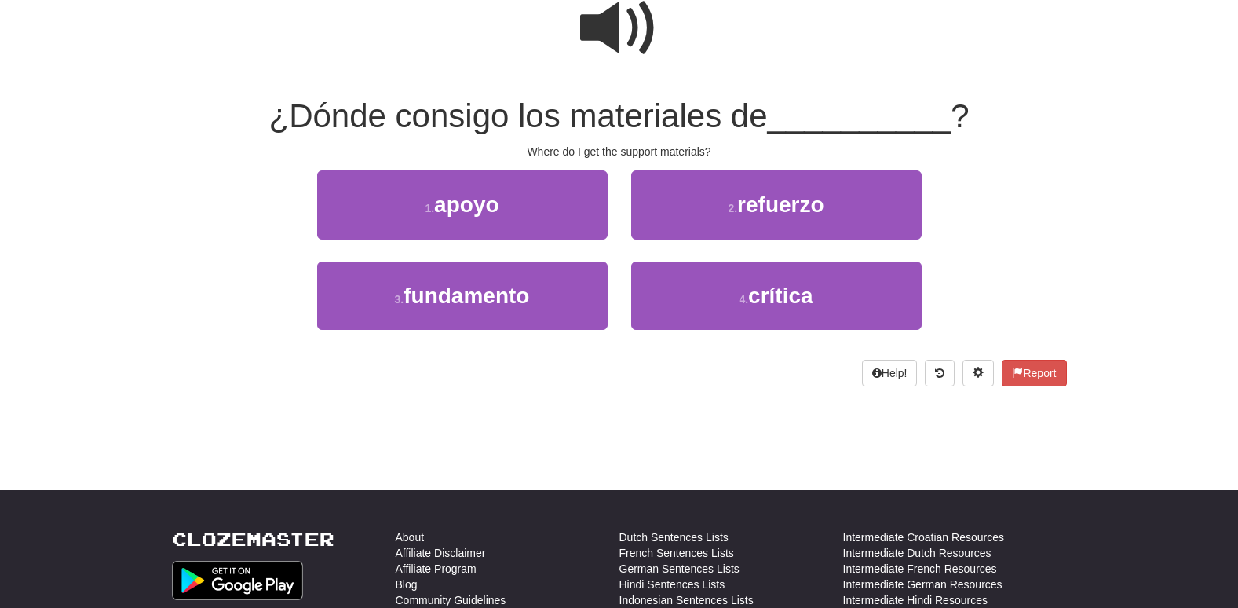
click at [609, 38] on span at bounding box center [619, 28] width 78 height 78
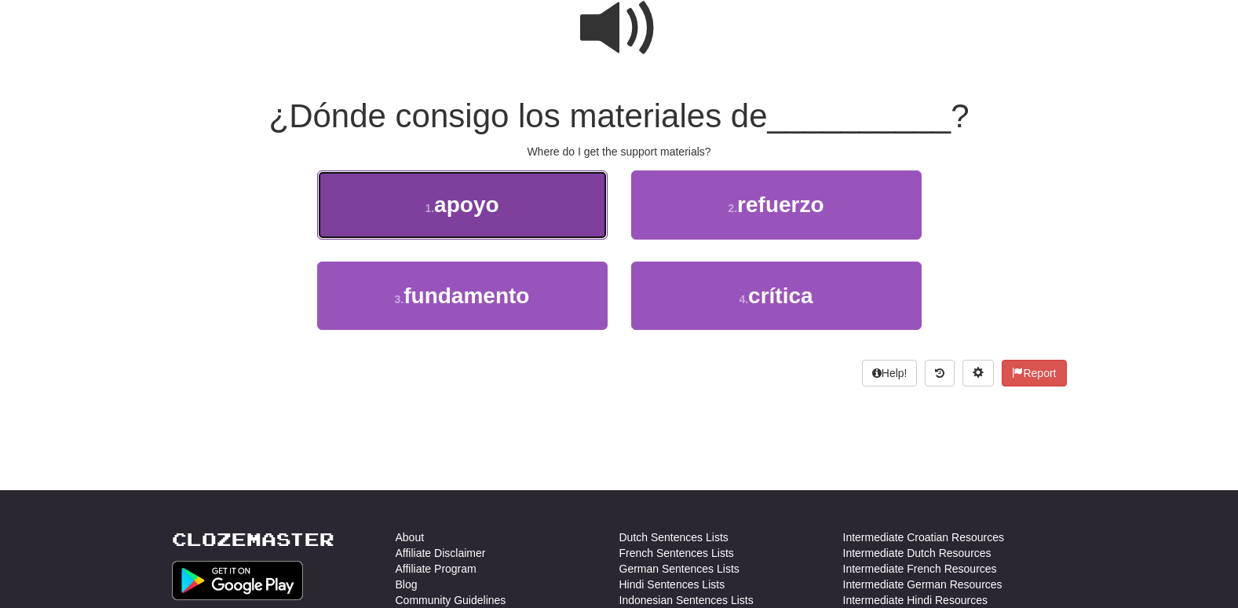
click at [573, 224] on button "1 . apoyo" at bounding box center [462, 204] width 290 height 68
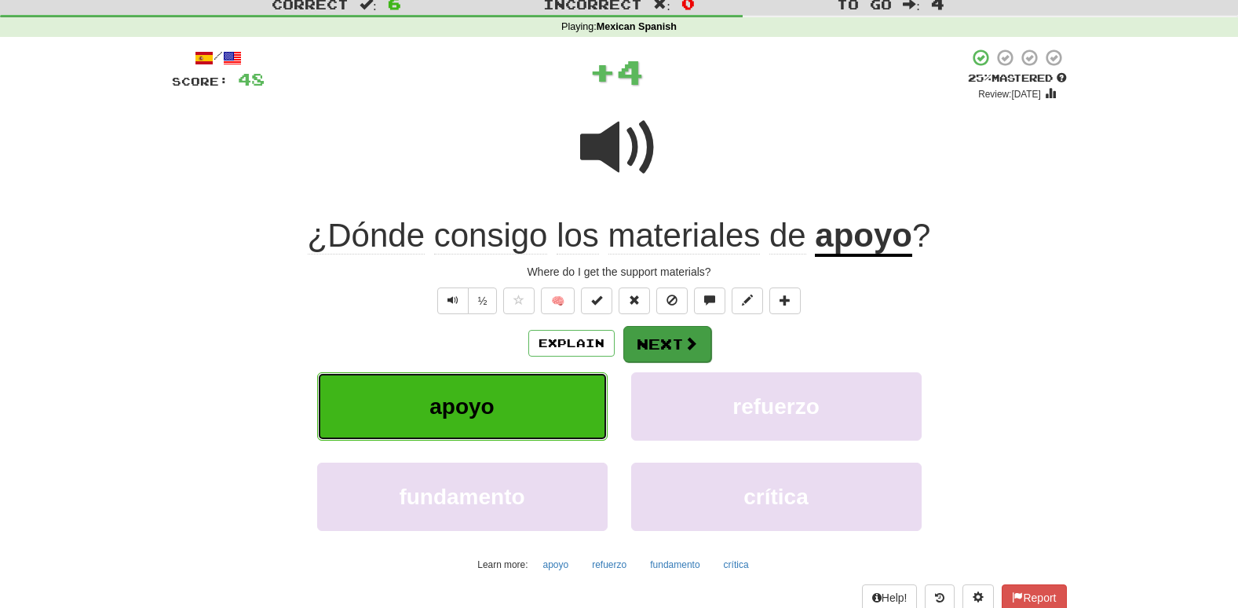
scroll to position [0, 0]
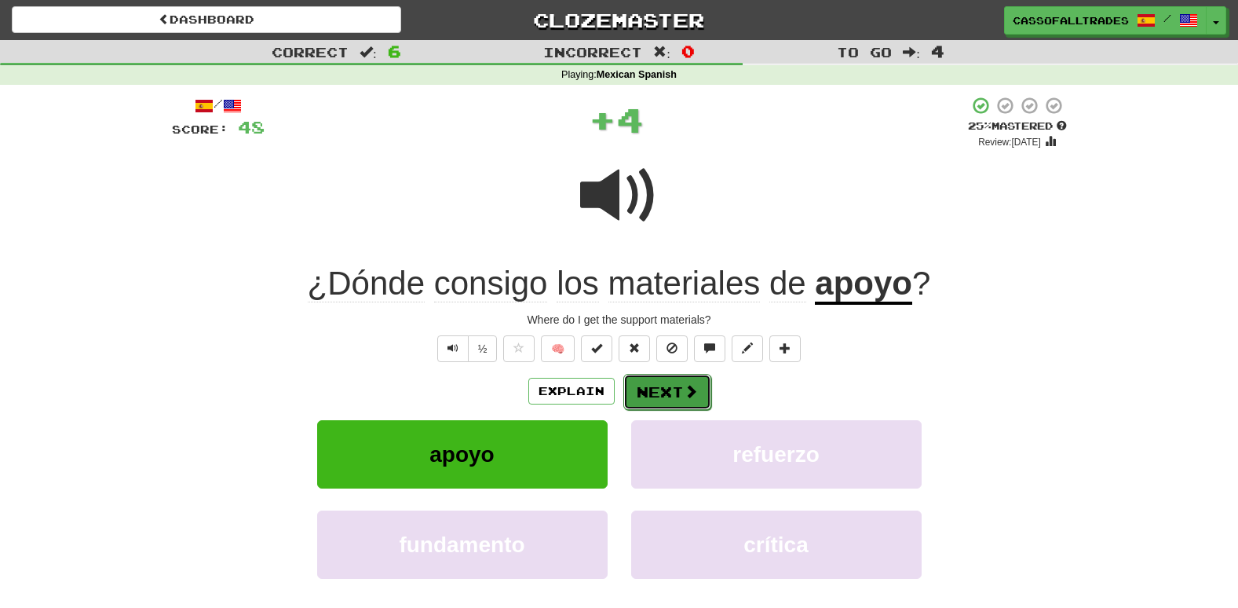
click at [646, 396] on button "Next" at bounding box center [667, 392] width 88 height 36
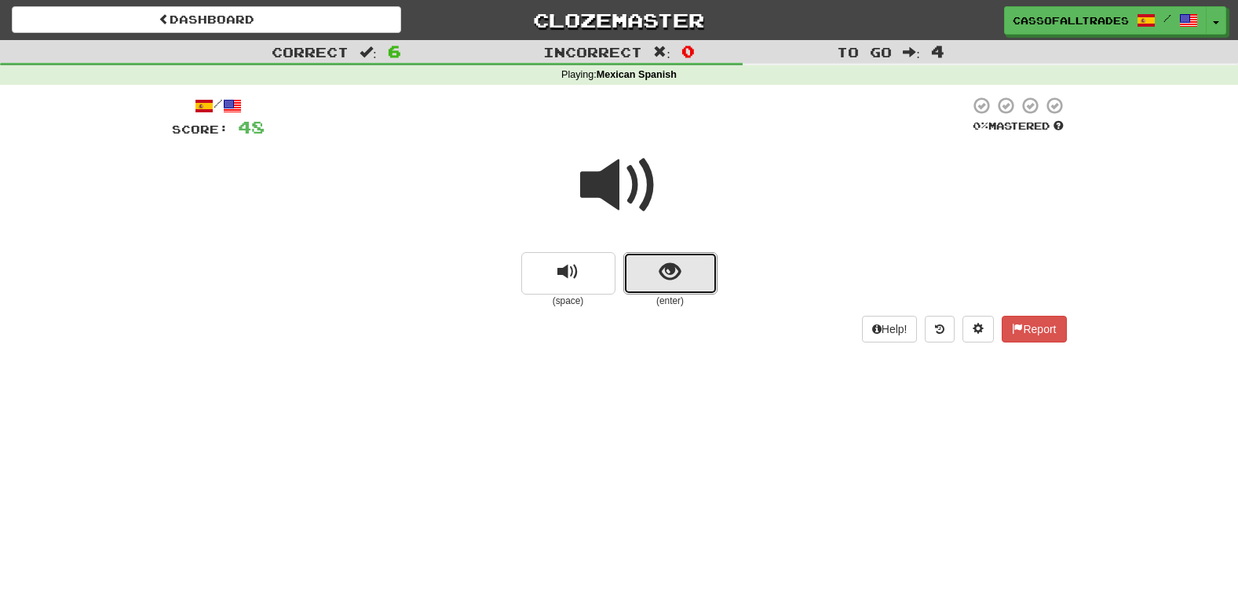
click at [681, 256] on button "show sentence" at bounding box center [670, 273] width 94 height 42
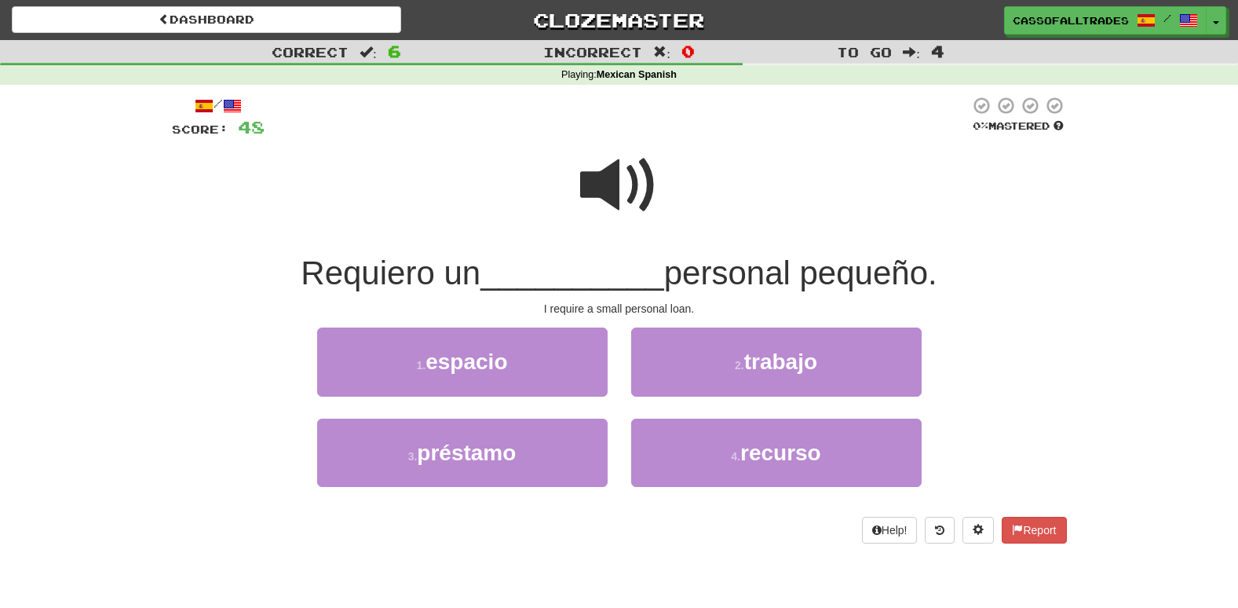
click at [629, 182] on span at bounding box center [619, 185] width 78 height 78
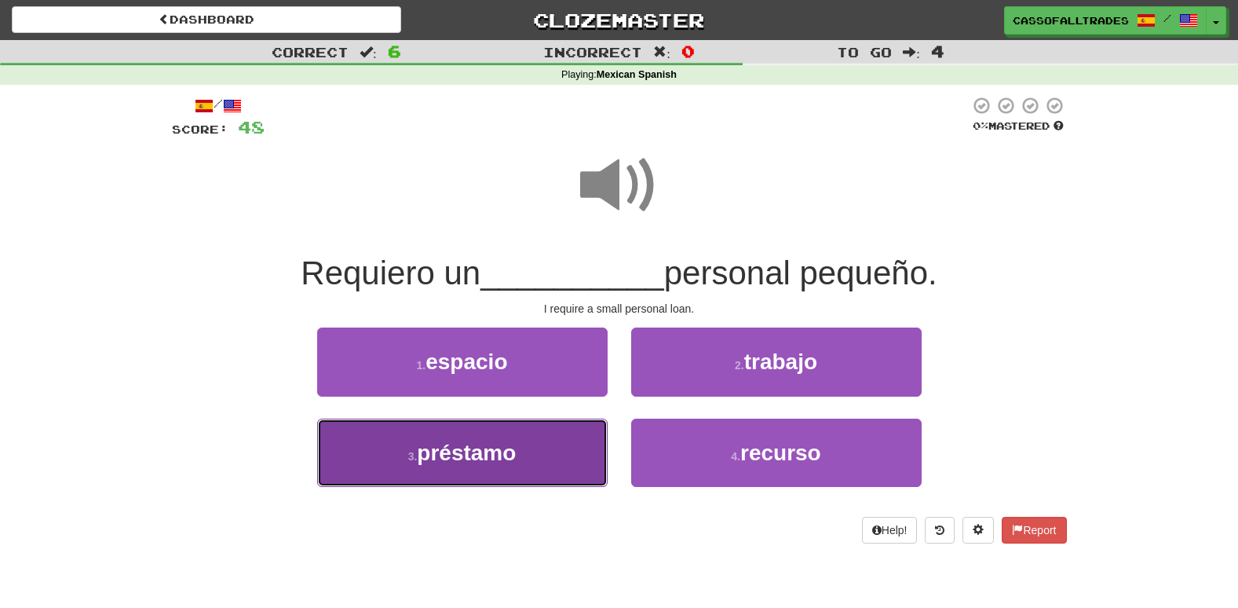
click at [577, 446] on button "3 . préstamo" at bounding box center [462, 452] width 290 height 68
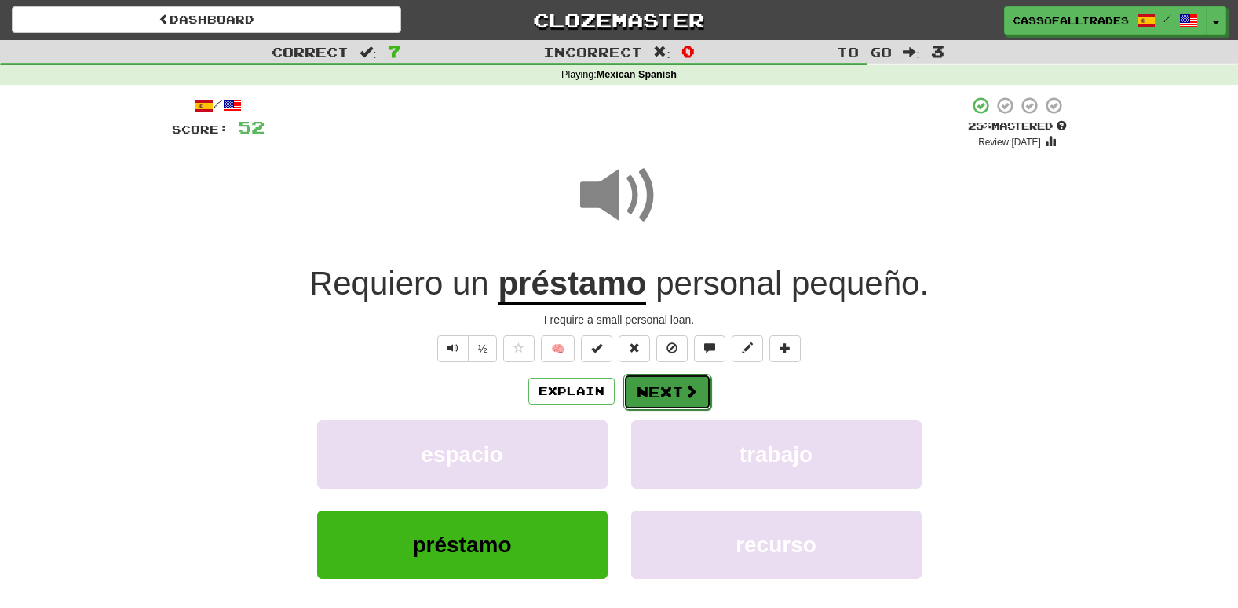
click at [677, 386] on button "Next" at bounding box center [667, 392] width 88 height 36
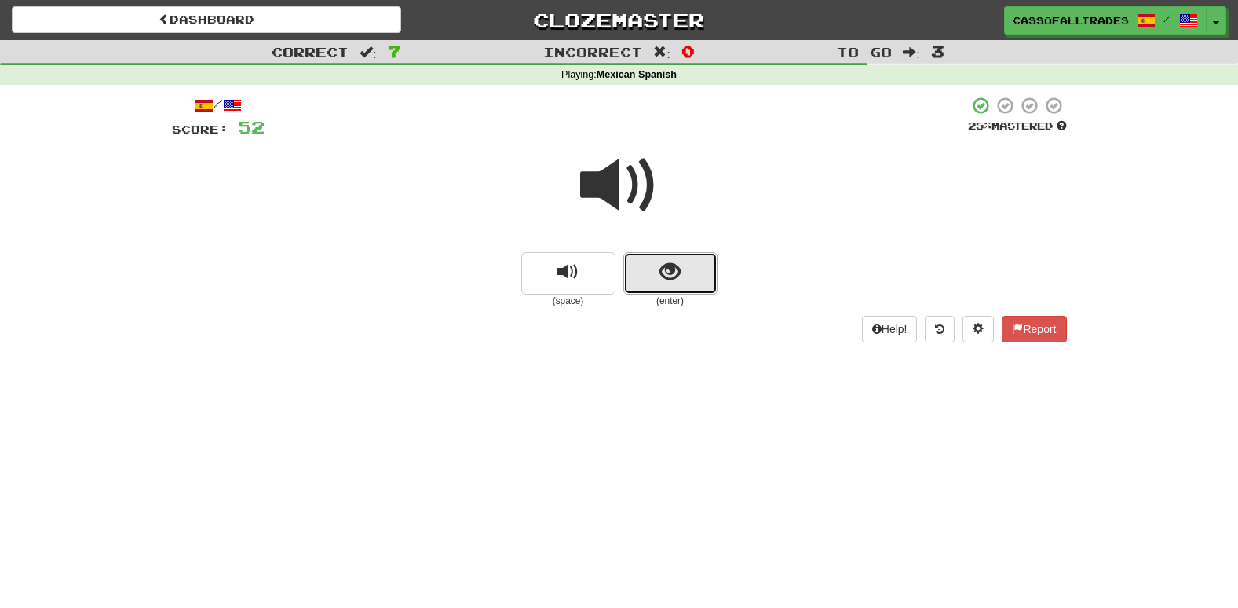
click at [673, 276] on span "show sentence" at bounding box center [669, 271] width 21 height 21
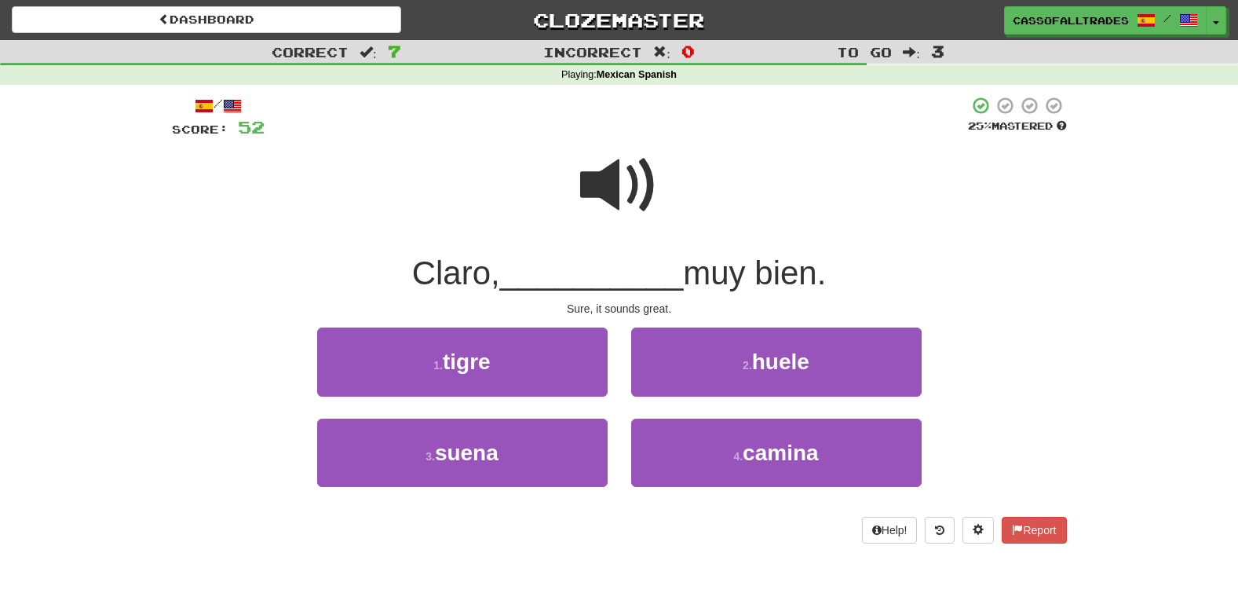
click at [616, 197] on span at bounding box center [619, 185] width 78 height 78
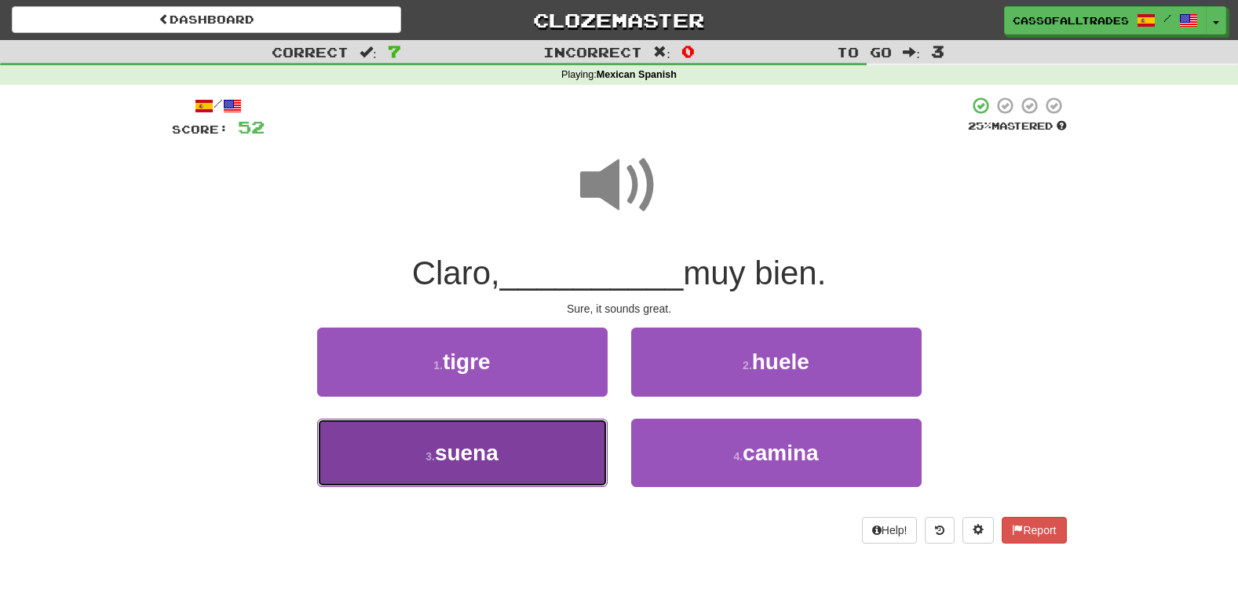
click at [535, 469] on button "3 . suena" at bounding box center [462, 452] width 290 height 68
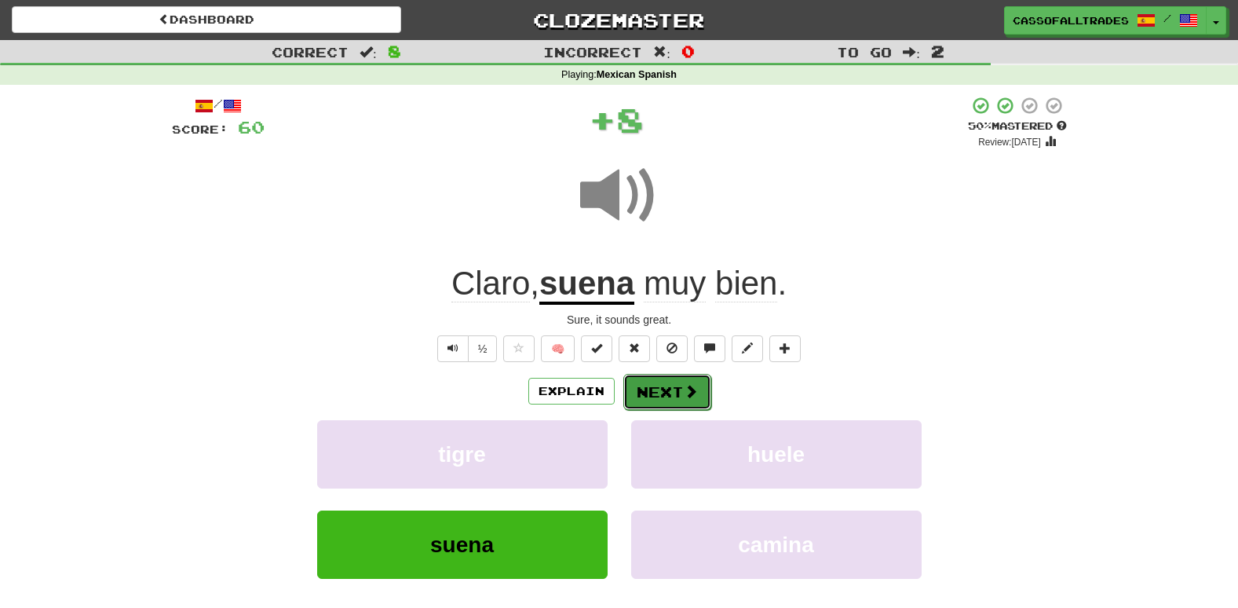
click at [665, 399] on button "Next" at bounding box center [667, 392] width 88 height 36
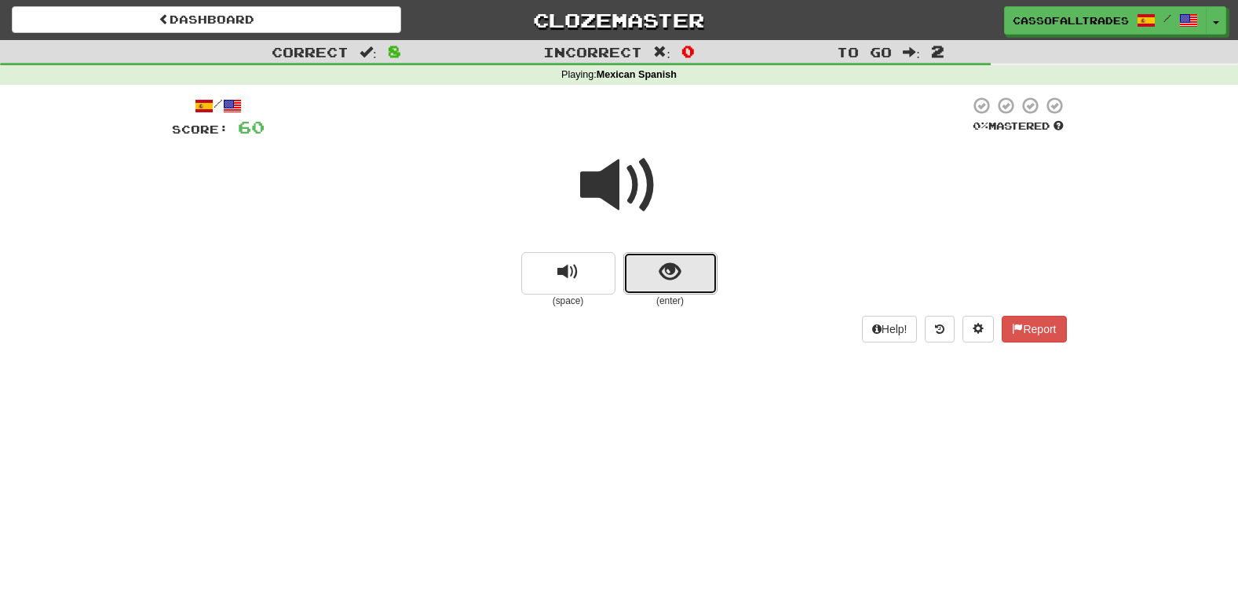
click at [699, 268] on button "show sentence" at bounding box center [670, 273] width 94 height 42
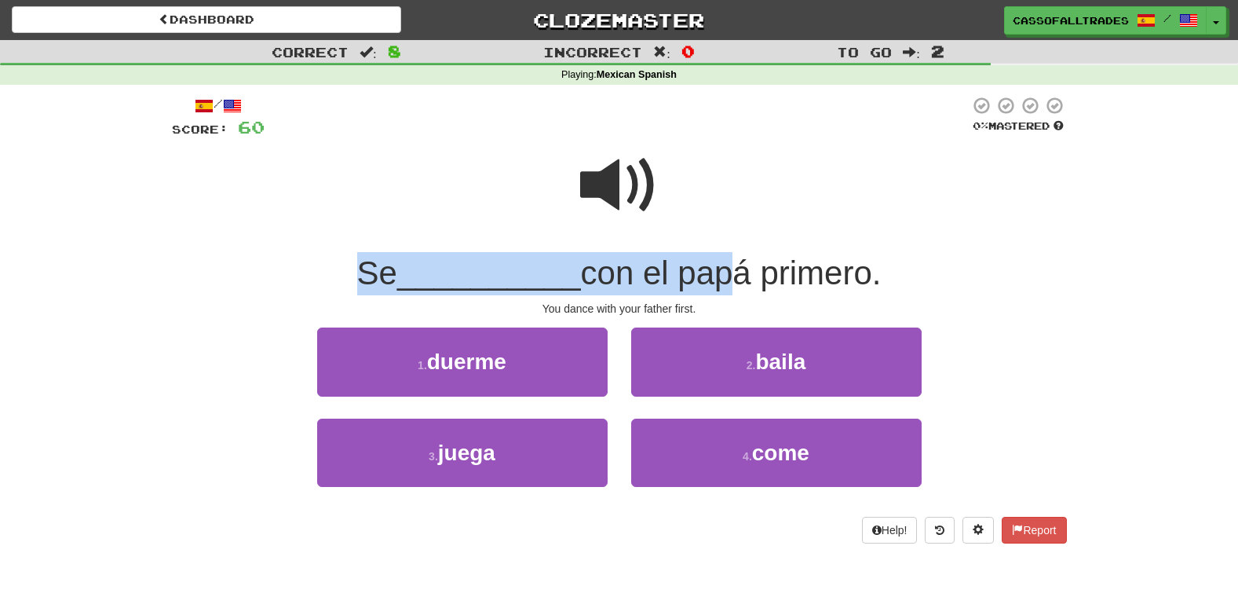
drag, startPoint x: 635, startPoint y: 184, endPoint x: 722, endPoint y: 281, distance: 130.1
click at [721, 281] on div "/ Score: 60 0 % Mastered Se __________ con el papá primero. You dance with your…" at bounding box center [619, 319] width 895 height 447
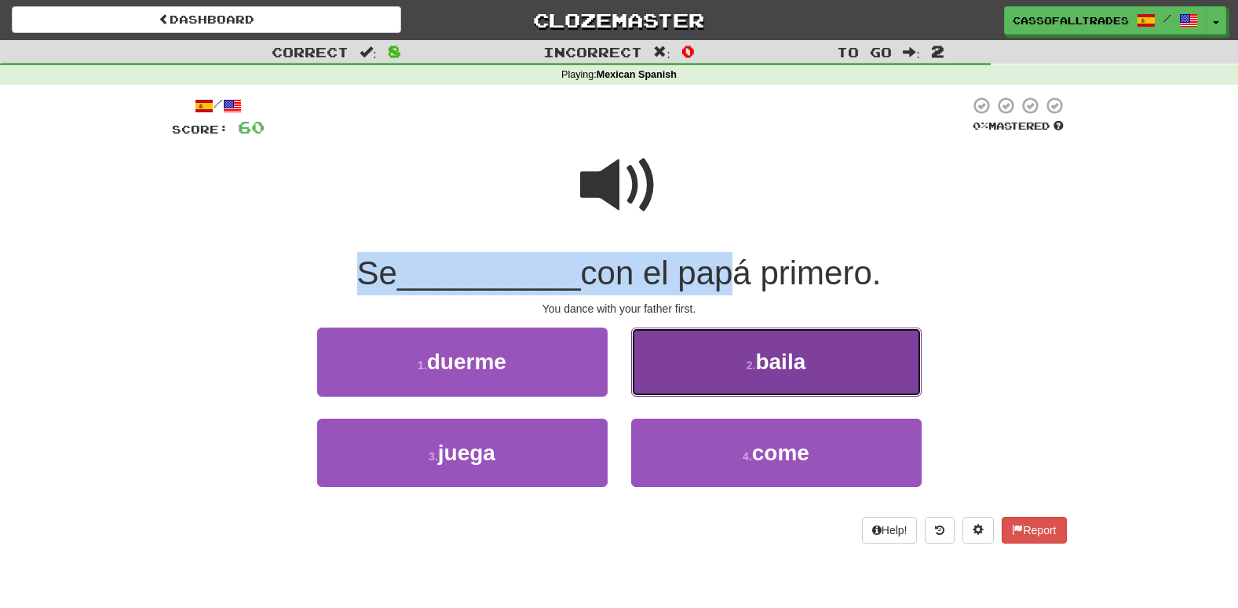
click at [719, 356] on button "2 . baila" at bounding box center [776, 361] width 290 height 68
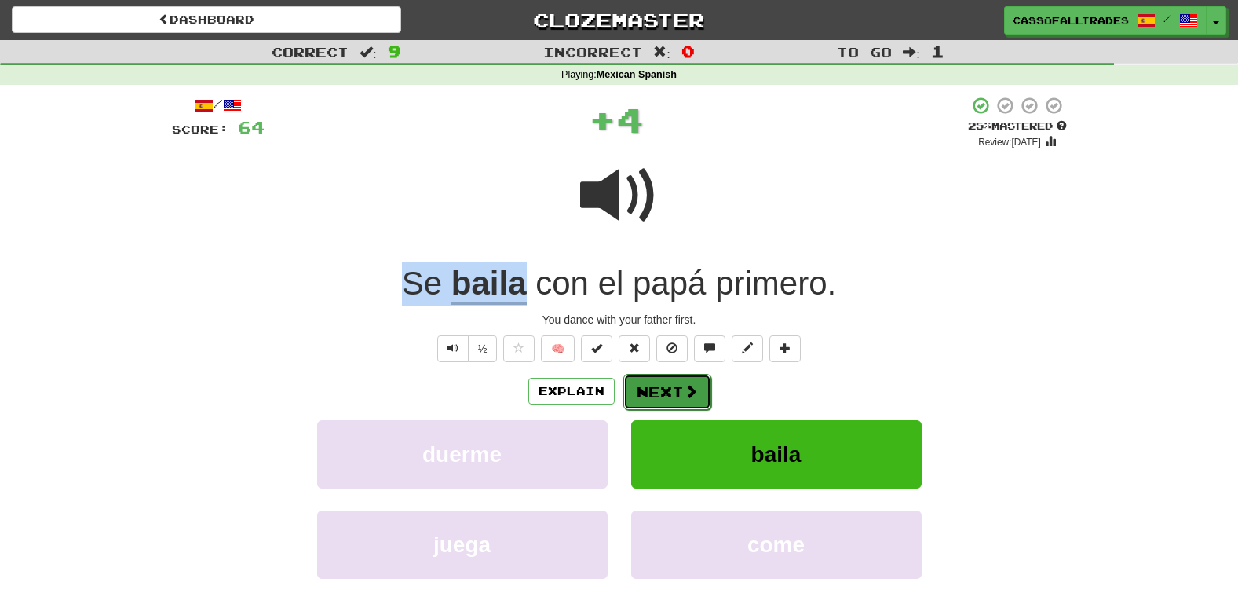
click at [662, 396] on button "Next" at bounding box center [667, 392] width 88 height 36
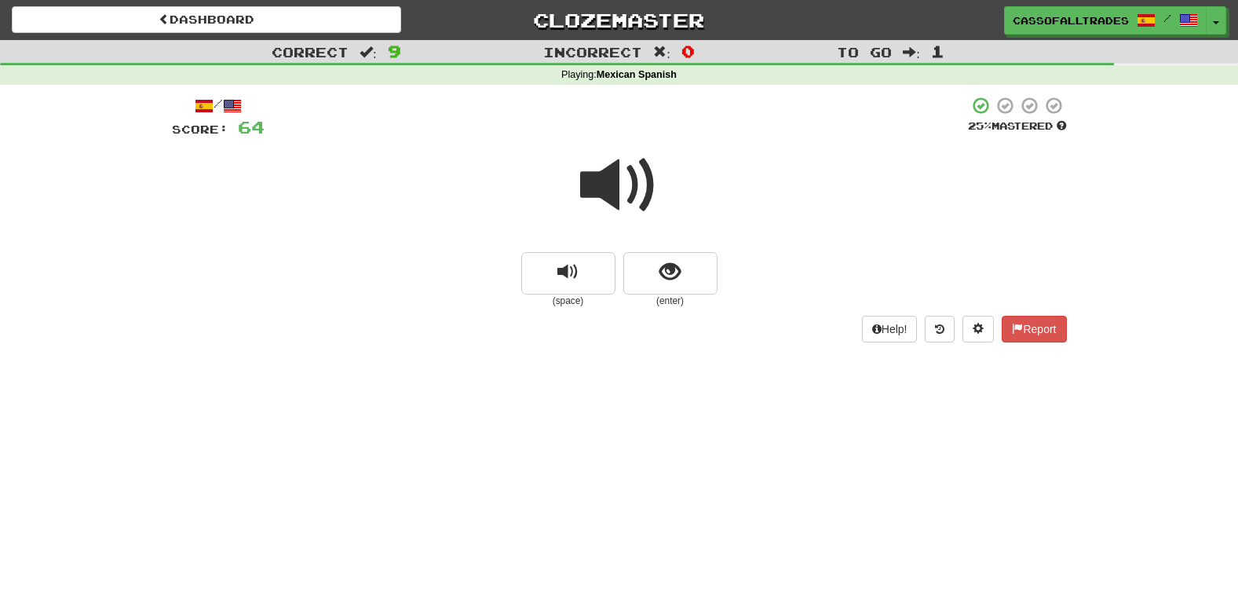
click at [709, 317] on div "Help! Report" at bounding box center [619, 329] width 895 height 27
click at [698, 287] on button "show sentence" at bounding box center [670, 273] width 94 height 42
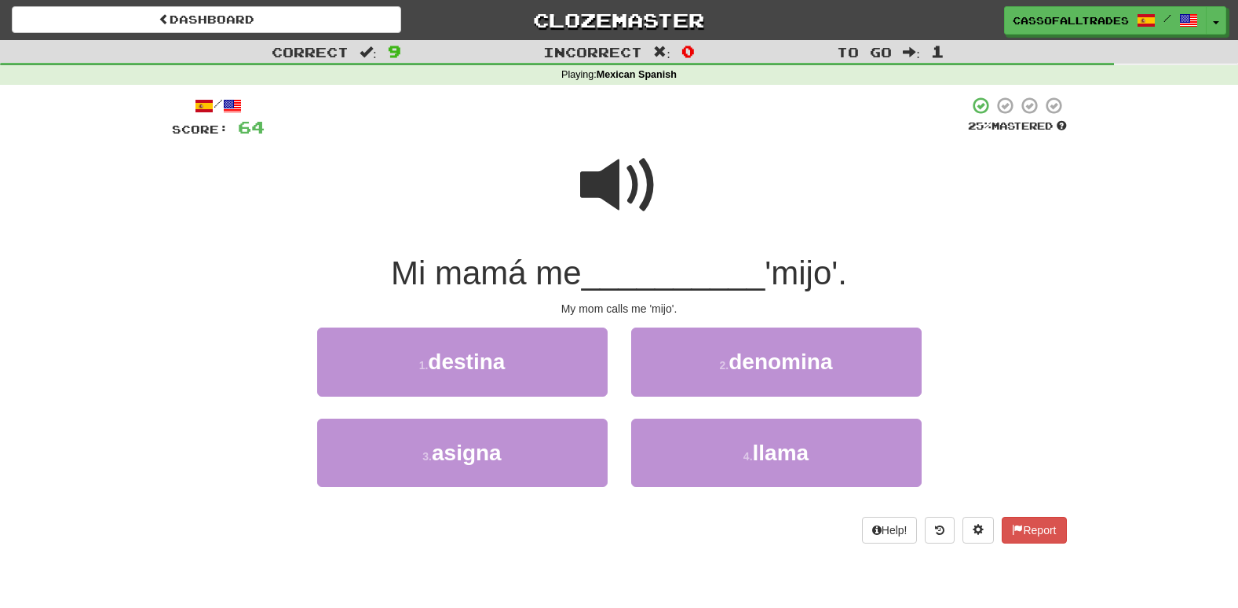
click at [615, 184] on span at bounding box center [619, 185] width 78 height 78
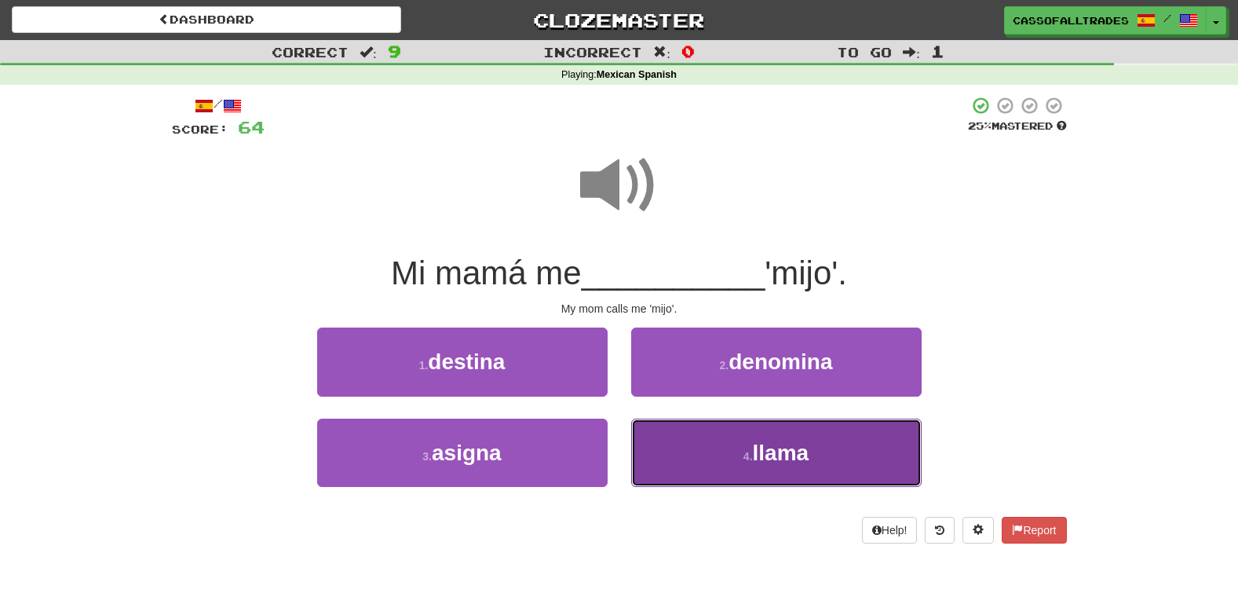
click at [758, 434] on button "4 . llama" at bounding box center [776, 452] width 290 height 68
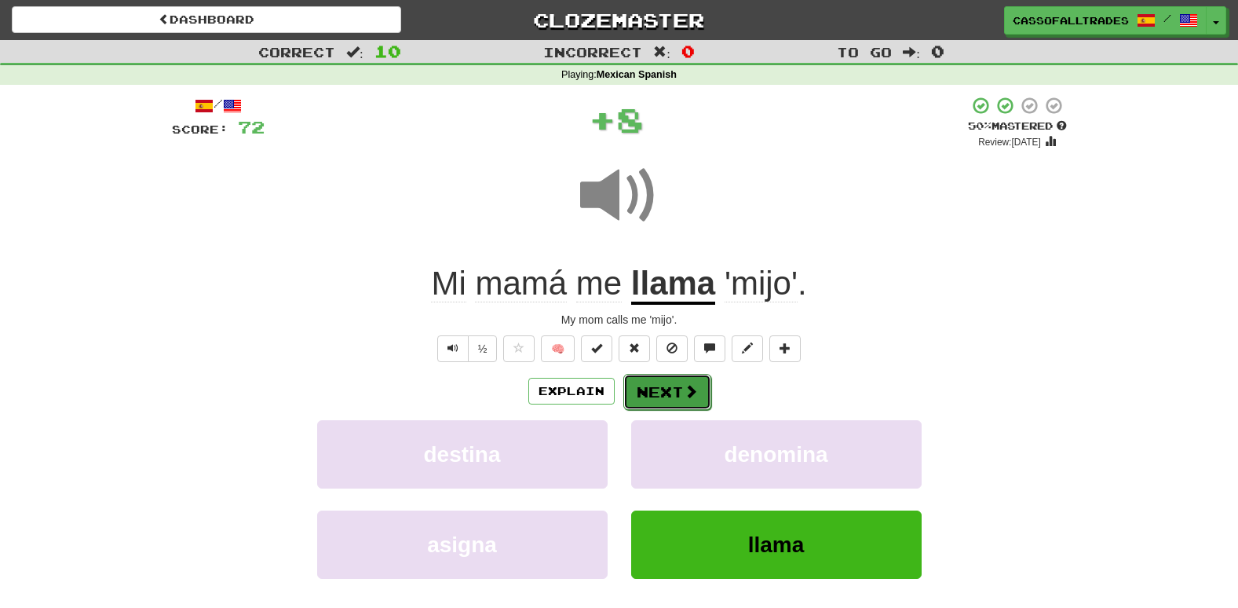
click at [684, 385] on span at bounding box center [691, 391] width 14 height 14
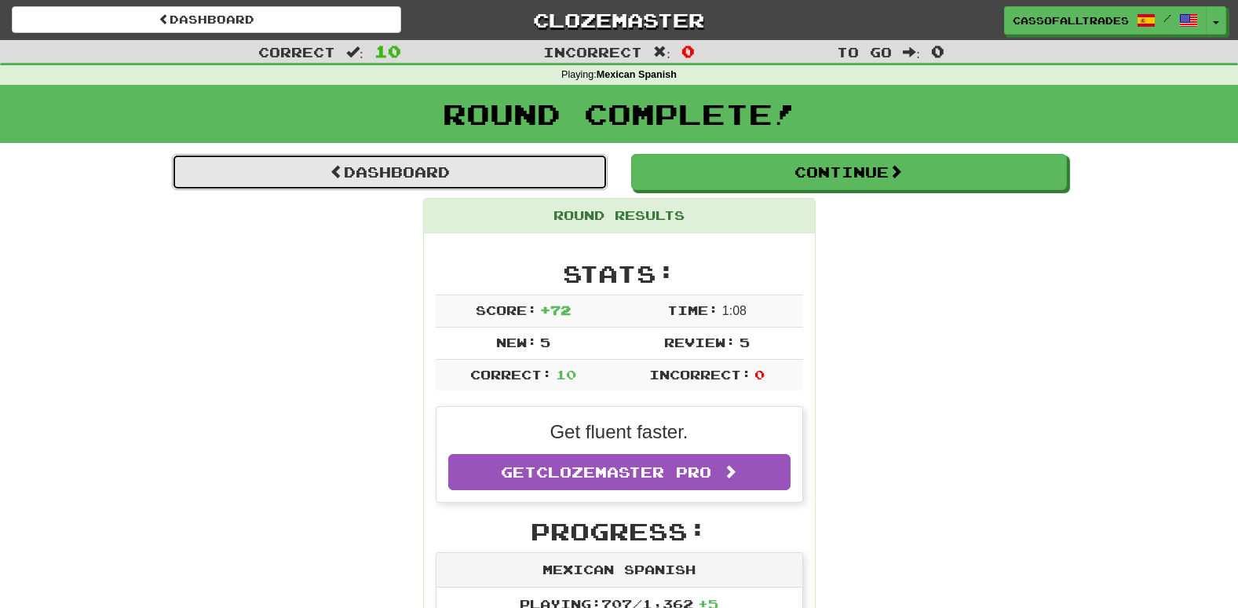
click at [476, 166] on link "Dashboard" at bounding box center [390, 172] width 436 height 36
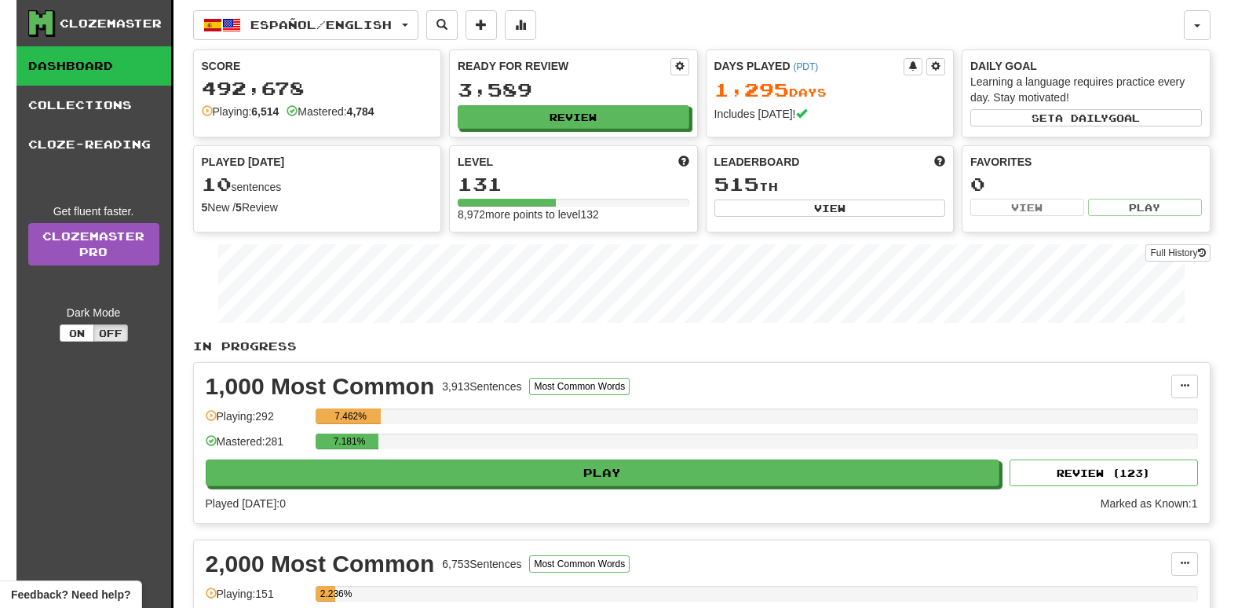
click at [552, 99] on div "3,589" at bounding box center [574, 90] width 232 height 20
click at [557, 106] on button "Review" at bounding box center [574, 118] width 232 height 24
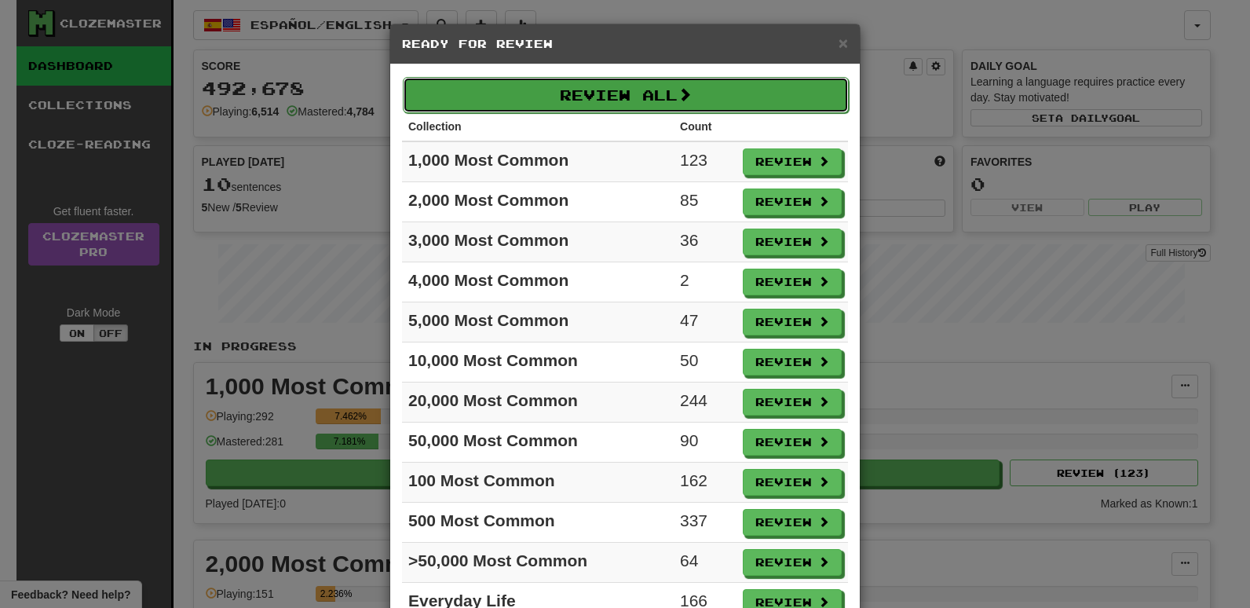
click at [635, 91] on button "Review All" at bounding box center [626, 95] width 446 height 36
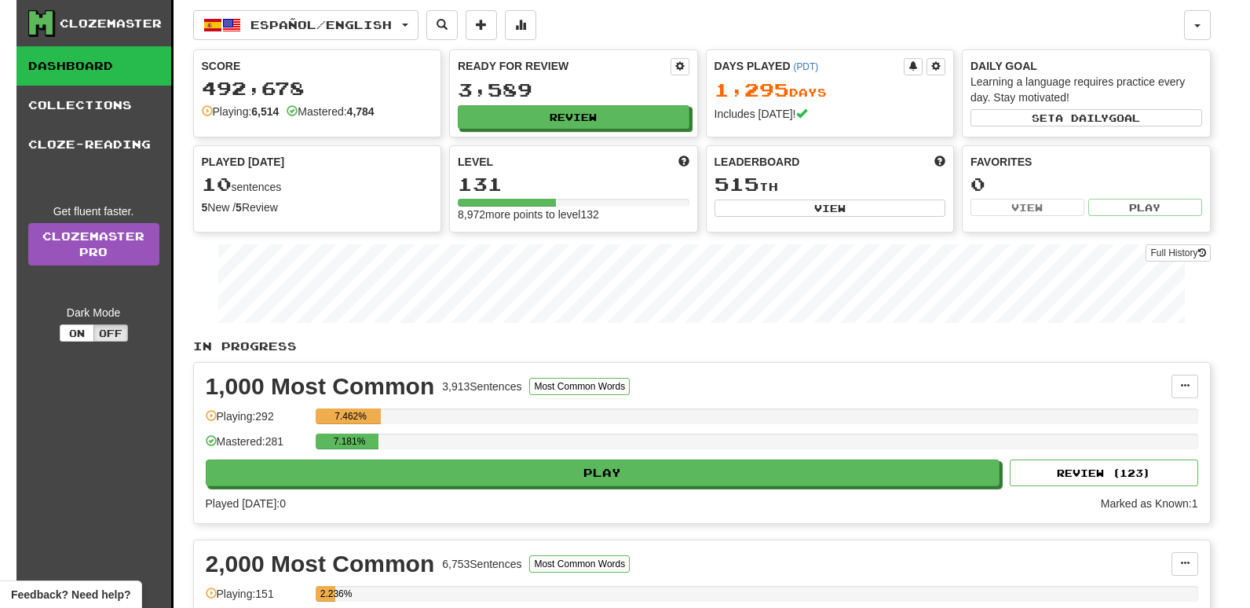
select select "**"
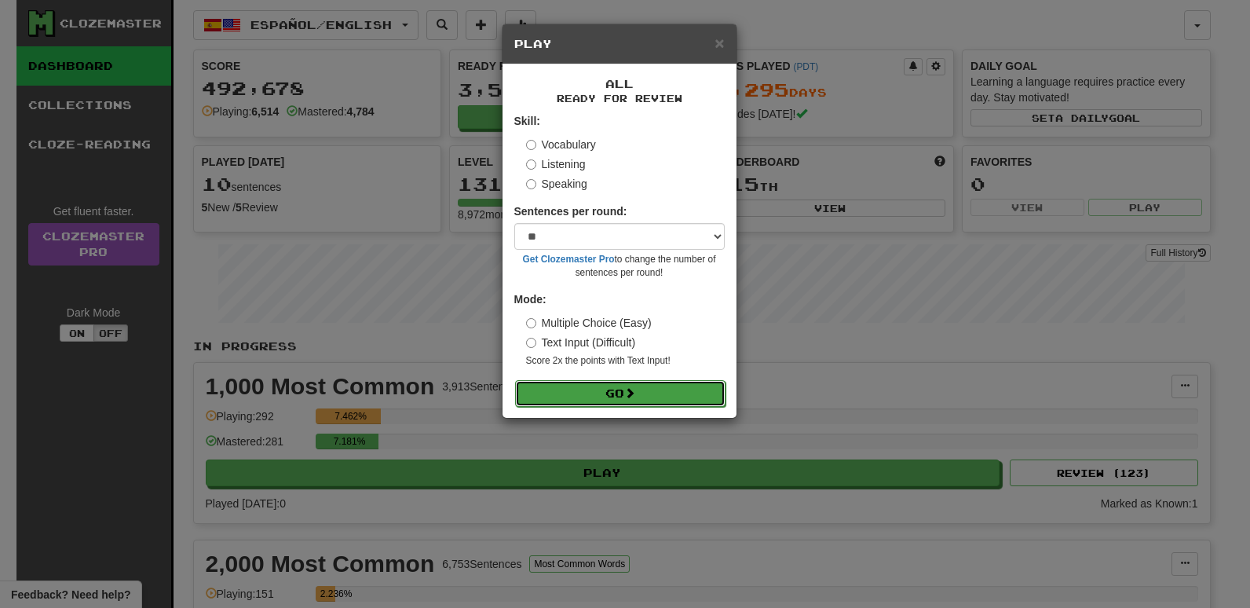
click at [586, 403] on button "Go" at bounding box center [620, 393] width 210 height 27
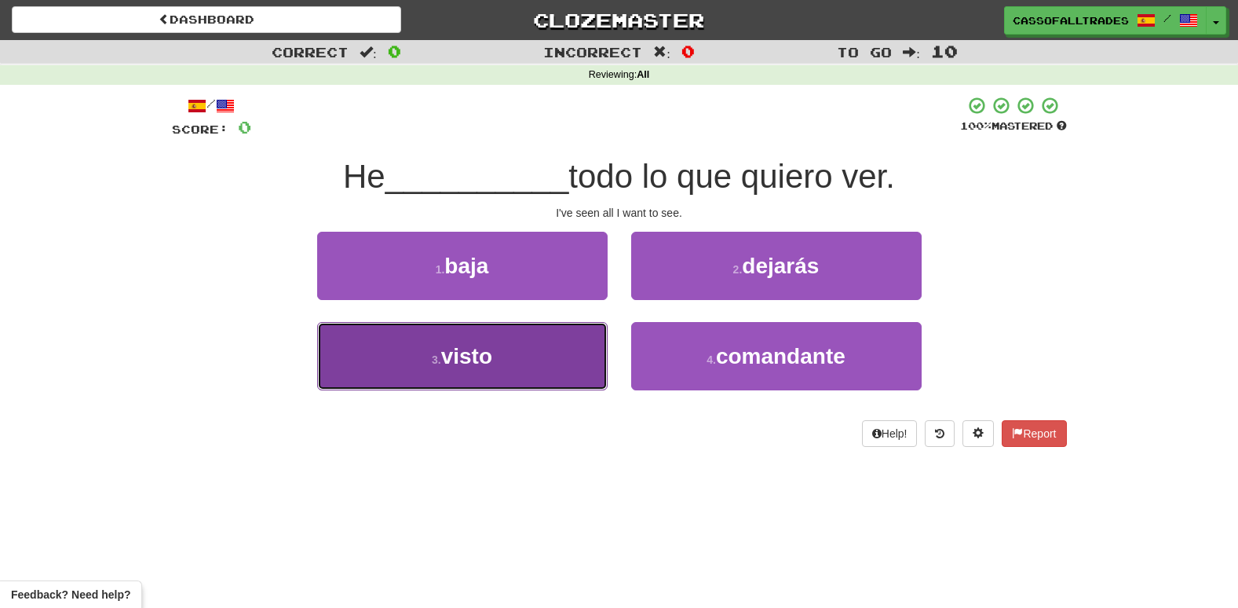
click at [509, 384] on button "3 . visto" at bounding box center [462, 356] width 290 height 68
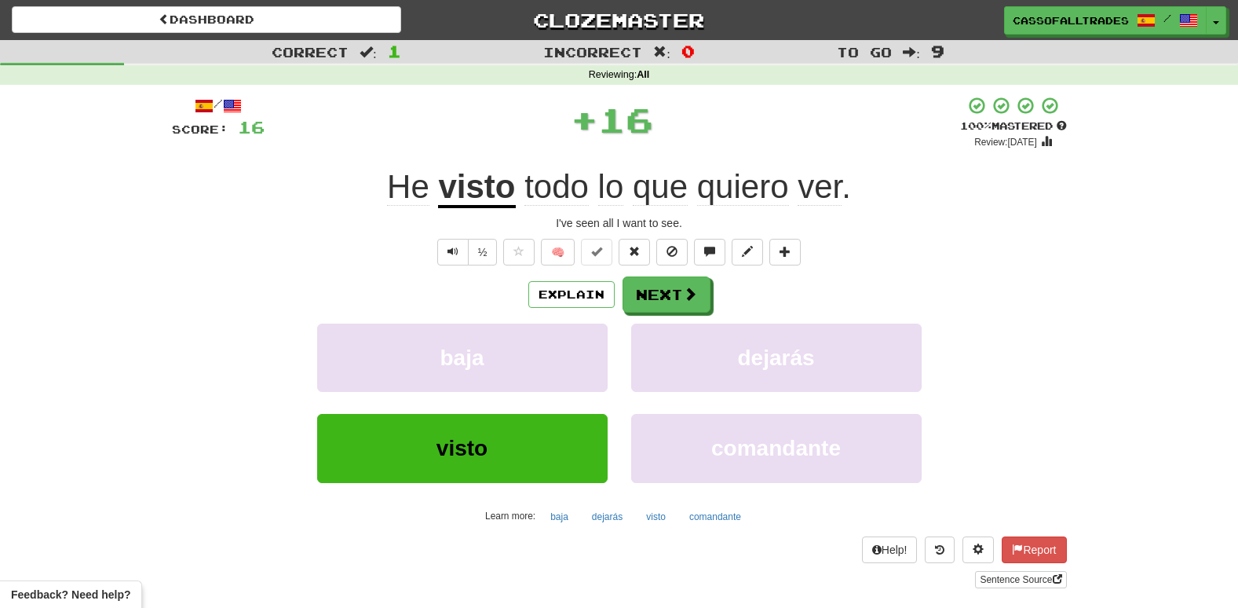
click at [702, 320] on div "Explain Next baja dejarás visto comandante Learn more: baja dejarás visto coman…" at bounding box center [619, 402] width 895 height 252
click at [684, 297] on span at bounding box center [691, 294] width 14 height 14
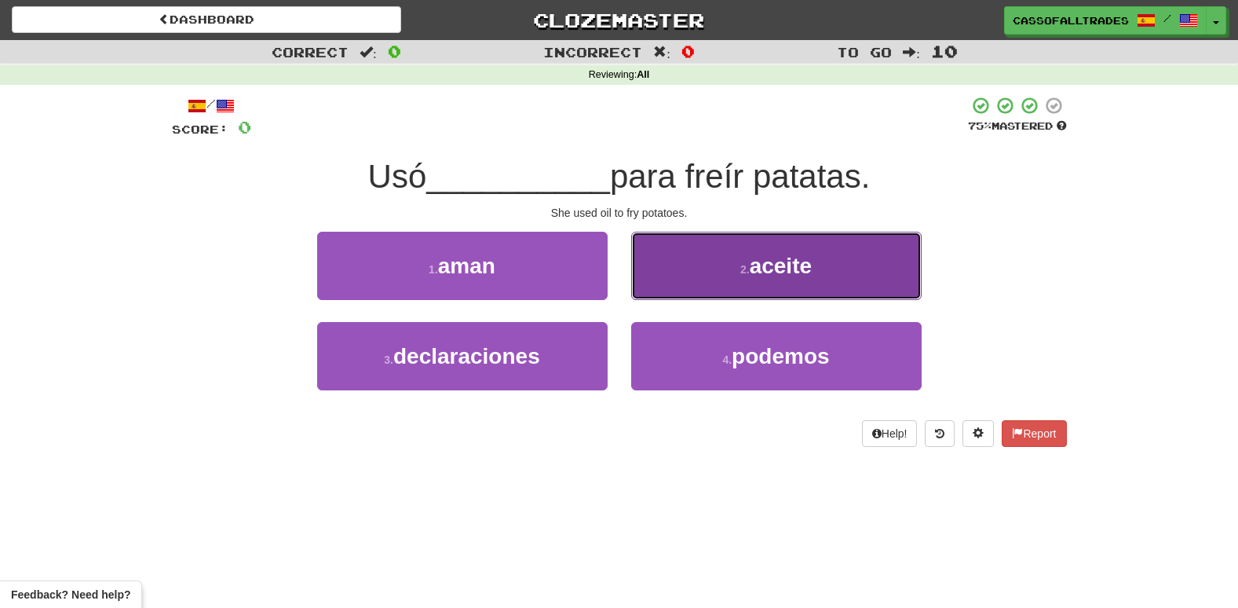
click at [729, 280] on button "2 . aceite" at bounding box center [776, 266] width 290 height 68
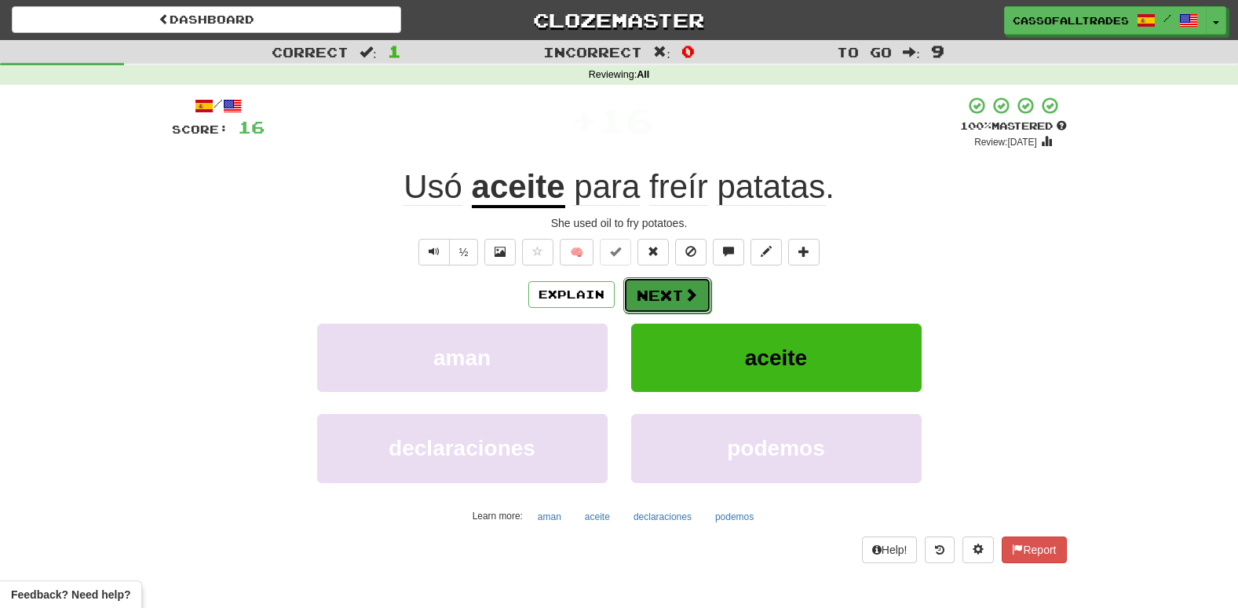
click at [691, 294] on span at bounding box center [691, 294] width 14 height 14
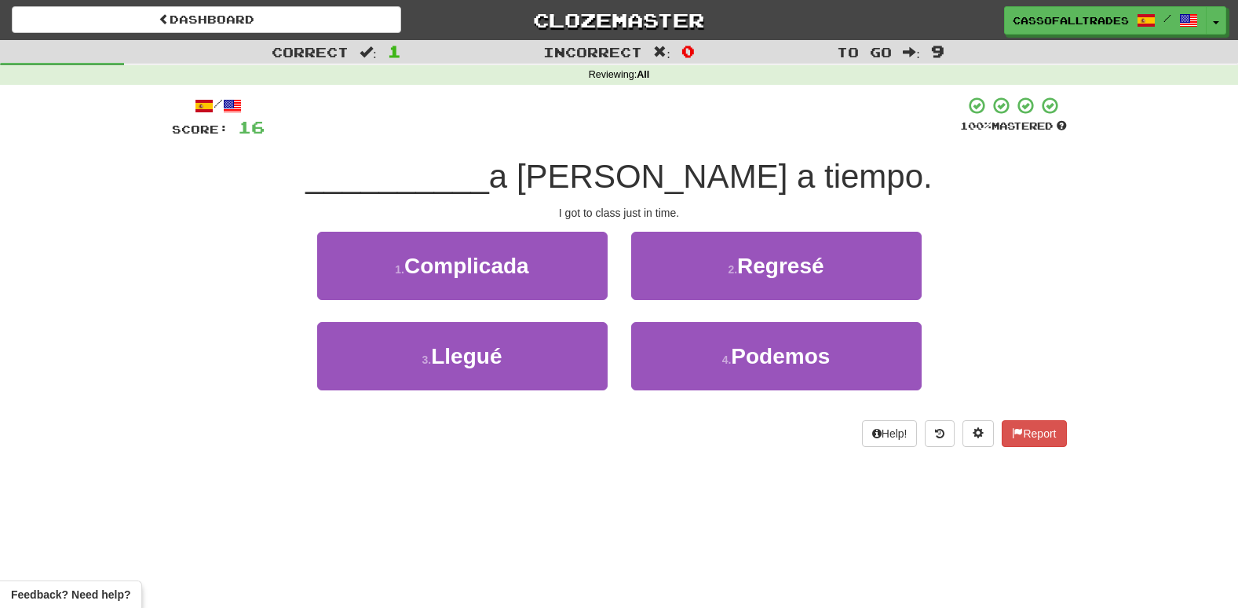
click at [21, 234] on div "Correct : 1 Incorrect : 0 To go : 9 Reviewing : All / Score: 16 100 % Mastered …" at bounding box center [619, 254] width 1238 height 429
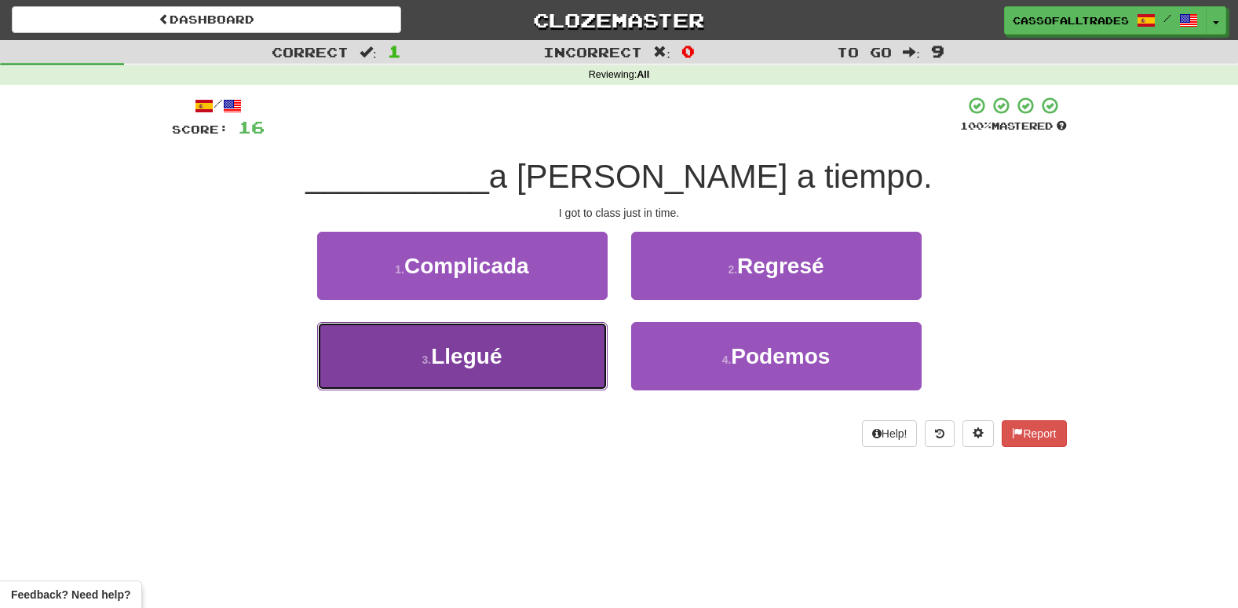
click at [477, 349] on span "Llegué" at bounding box center [466, 356] width 71 height 24
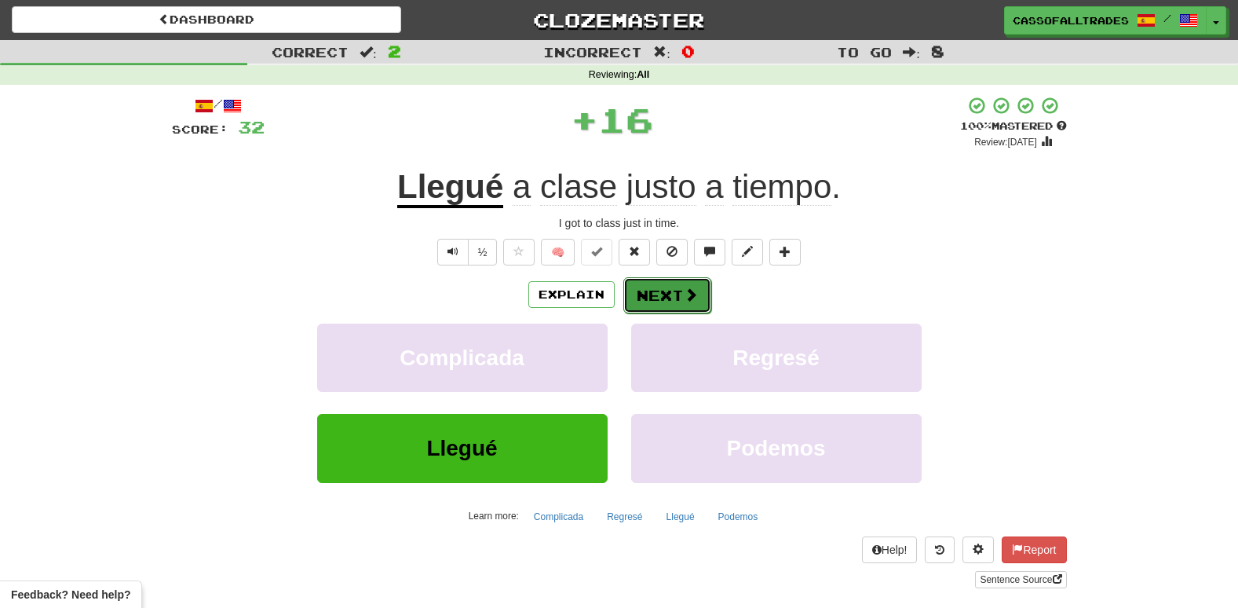
click at [670, 290] on button "Next" at bounding box center [667, 295] width 88 height 36
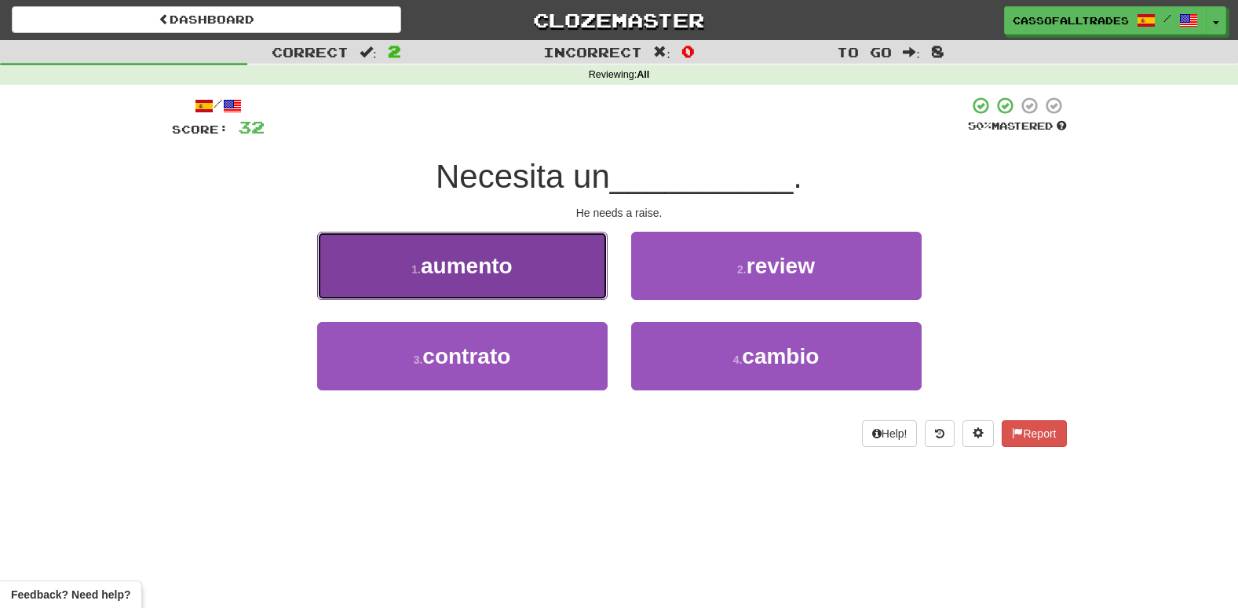
click at [544, 243] on button "1 . aumento" at bounding box center [462, 266] width 290 height 68
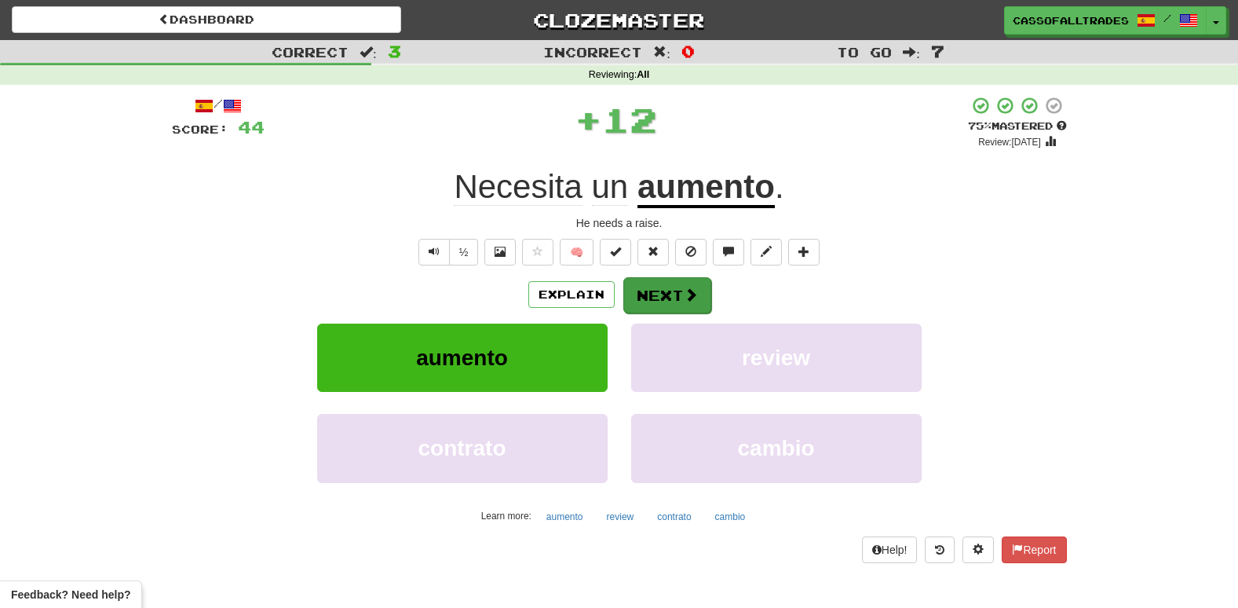
drag, startPoint x: 717, startPoint y: 296, endPoint x: 695, endPoint y: 308, distance: 24.9
click at [717, 295] on div "Explain Next" at bounding box center [619, 294] width 895 height 36
click at [695, 308] on button "Next" at bounding box center [667, 295] width 88 height 36
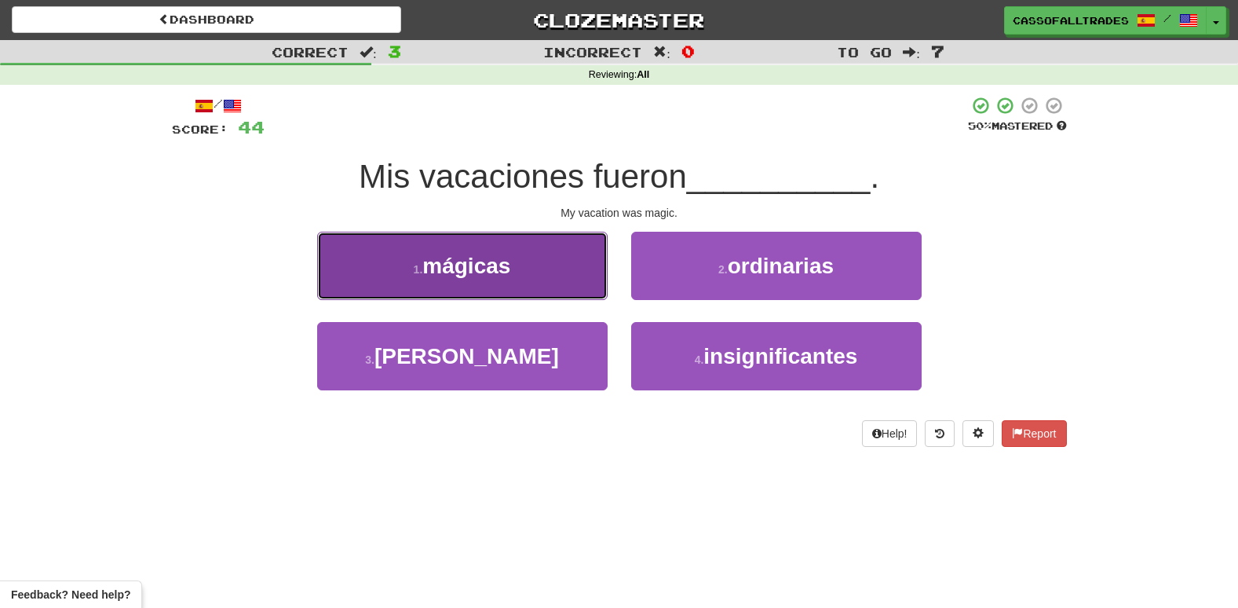
click at [561, 276] on button "1 . mágicas" at bounding box center [462, 266] width 290 height 68
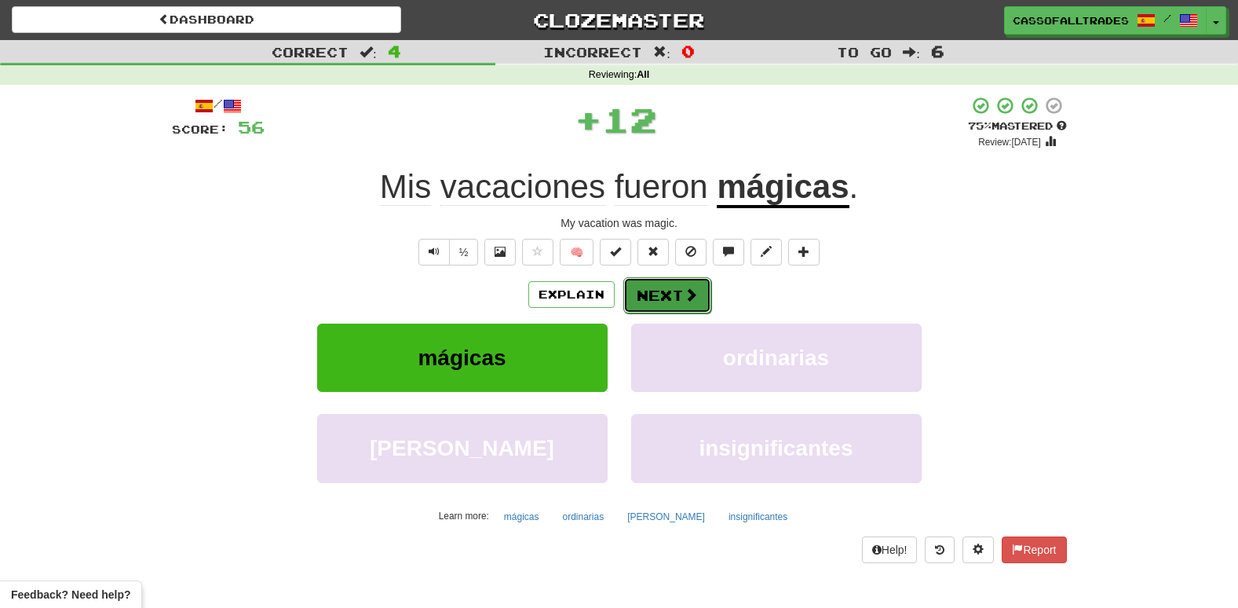
click at [693, 278] on button "Next" at bounding box center [667, 295] width 88 height 36
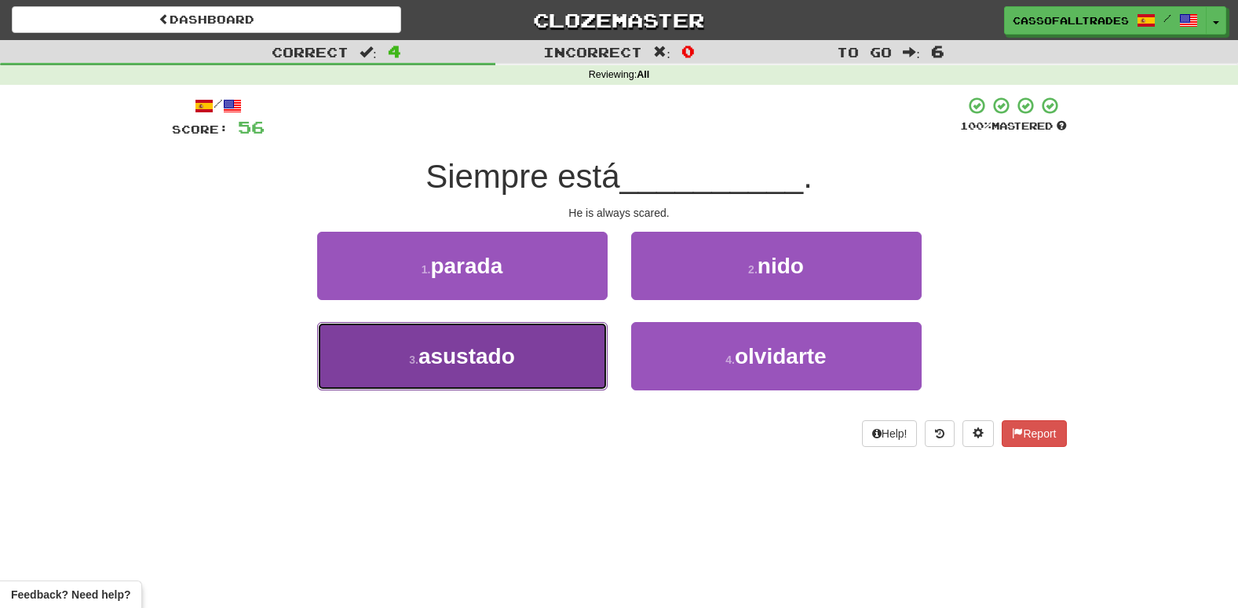
click at [509, 358] on span "asustado" at bounding box center [466, 356] width 97 height 24
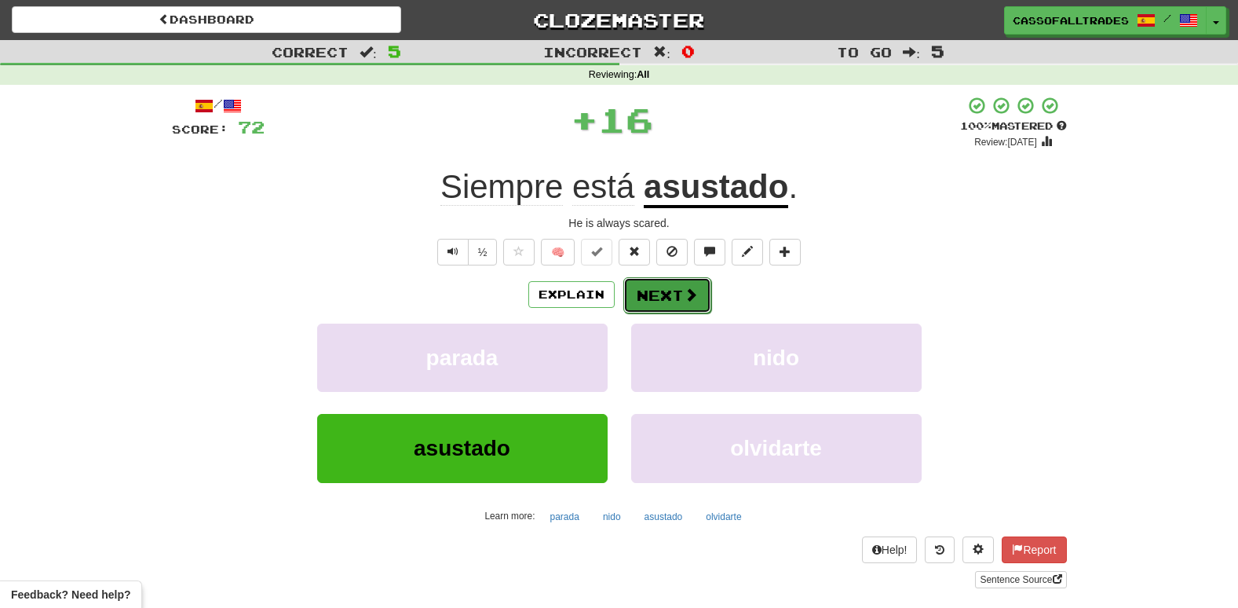
click at [681, 295] on button "Next" at bounding box center [667, 295] width 88 height 36
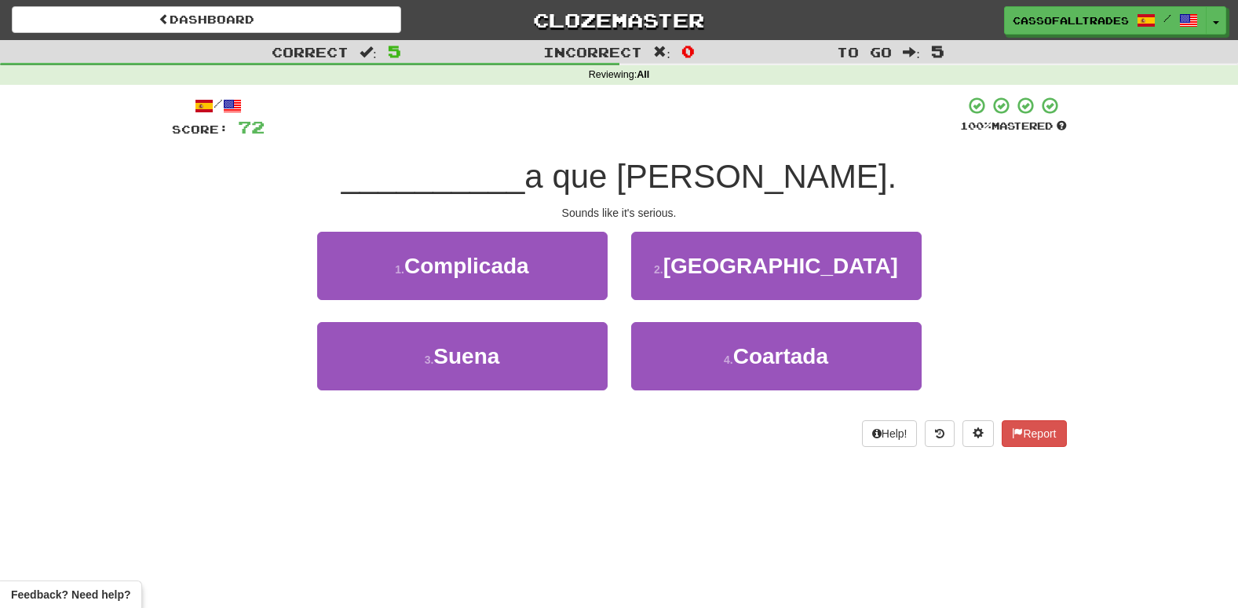
click at [608, 331] on div "3 . Suena" at bounding box center [462, 367] width 314 height 90
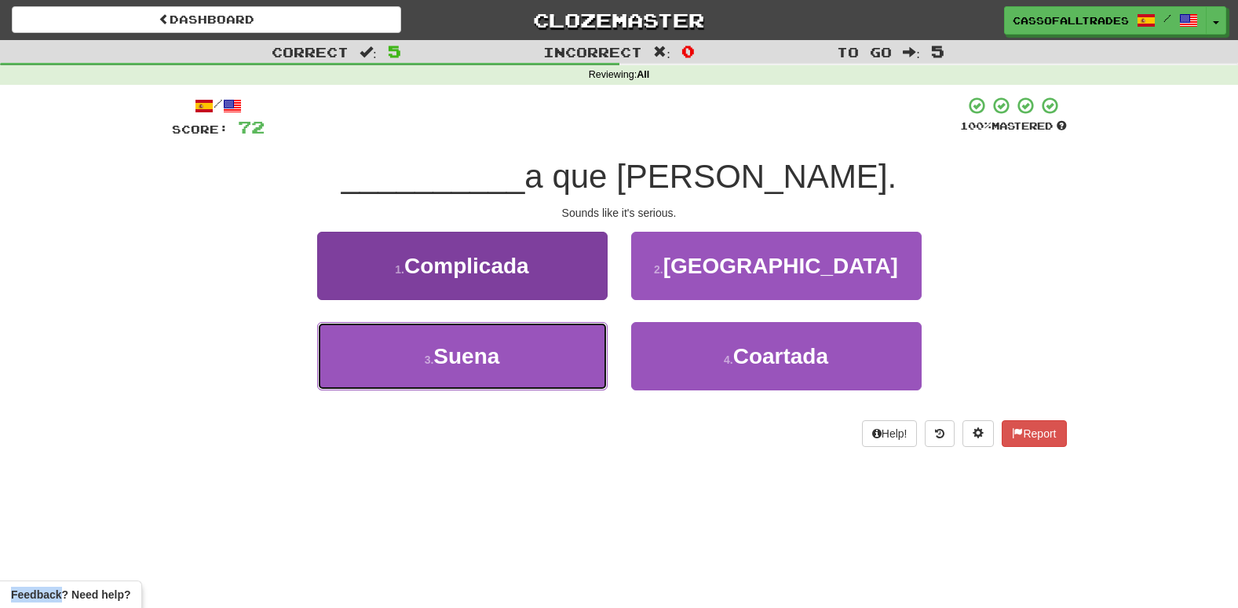
drag, startPoint x: 608, startPoint y: 331, endPoint x: 595, endPoint y: 339, distance: 14.8
click at [595, 339] on button "3 . Suena" at bounding box center [462, 356] width 290 height 68
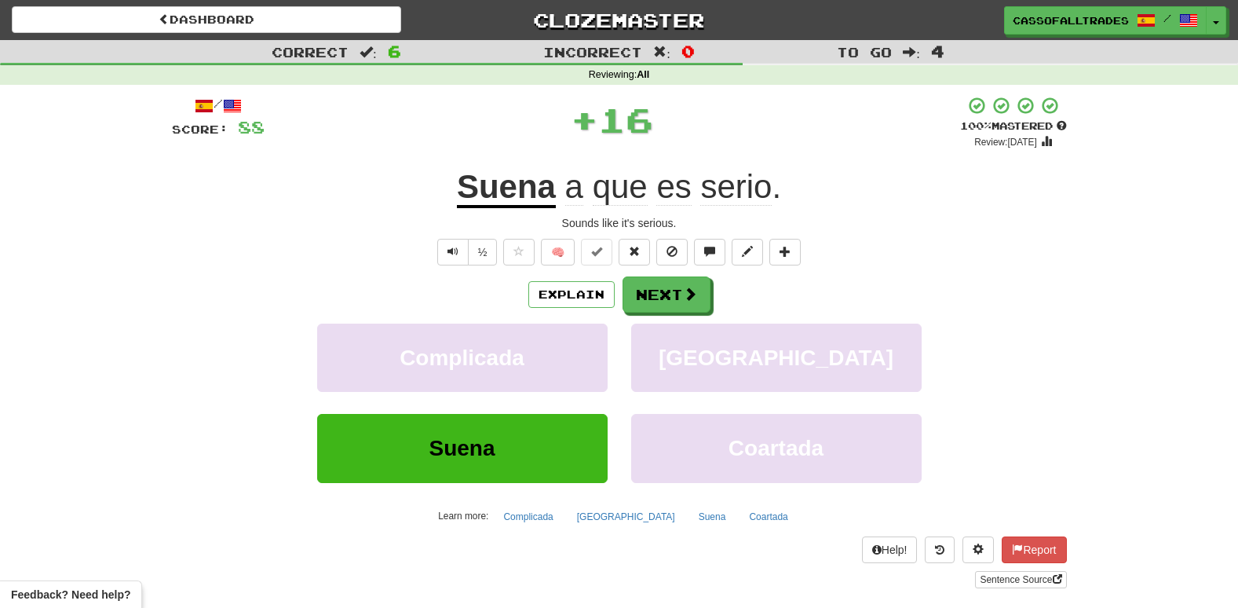
click at [652, 321] on div "Explain Next Complicada Corrientes Suena Coartada Learn more: Complicada Corrie…" at bounding box center [619, 402] width 895 height 252
click at [667, 293] on button "Next" at bounding box center [667, 295] width 88 height 36
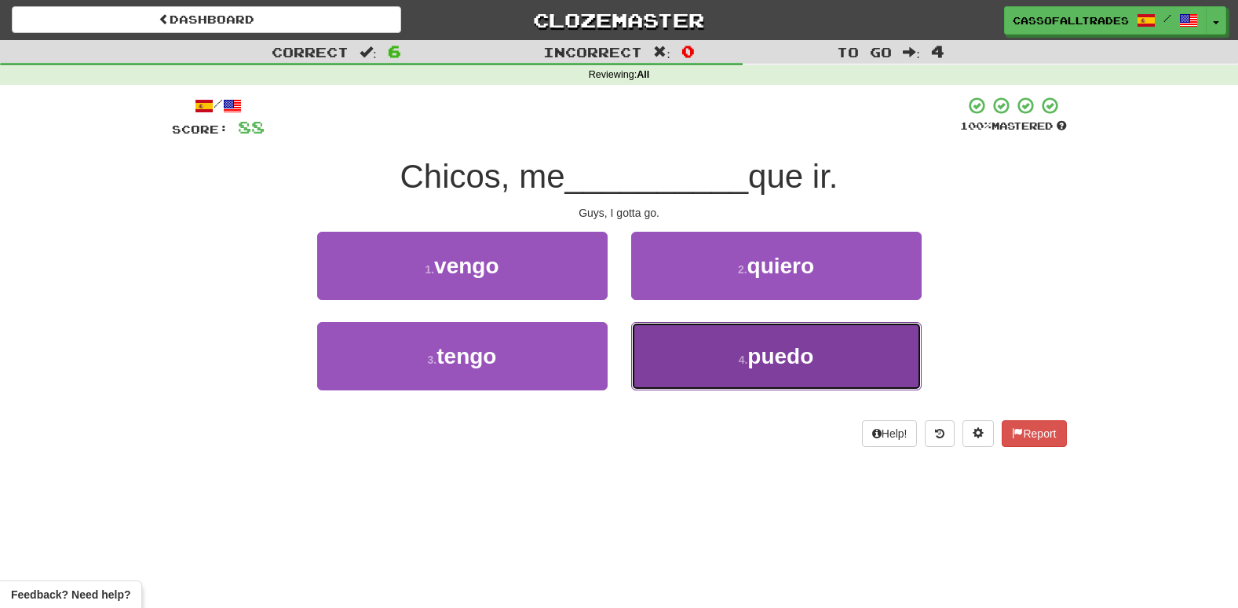
click at [745, 374] on button "4 . puedo" at bounding box center [776, 356] width 290 height 68
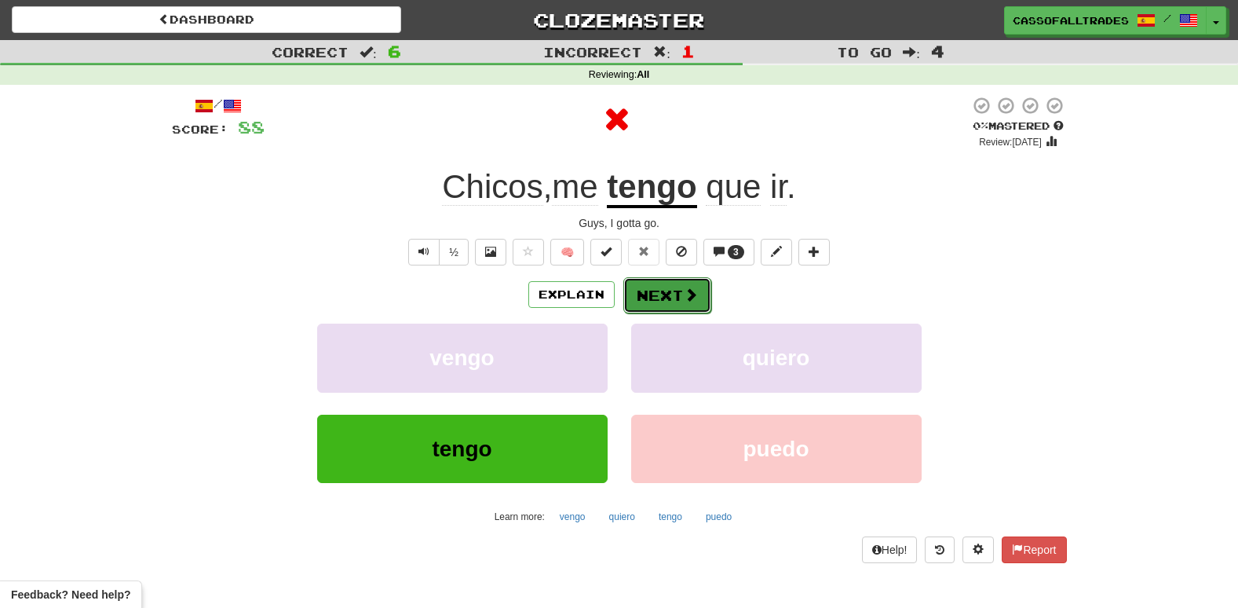
click at [681, 286] on button "Next" at bounding box center [667, 295] width 88 height 36
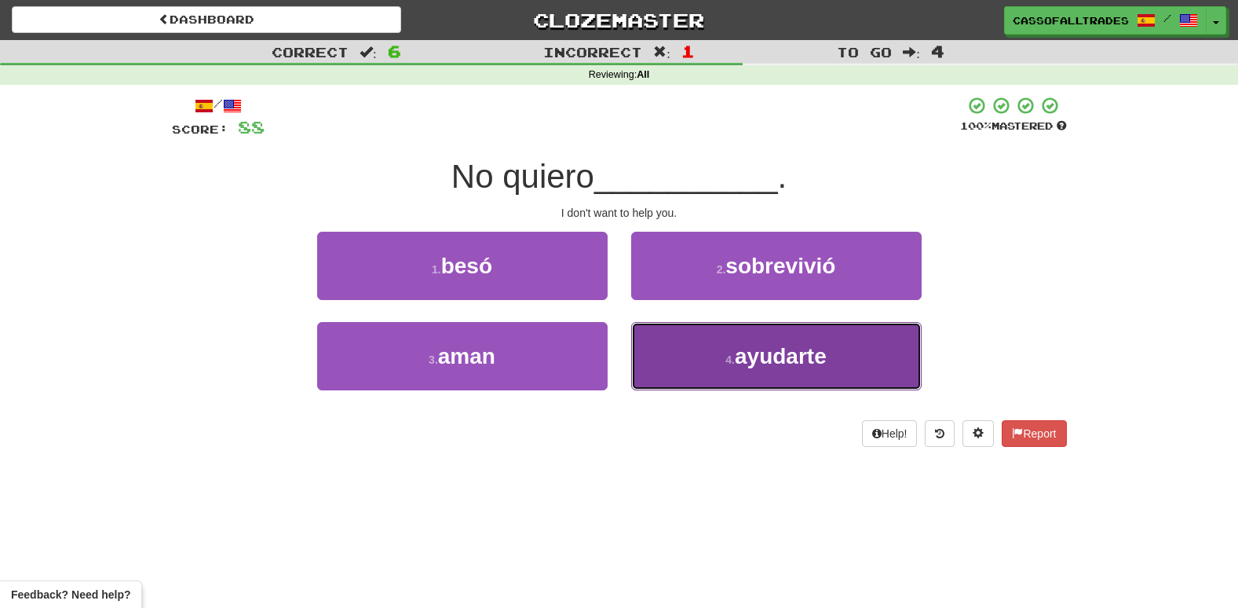
click at [736, 351] on span "ayudarte" at bounding box center [781, 356] width 92 height 24
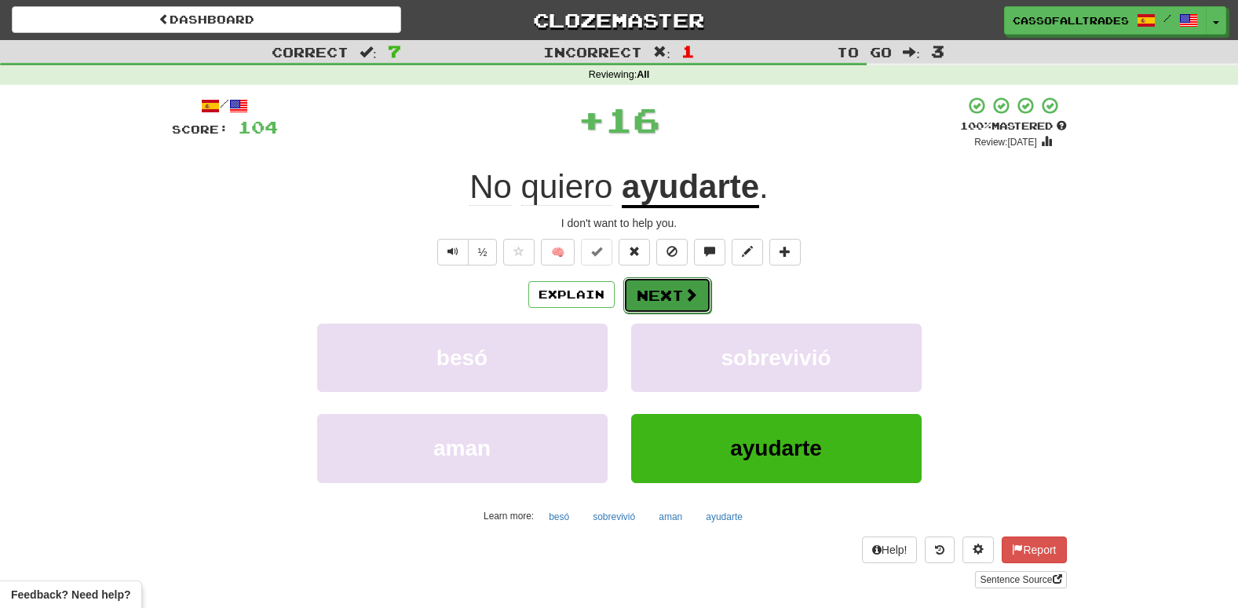
click at [637, 282] on button "Next" at bounding box center [667, 295] width 88 height 36
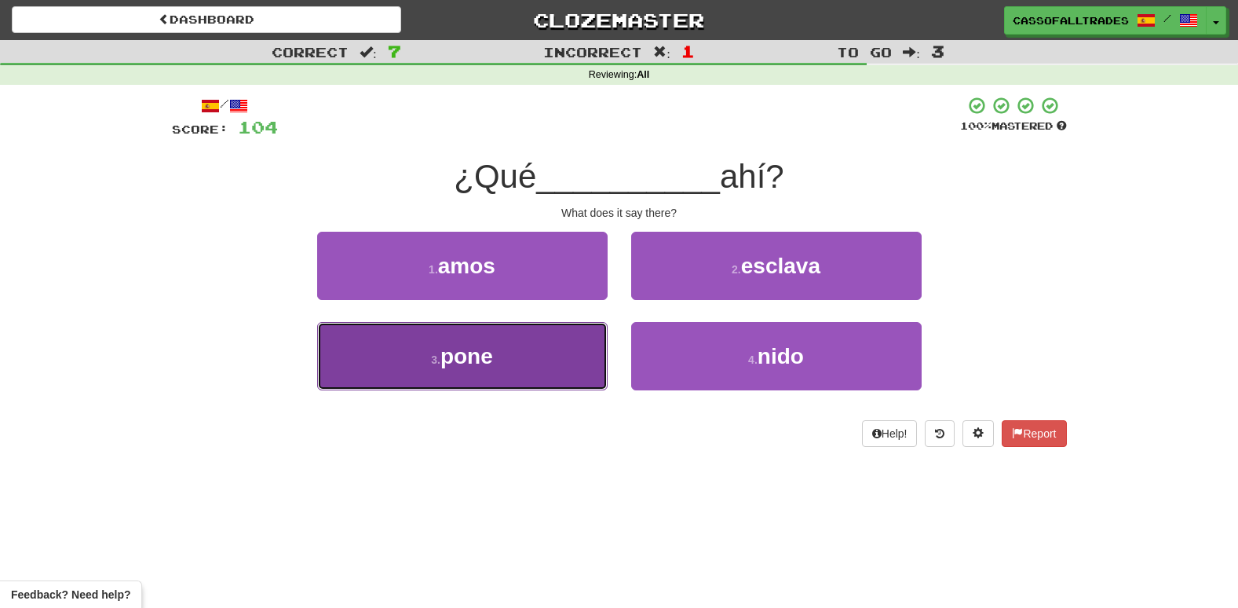
click at [591, 336] on button "3 . pone" at bounding box center [462, 356] width 290 height 68
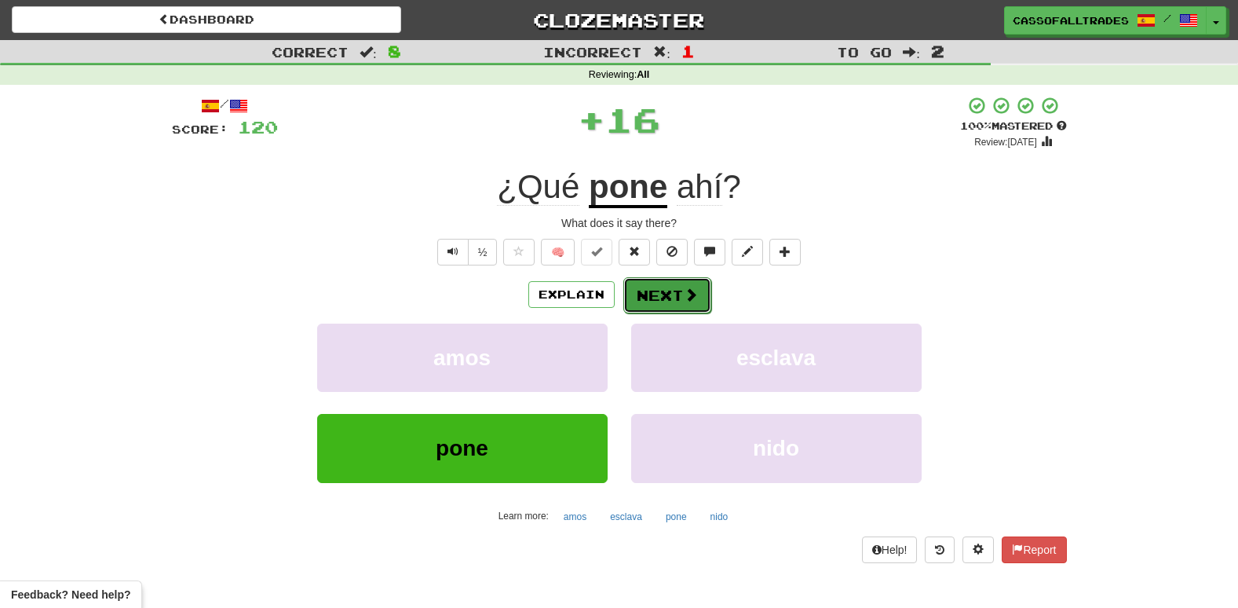
click at [677, 294] on button "Next" at bounding box center [667, 295] width 88 height 36
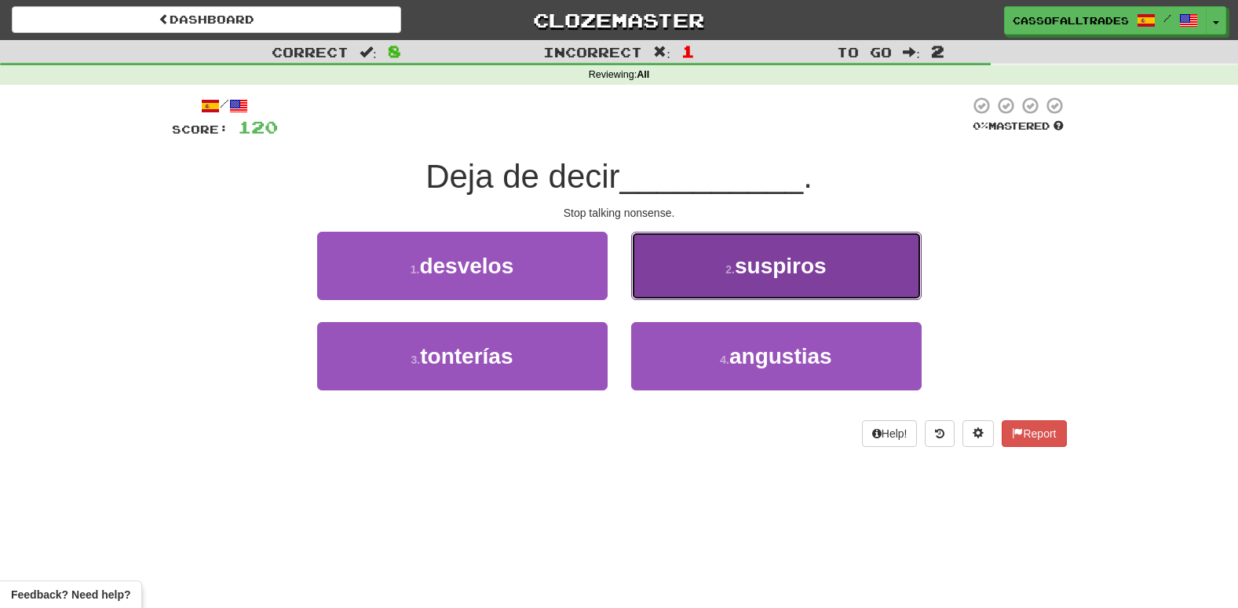
click at [693, 265] on button "2 . suspiros" at bounding box center [776, 266] width 290 height 68
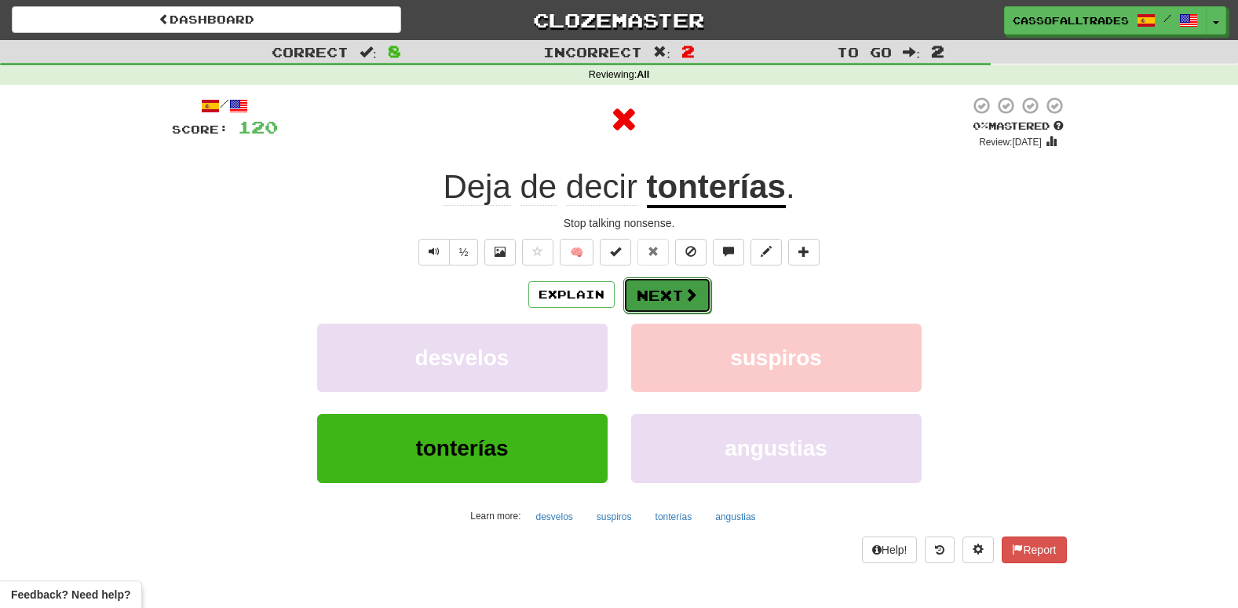
click at [668, 291] on button "Next" at bounding box center [667, 295] width 88 height 36
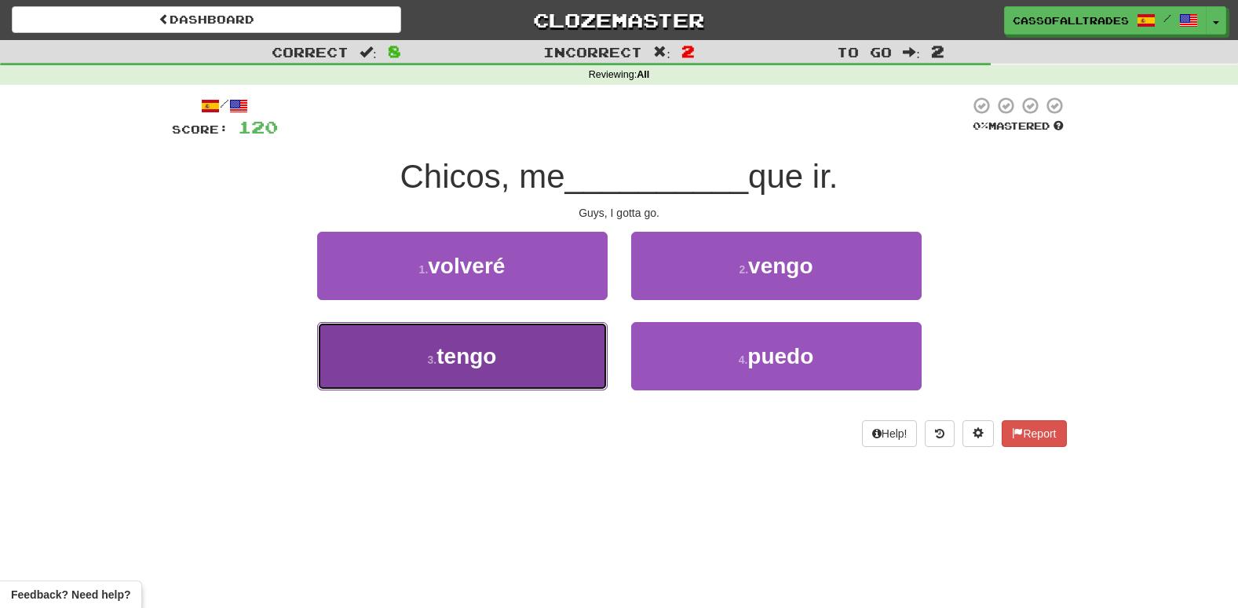
click at [536, 354] on button "3 . tengo" at bounding box center [462, 356] width 290 height 68
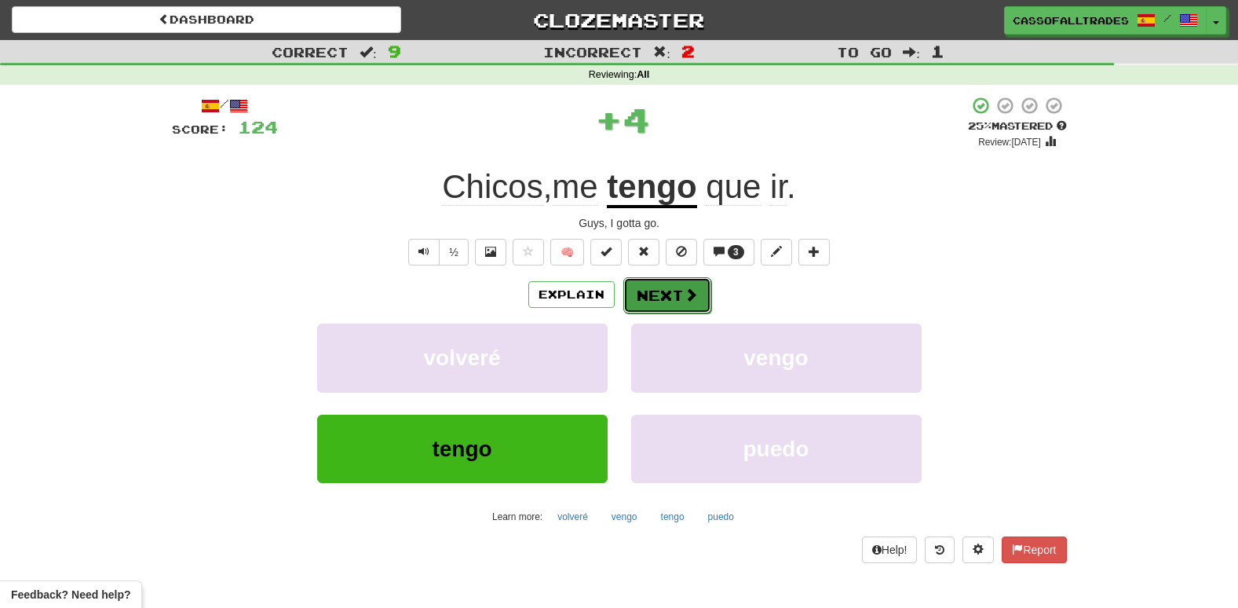
click at [684, 299] on span at bounding box center [691, 294] width 14 height 14
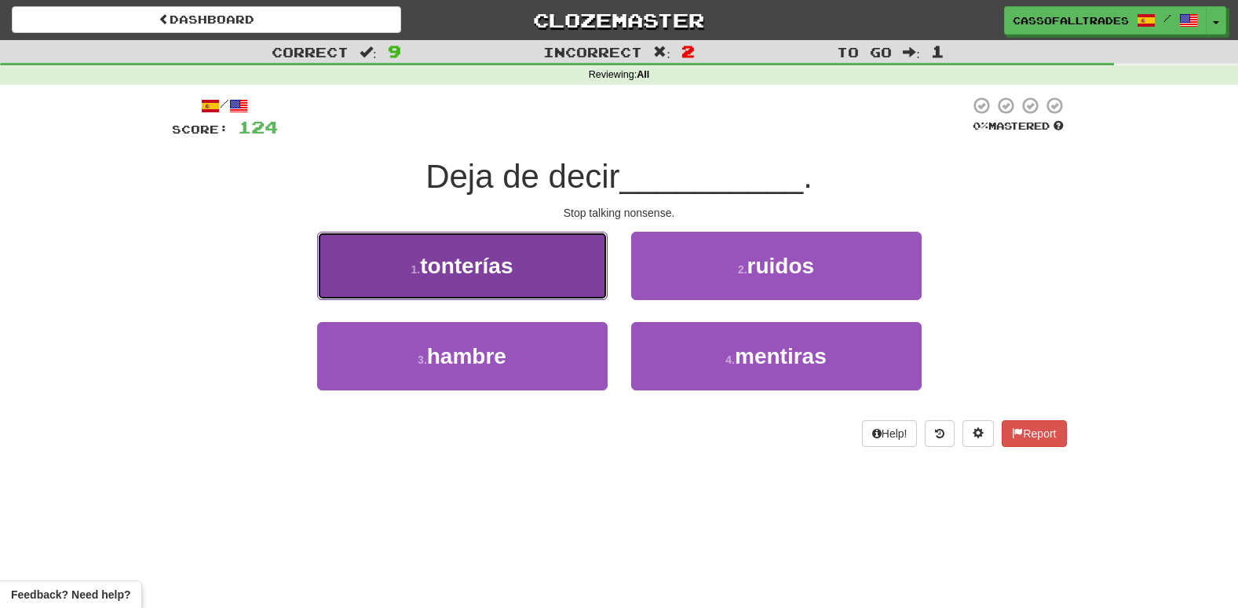
click at [526, 280] on button "1 . tonterías" at bounding box center [462, 266] width 290 height 68
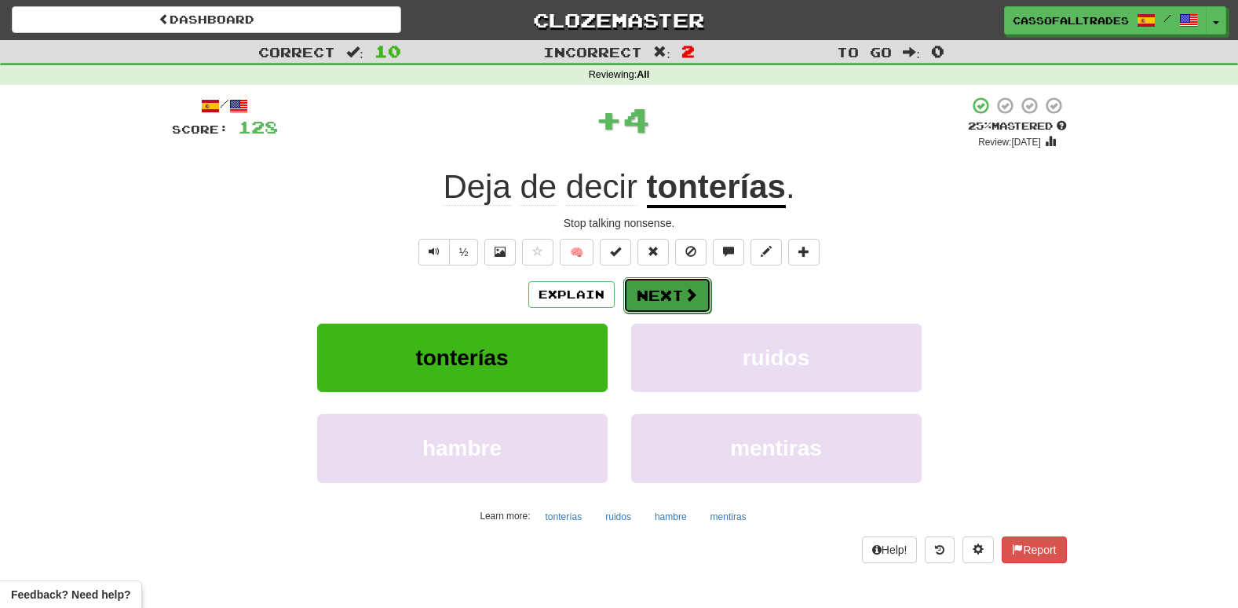
click at [663, 285] on button "Next" at bounding box center [667, 295] width 88 height 36
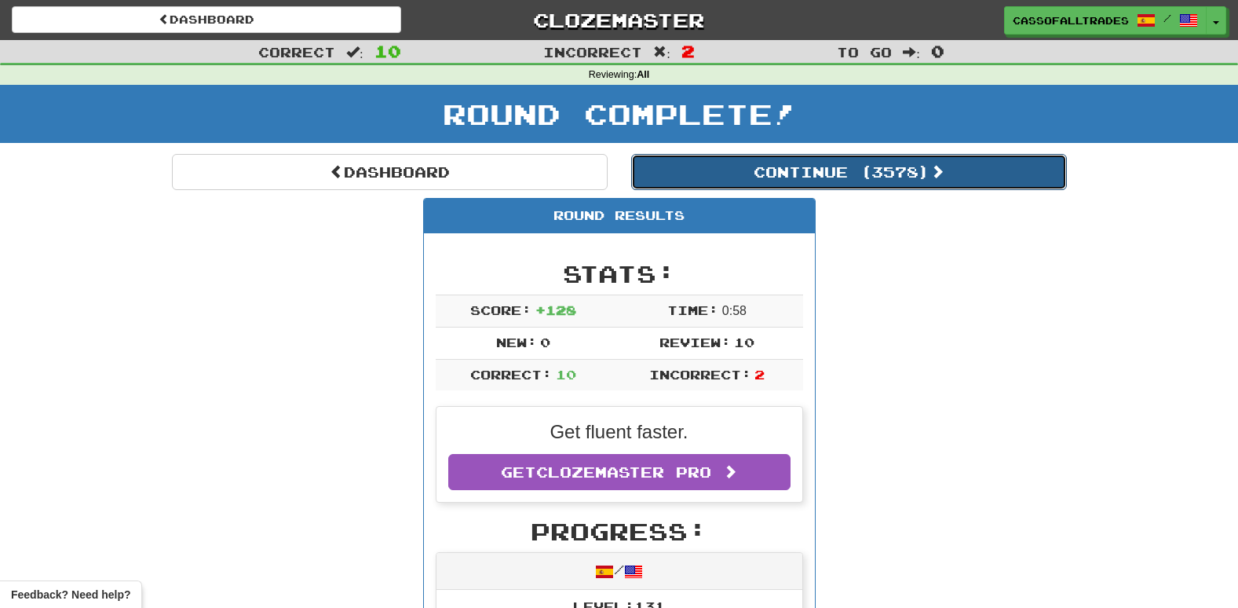
click at [745, 188] on button "Continue ( 3578 )" at bounding box center [849, 172] width 436 height 36
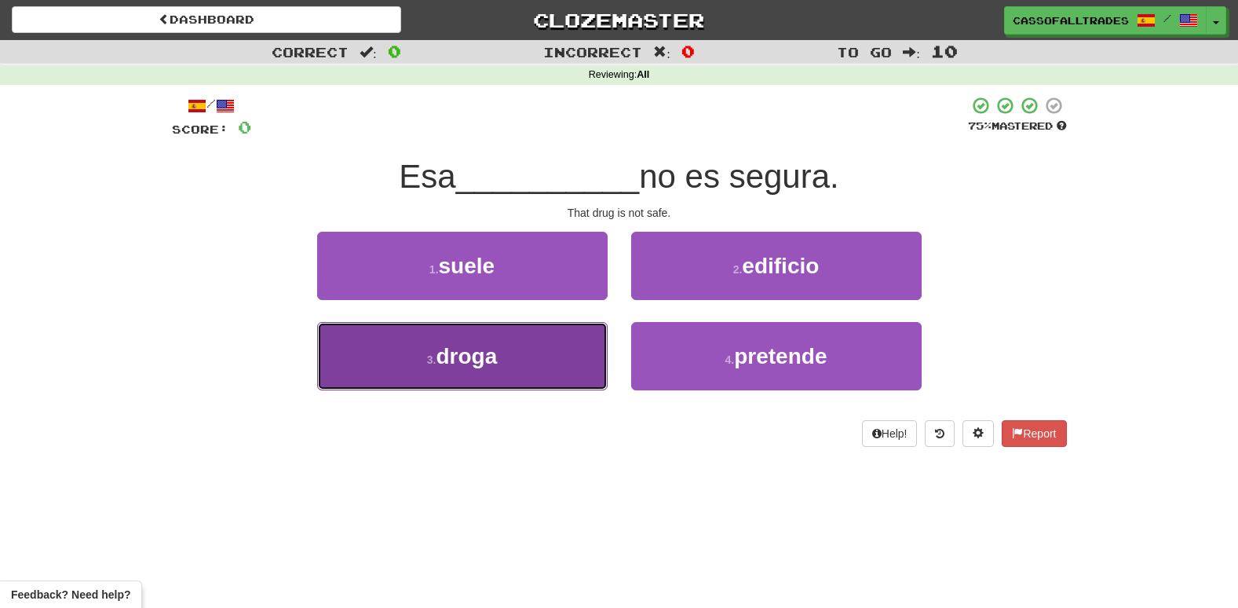
click at [595, 362] on button "3 . droga" at bounding box center [462, 356] width 290 height 68
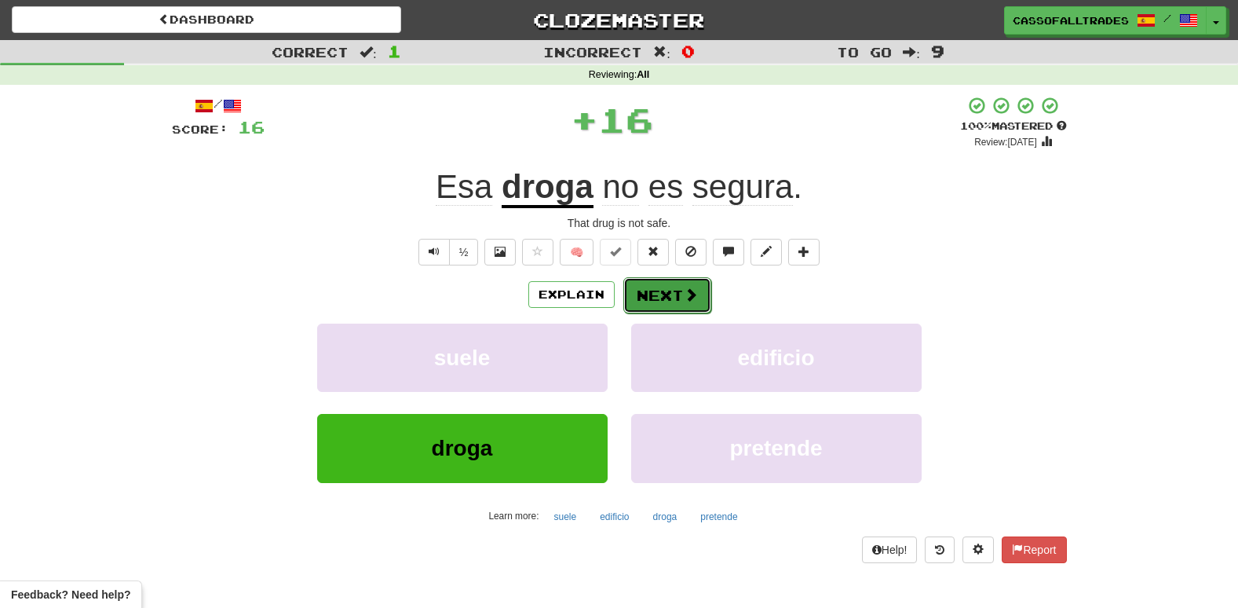
click at [692, 297] on span at bounding box center [691, 294] width 14 height 14
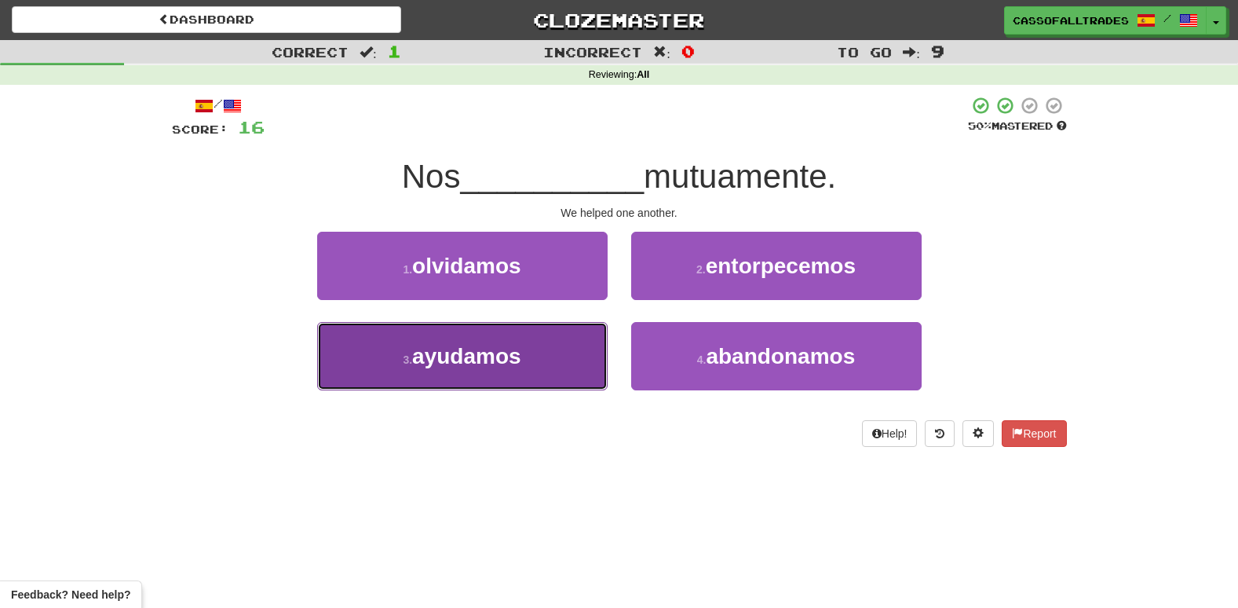
click at [543, 360] on button "3 . ayudamos" at bounding box center [462, 356] width 290 height 68
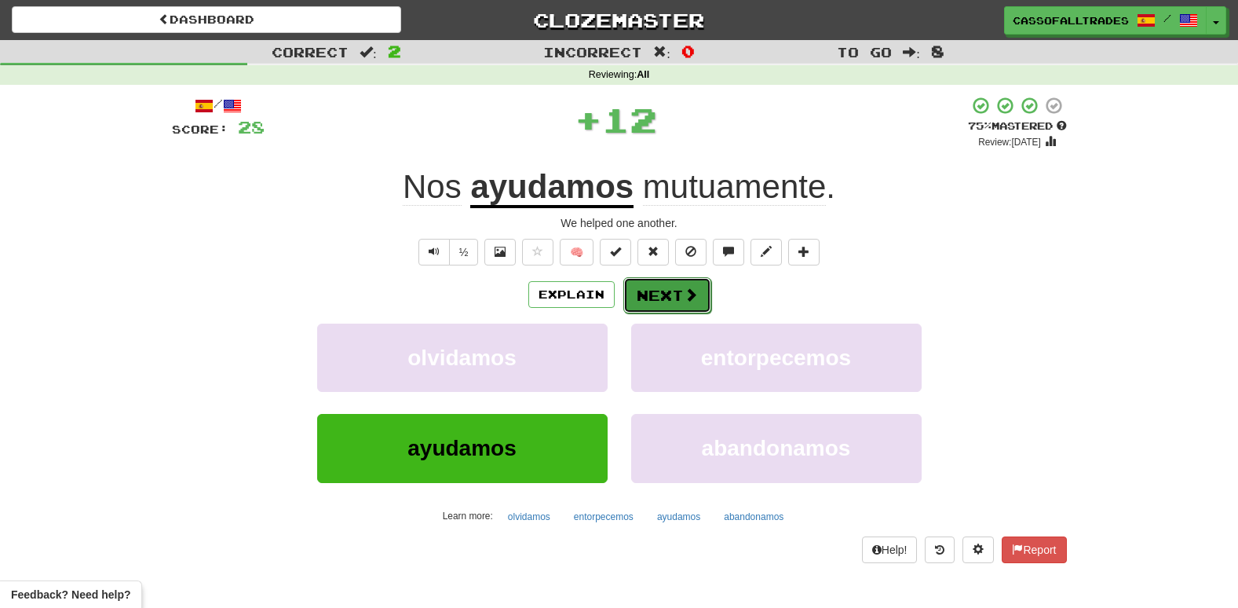
click at [673, 287] on button "Next" at bounding box center [667, 295] width 88 height 36
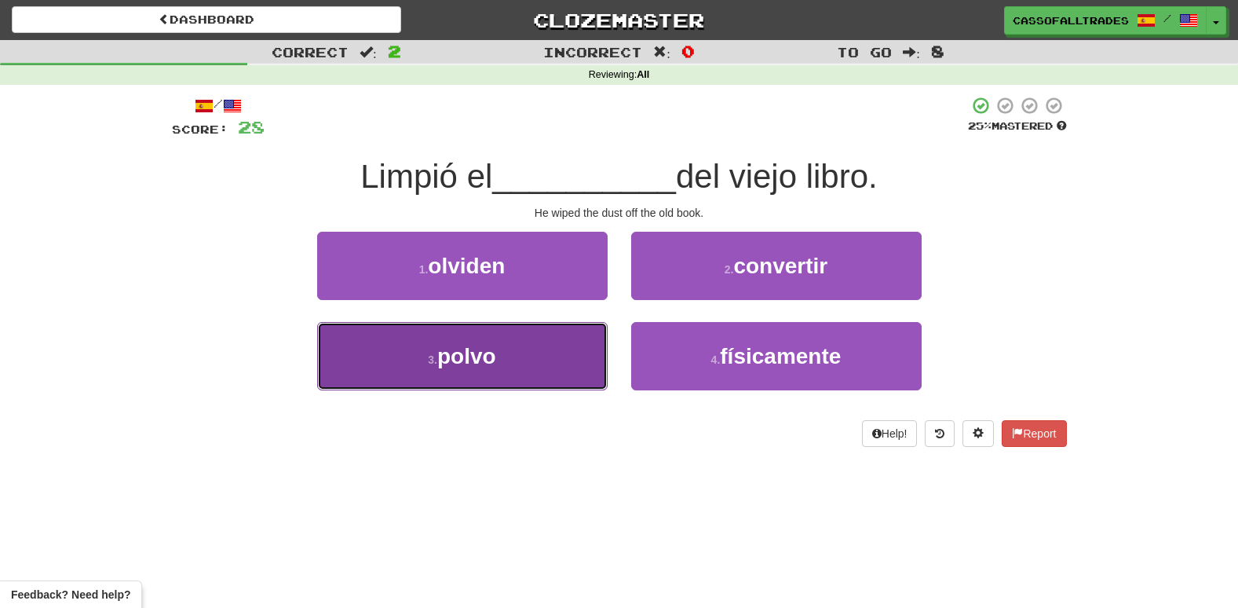
click at [531, 359] on button "3 . polvo" at bounding box center [462, 356] width 290 height 68
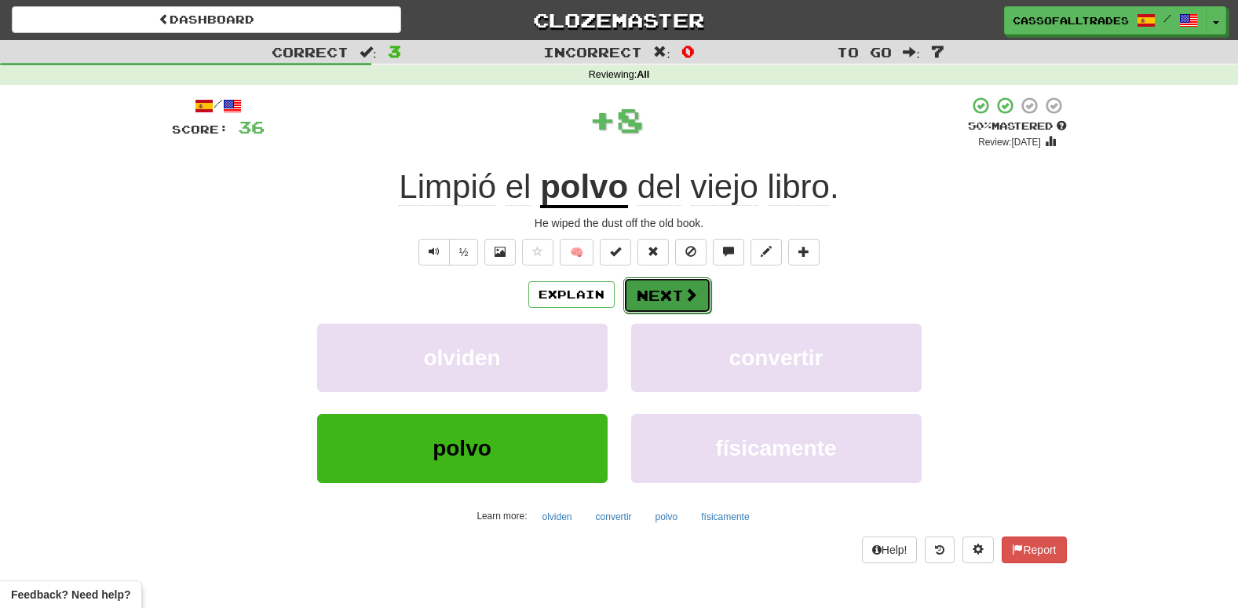
click at [672, 289] on button "Next" at bounding box center [667, 295] width 88 height 36
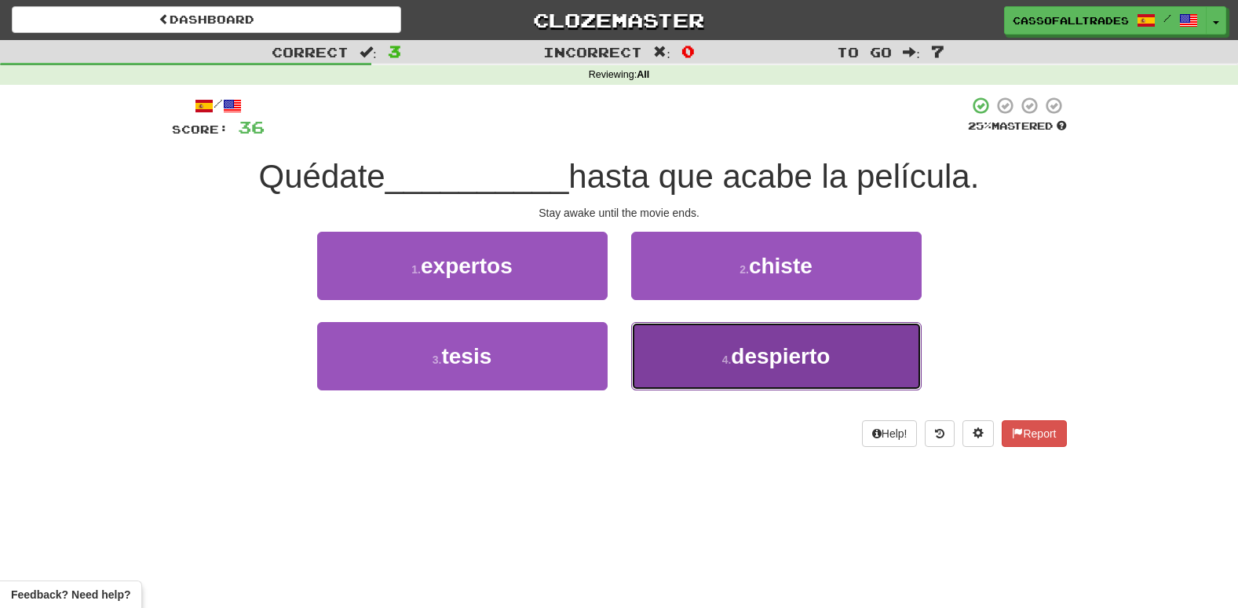
click at [727, 360] on small "4 ." at bounding box center [726, 359] width 9 height 13
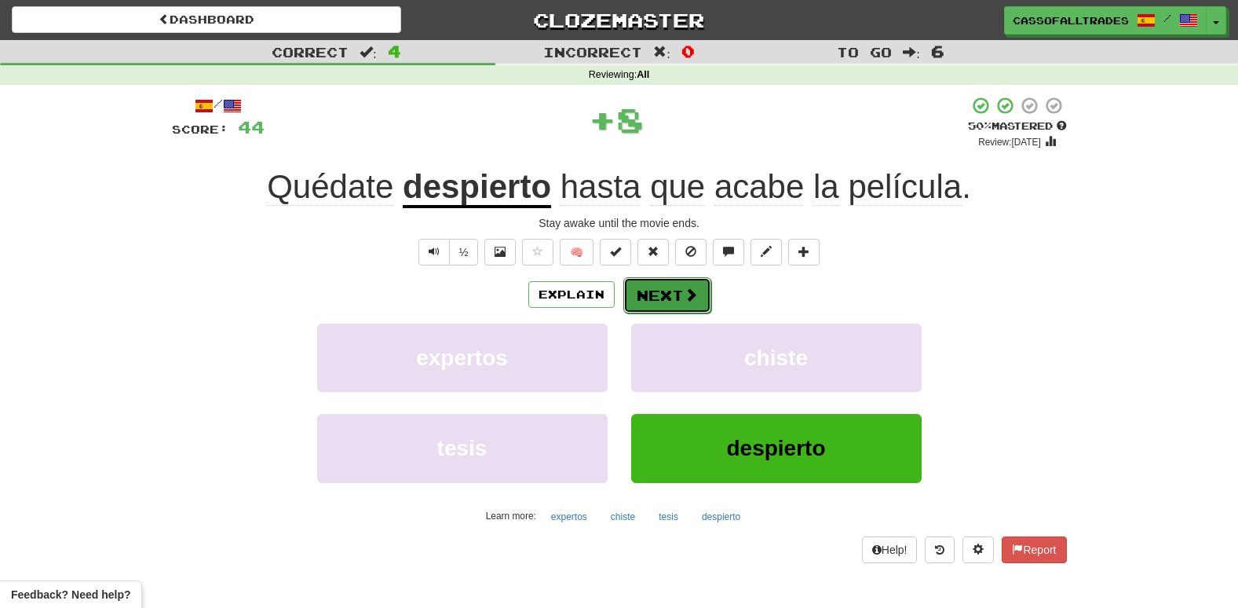
click at [695, 294] on span at bounding box center [691, 294] width 14 height 14
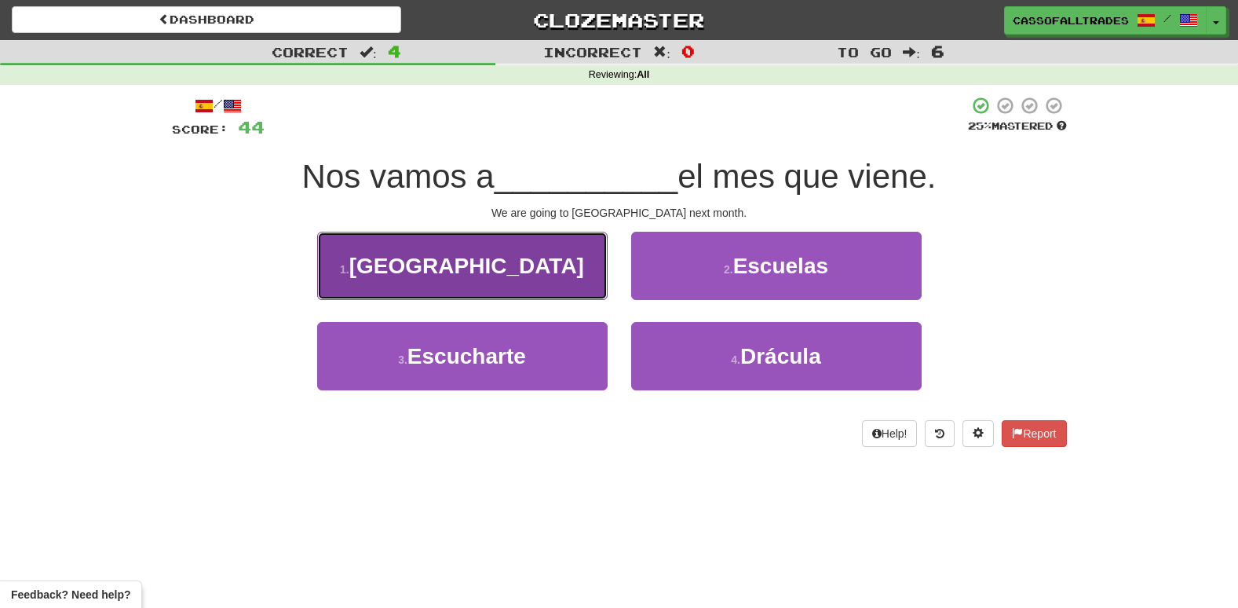
click at [561, 287] on button "1 . África" at bounding box center [462, 266] width 290 height 68
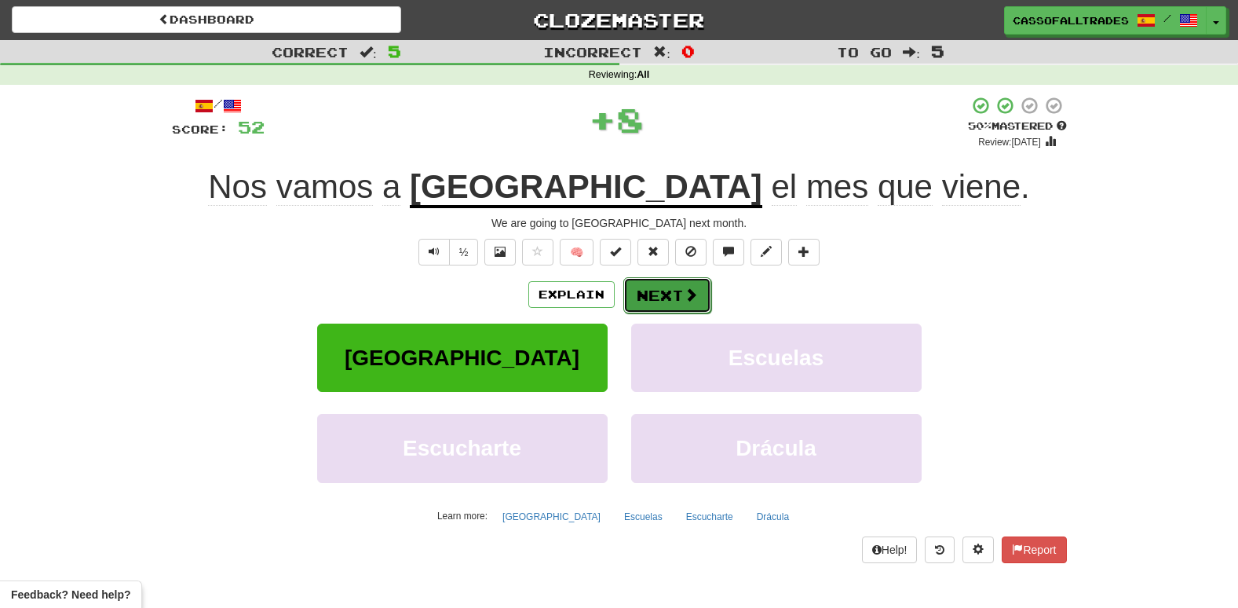
click at [659, 284] on button "Next" at bounding box center [667, 295] width 88 height 36
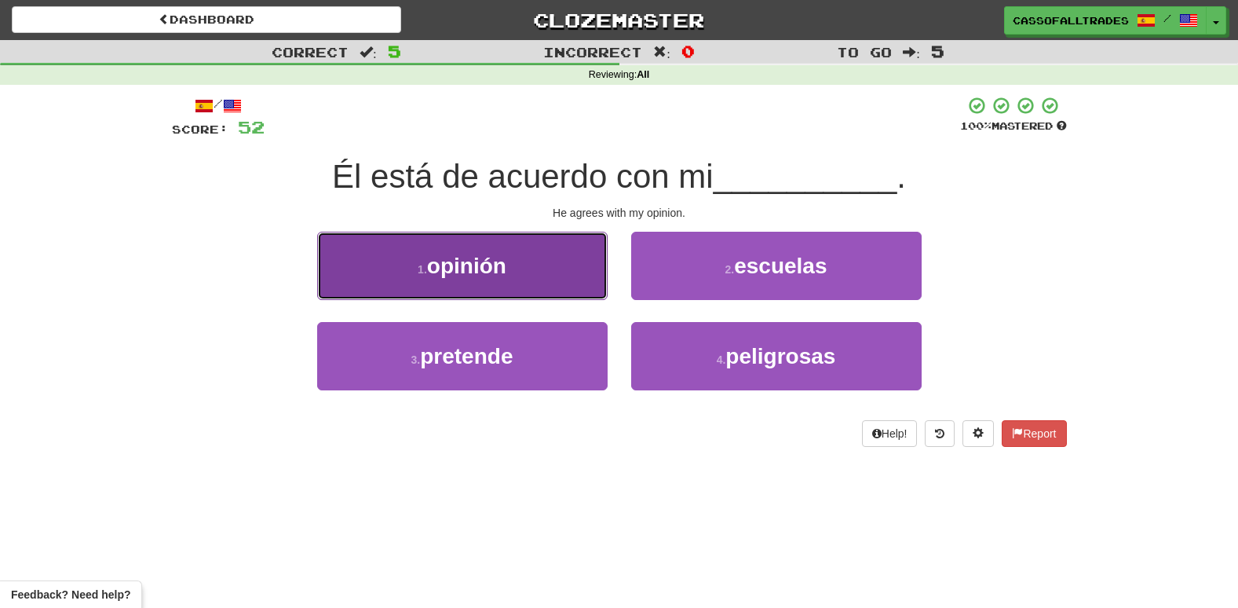
click at [572, 269] on button "1 . opinión" at bounding box center [462, 266] width 290 height 68
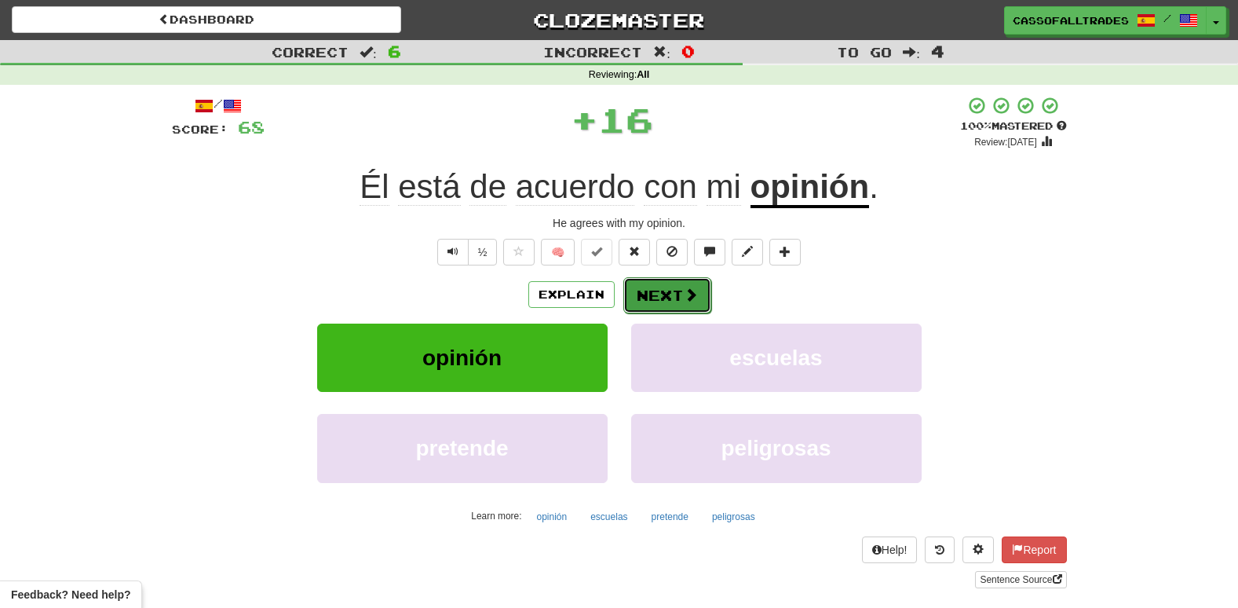
click at [673, 287] on button "Next" at bounding box center [667, 295] width 88 height 36
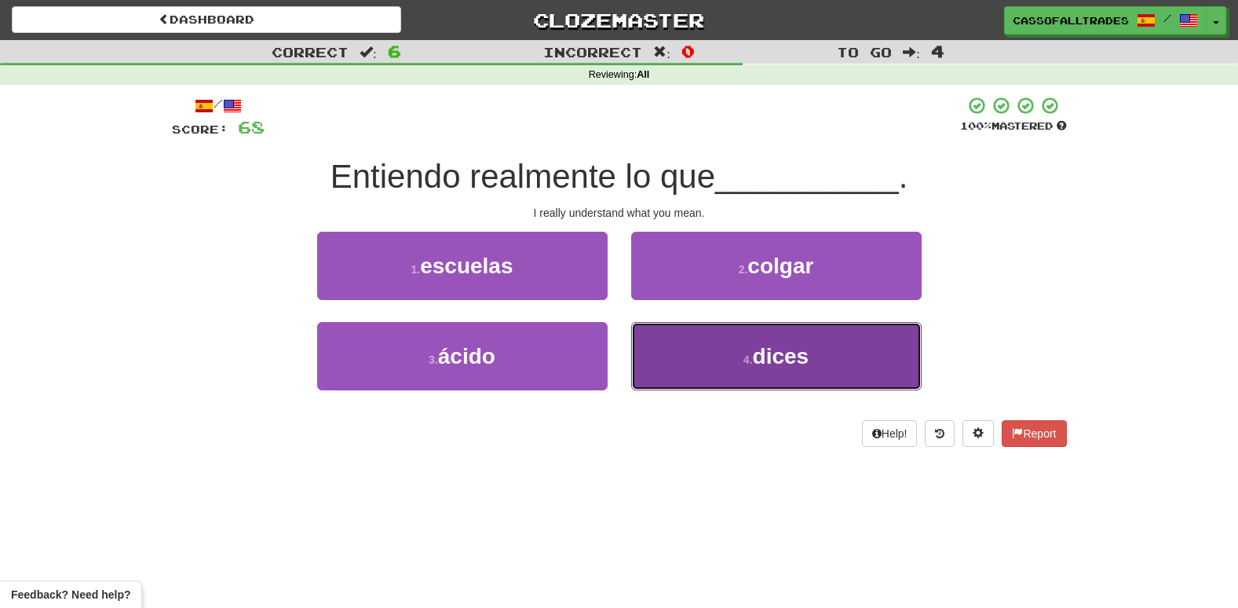
click at [760, 364] on span "dices" at bounding box center [781, 356] width 57 height 24
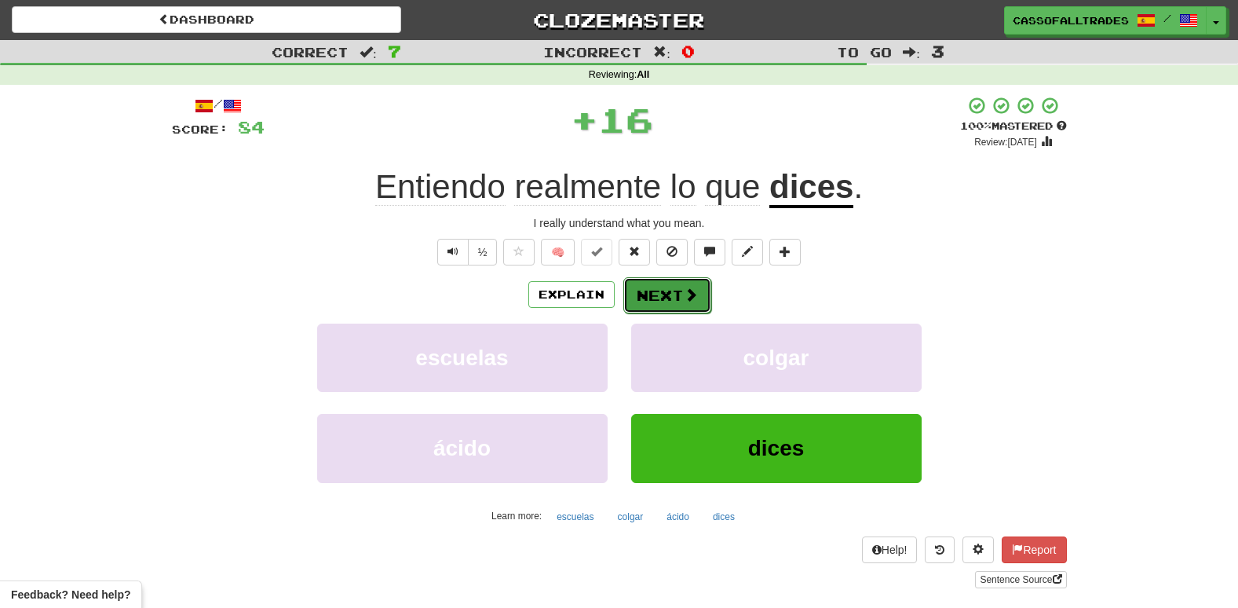
click at [672, 277] on button "Next" at bounding box center [667, 295] width 88 height 36
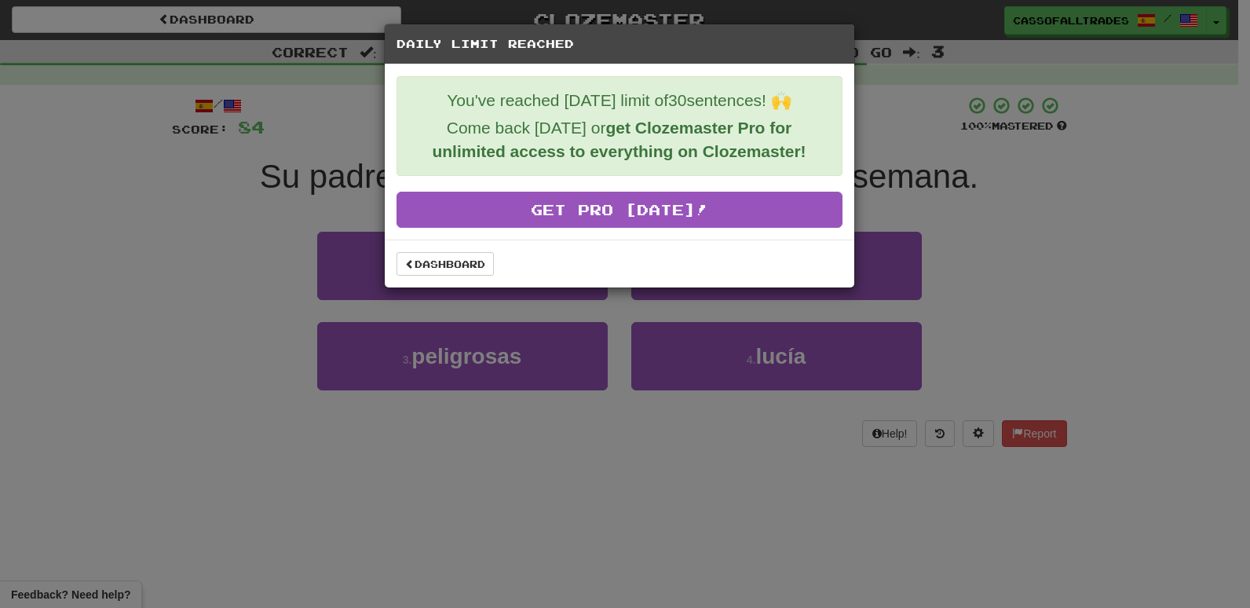
click at [448, 246] on div "Dashboard" at bounding box center [619, 263] width 469 height 48
click at [448, 272] on link "Dashboard" at bounding box center [444, 264] width 97 height 24
